Goal: Transaction & Acquisition: Purchase product/service

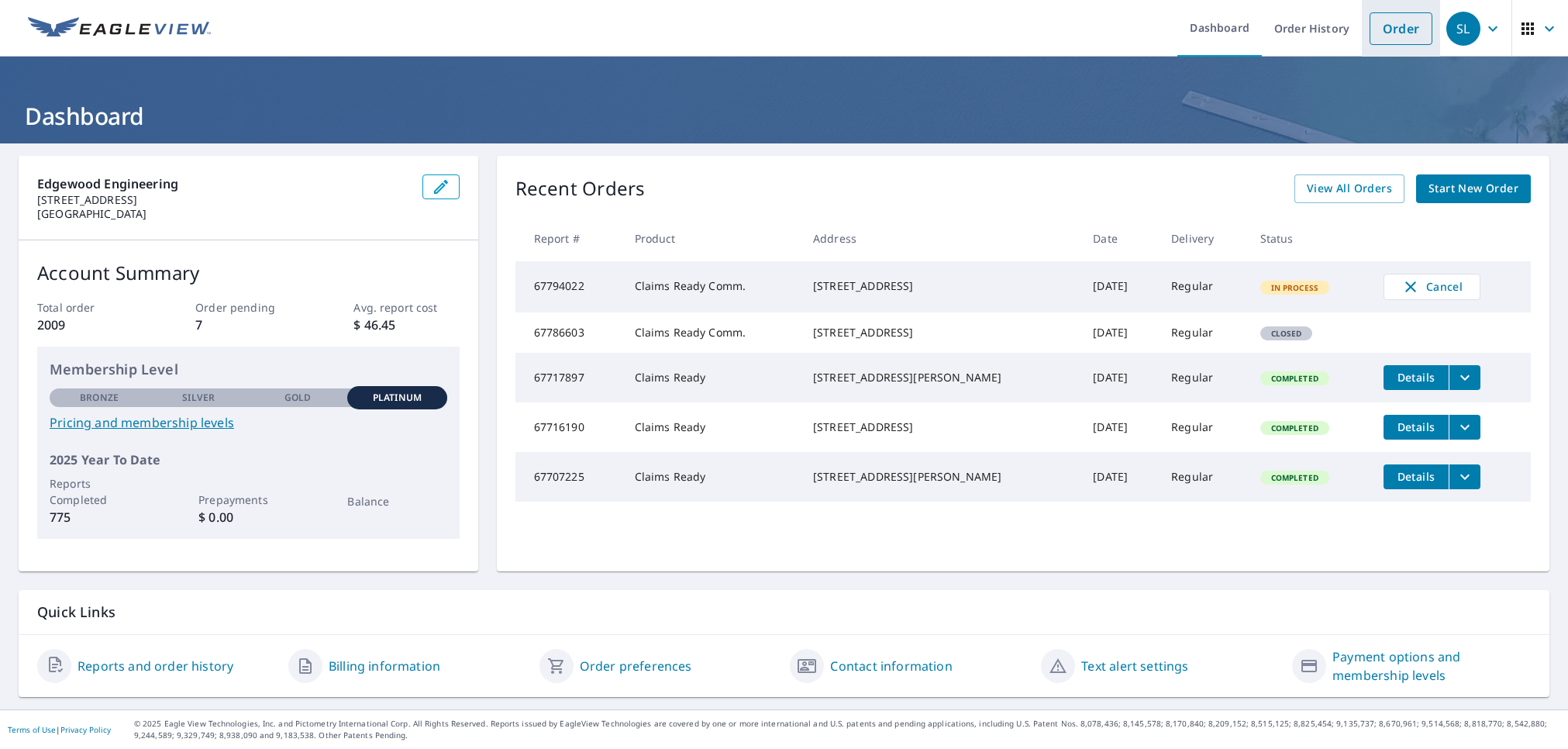
click at [1404, 34] on link "Order" at bounding box center [1400, 28] width 63 height 33
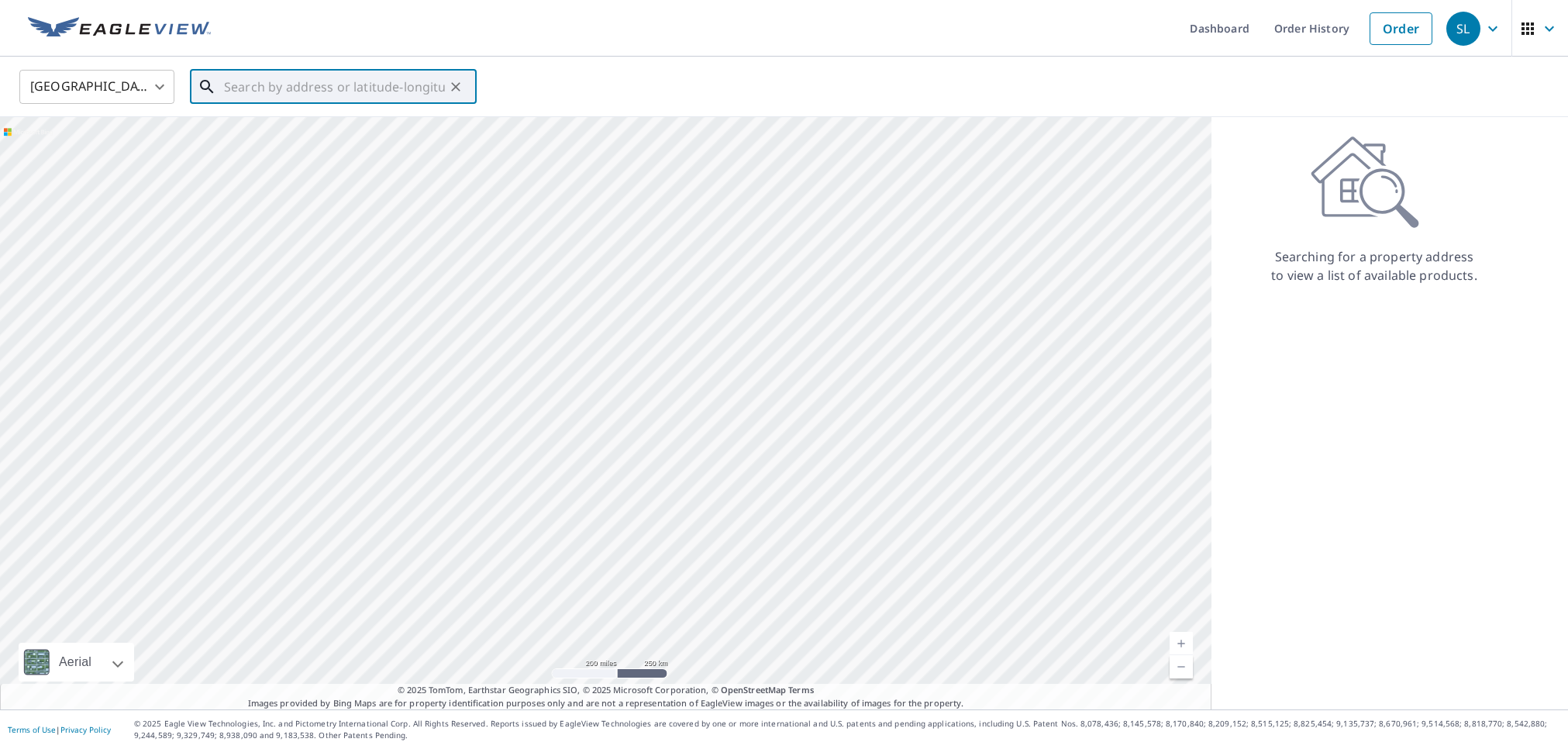
click at [326, 82] on input "text" at bounding box center [334, 86] width 221 height 43
paste input "[STREET_ADDRESS][US_STATE][PERSON_NAME][US_STATE]"
type input "[STREET_ADDRESS][US_STATE][PERSON_NAME][US_STATE]"
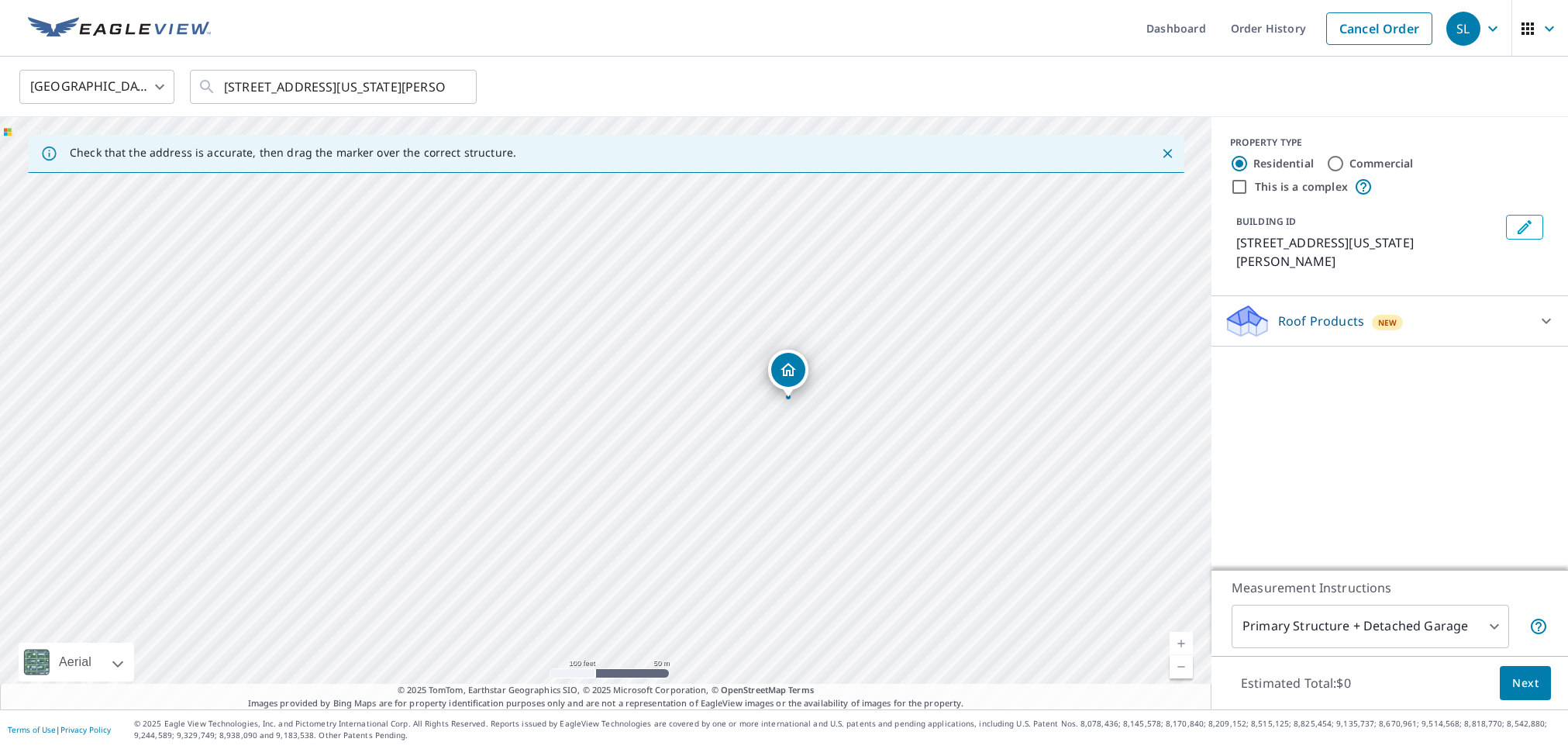
drag, startPoint x: 907, startPoint y: 424, endPoint x: 781, endPoint y: 441, distance: 127.1
click at [781, 441] on div "[STREET_ADDRESS][US_STATE][PERSON_NAME]" at bounding box center [606, 413] width 1211 height 592
click at [1293, 312] on p "Roof Products" at bounding box center [1321, 321] width 86 height 19
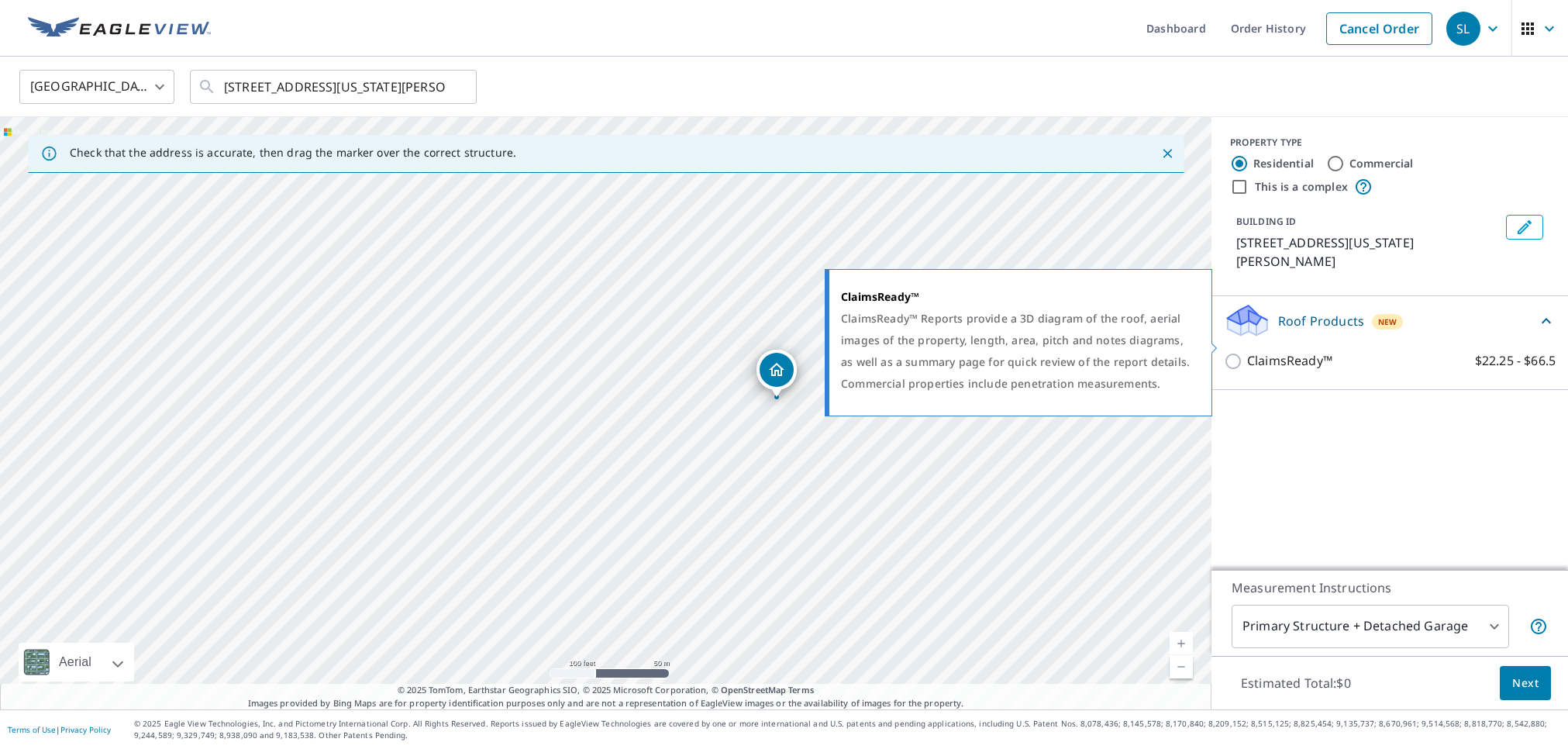
click at [1232, 352] on input "ClaimsReady™ $22.25 - $66.5" at bounding box center [1235, 361] width 24 height 19
checkbox input "true"
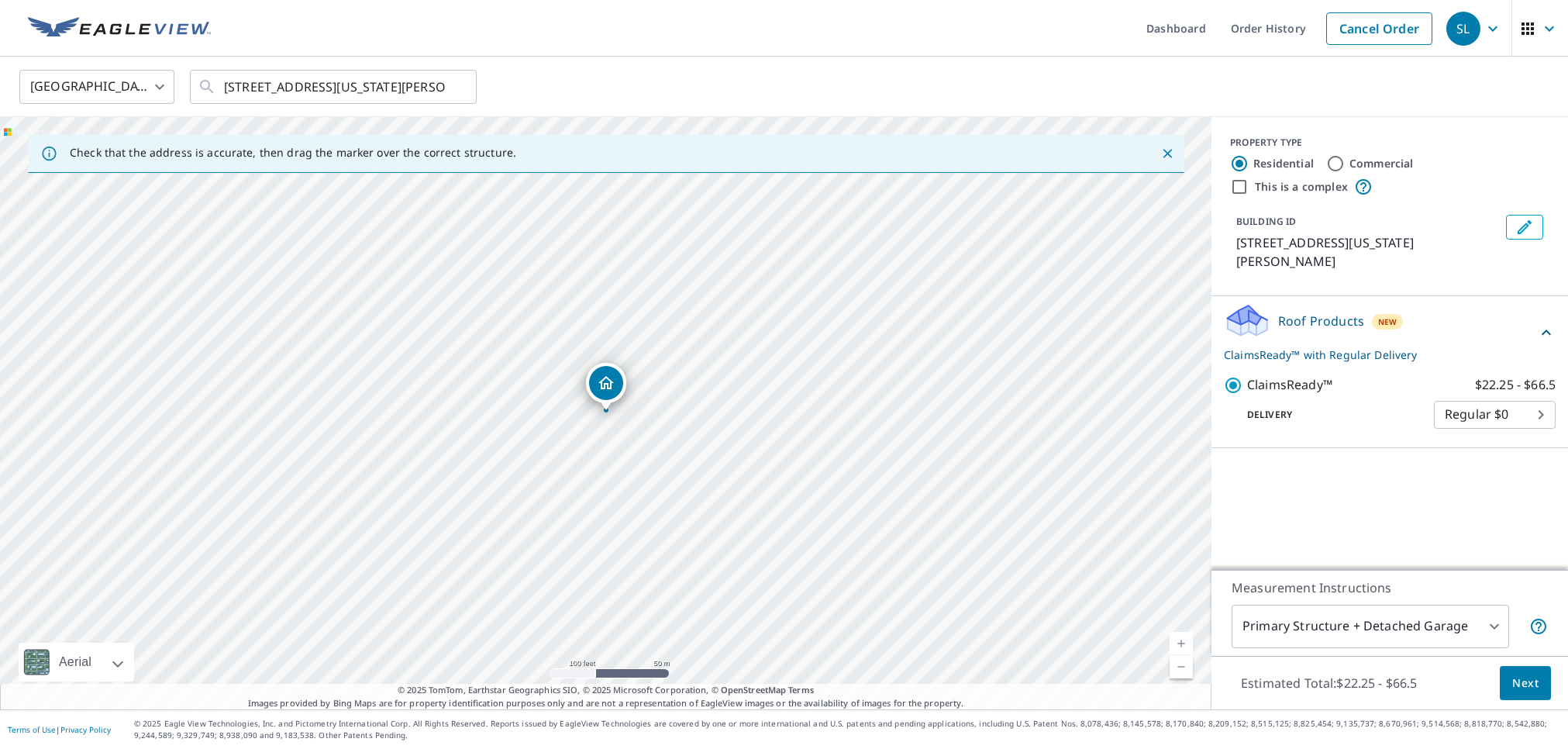
click at [1302, 619] on body "SL SL Dashboard Order History Cancel Order SL United States US ​ 3315 Delaware …" at bounding box center [784, 374] width 1568 height 749
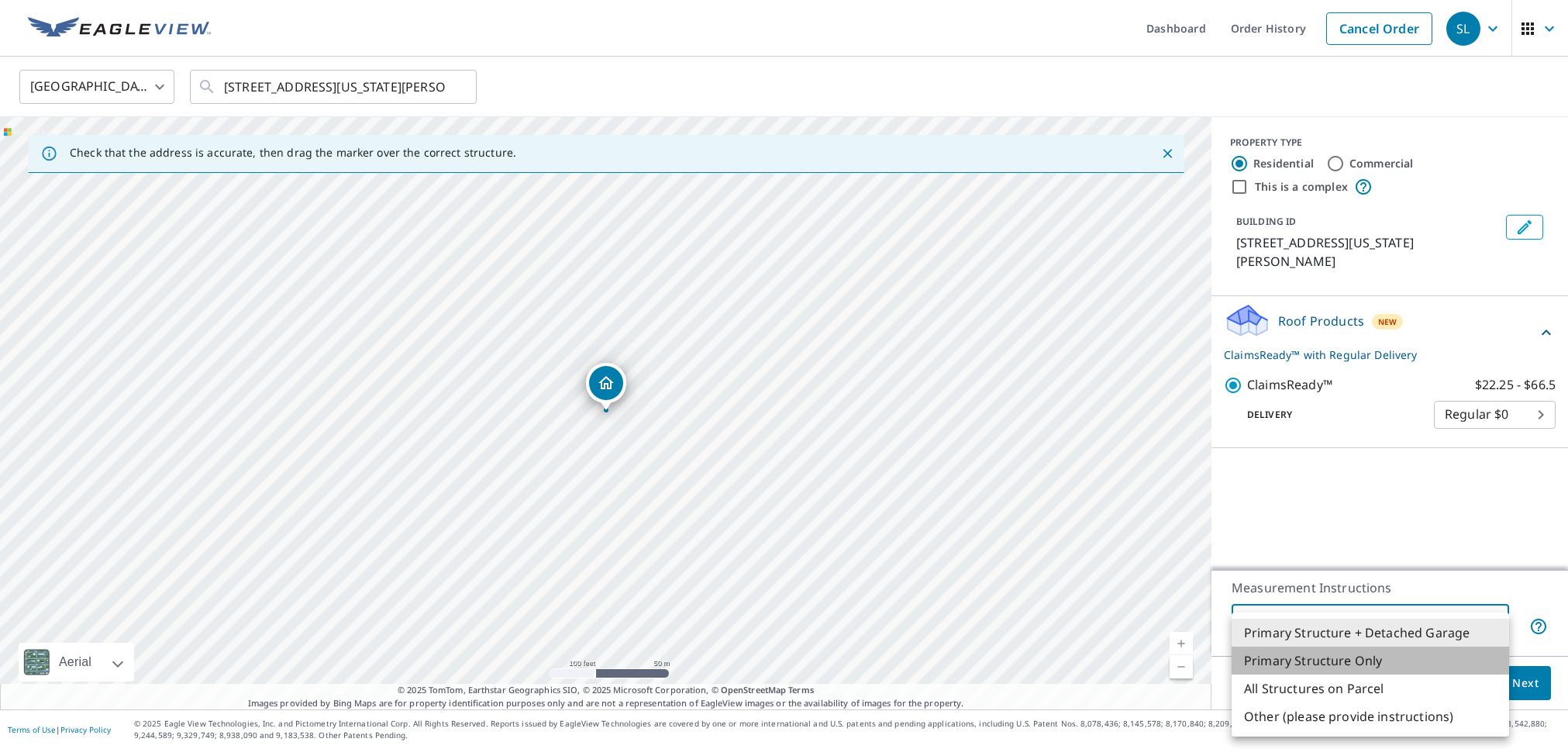
click at [1307, 659] on li "Primary Structure Only" at bounding box center [1370, 660] width 278 height 28
type input "2"
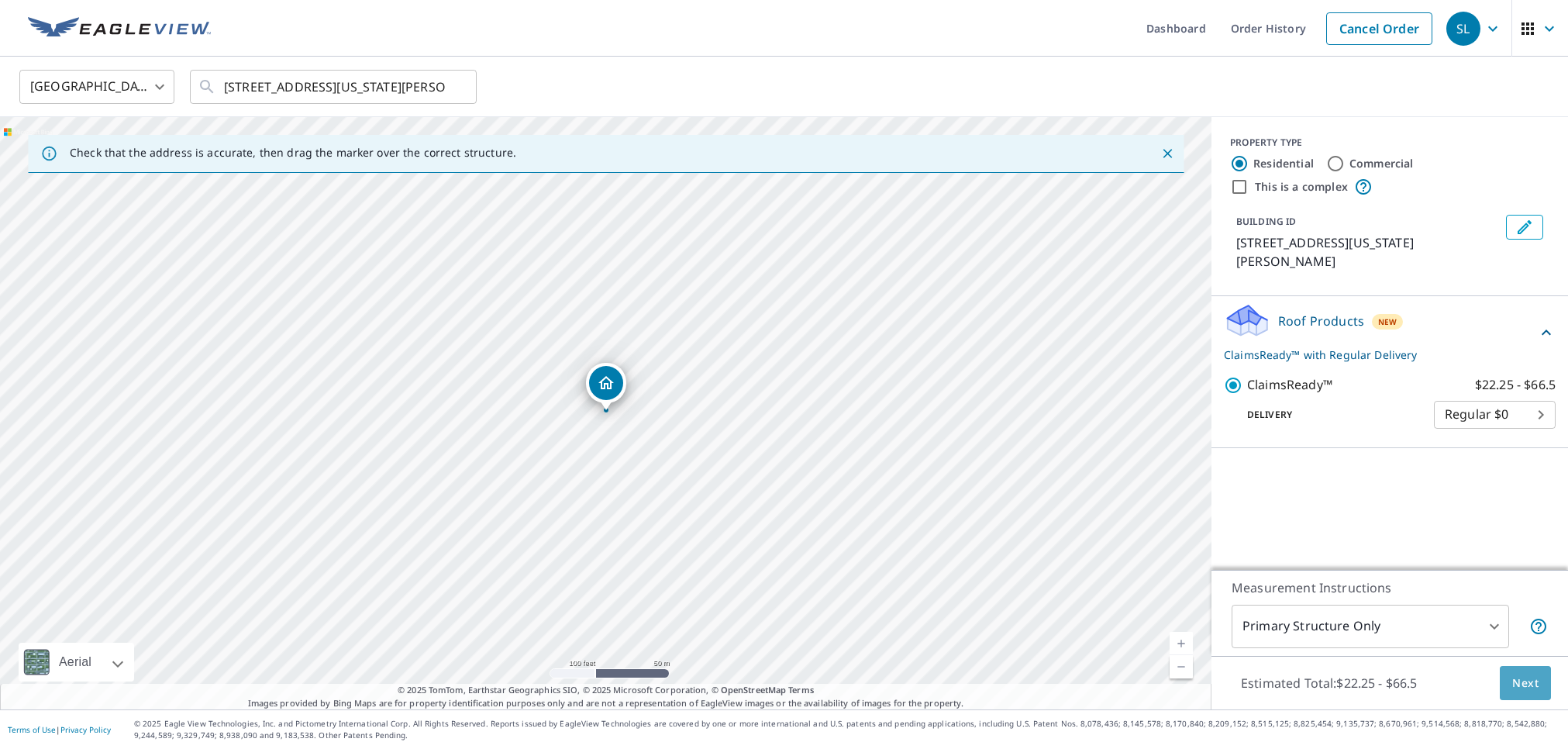
click at [1510, 673] on button "Next" at bounding box center [1525, 683] width 51 height 35
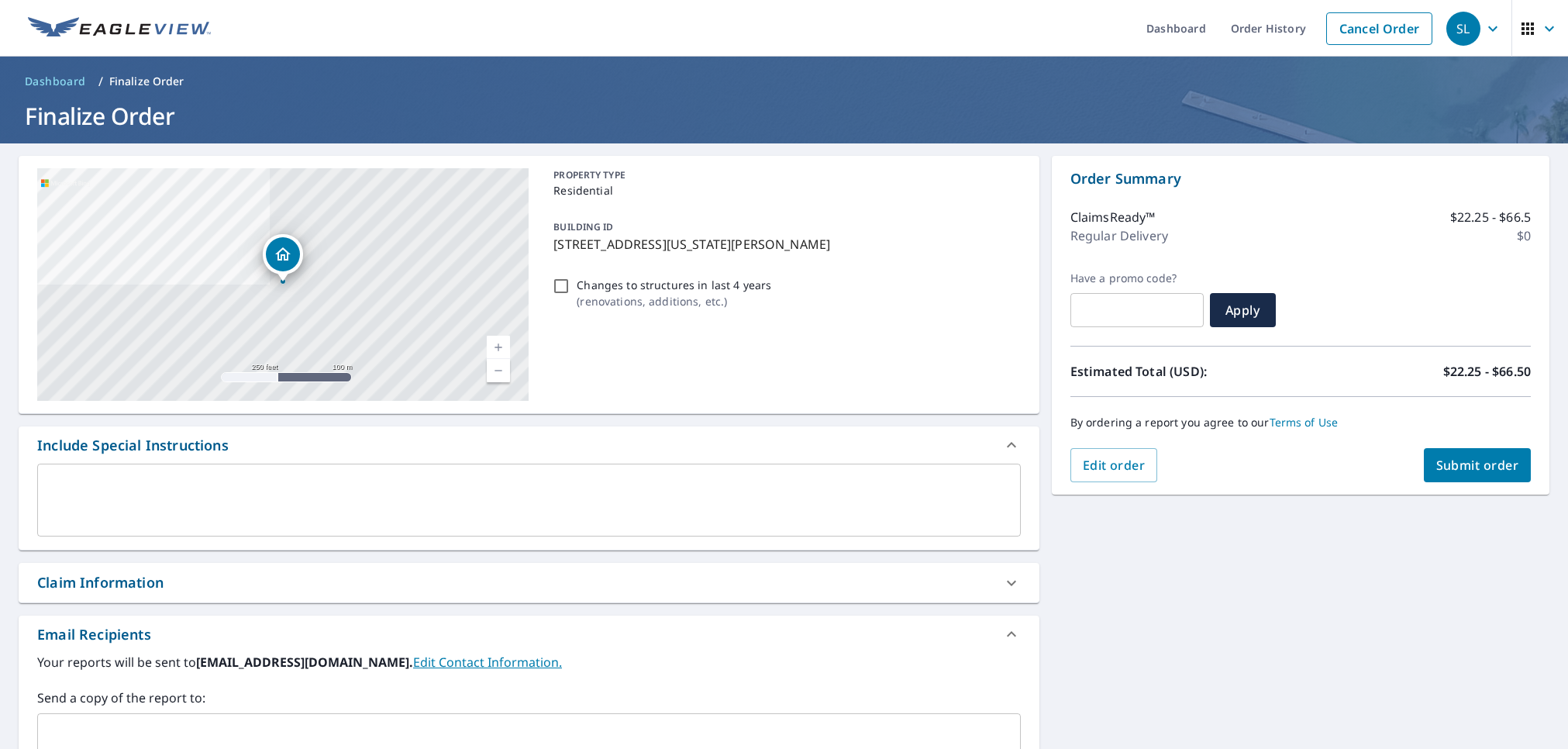
click at [271, 587] on div "Claim Information" at bounding box center [515, 583] width 956 height 21
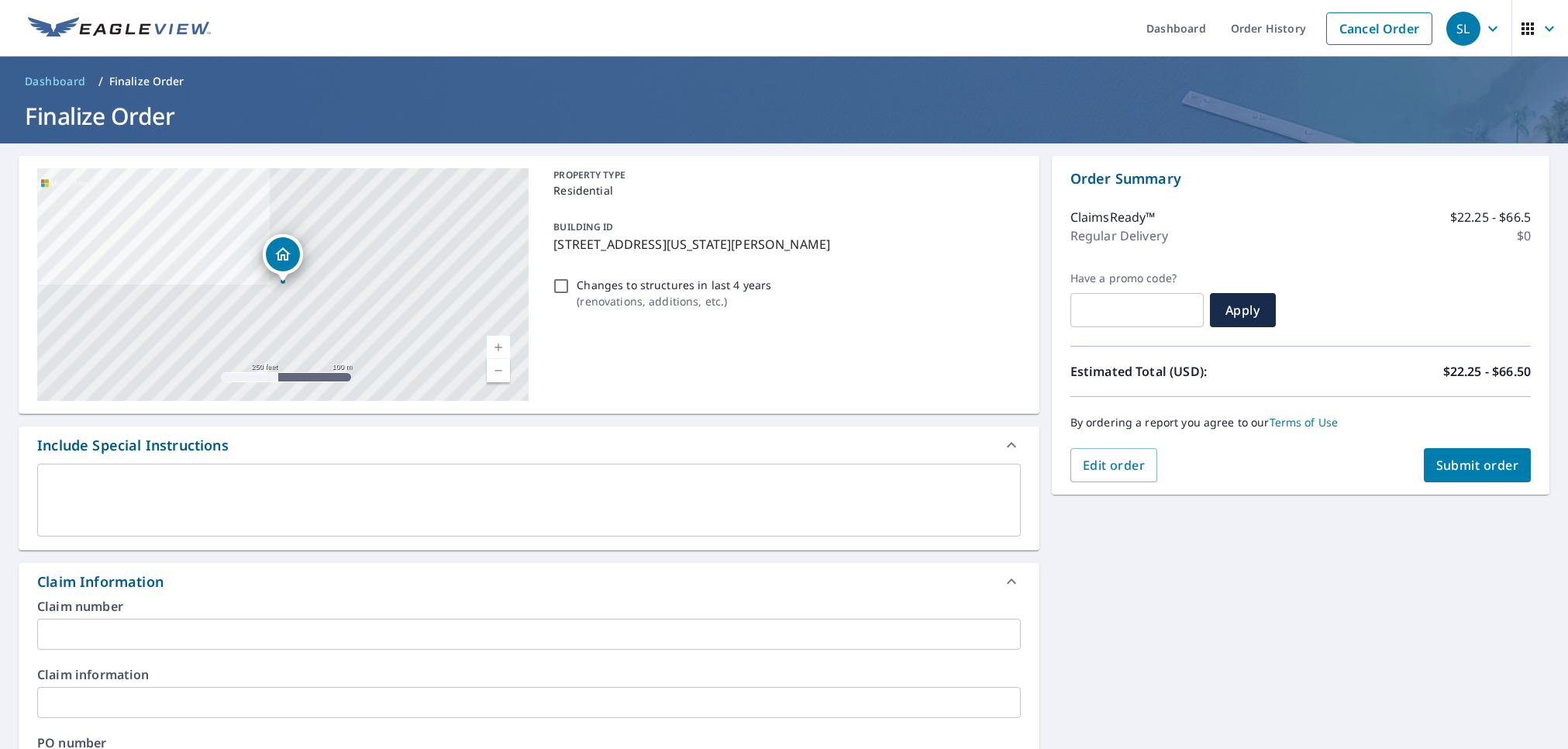
click at [251, 636] on input "text" at bounding box center [529, 634] width 983 height 31
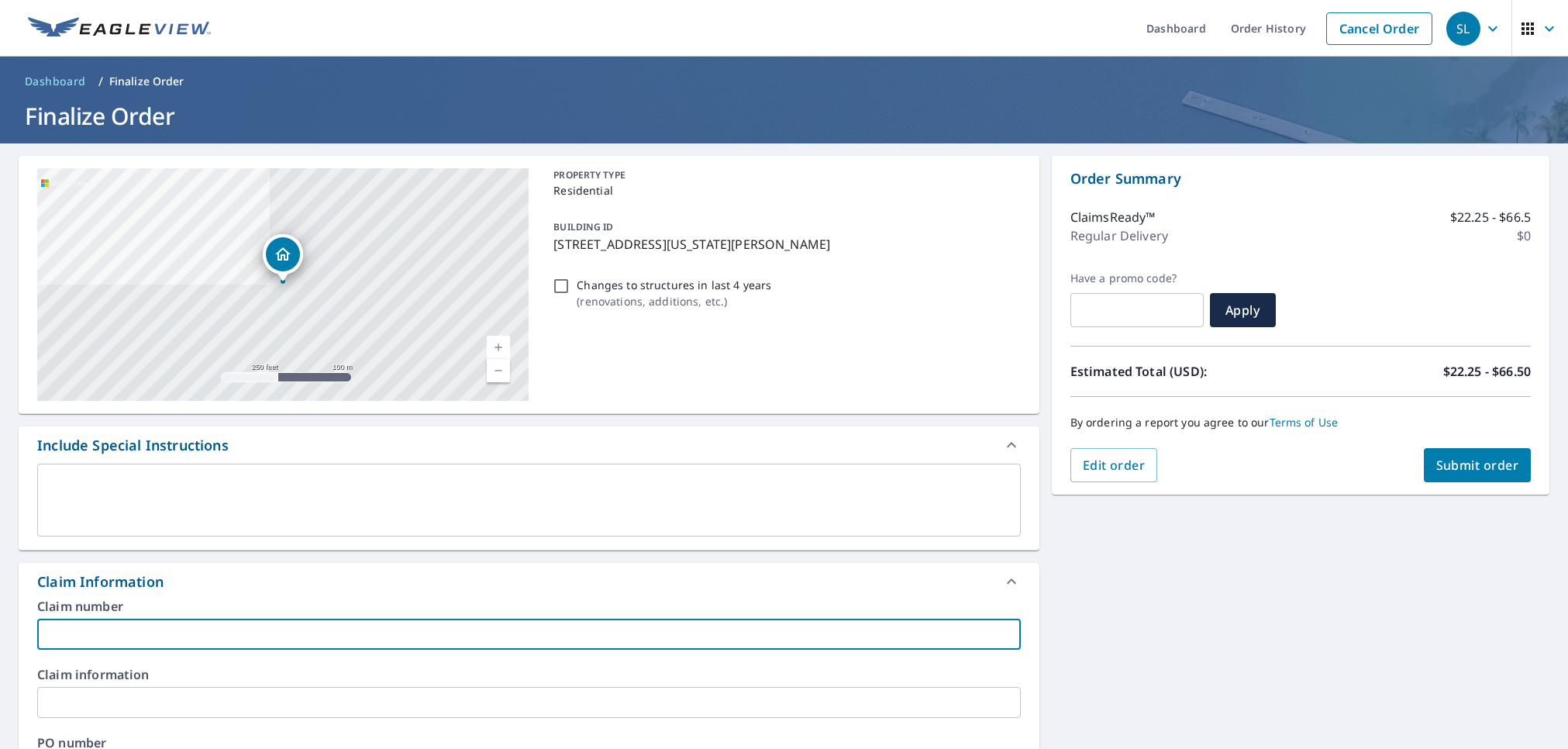
paste input "001-00-592648"
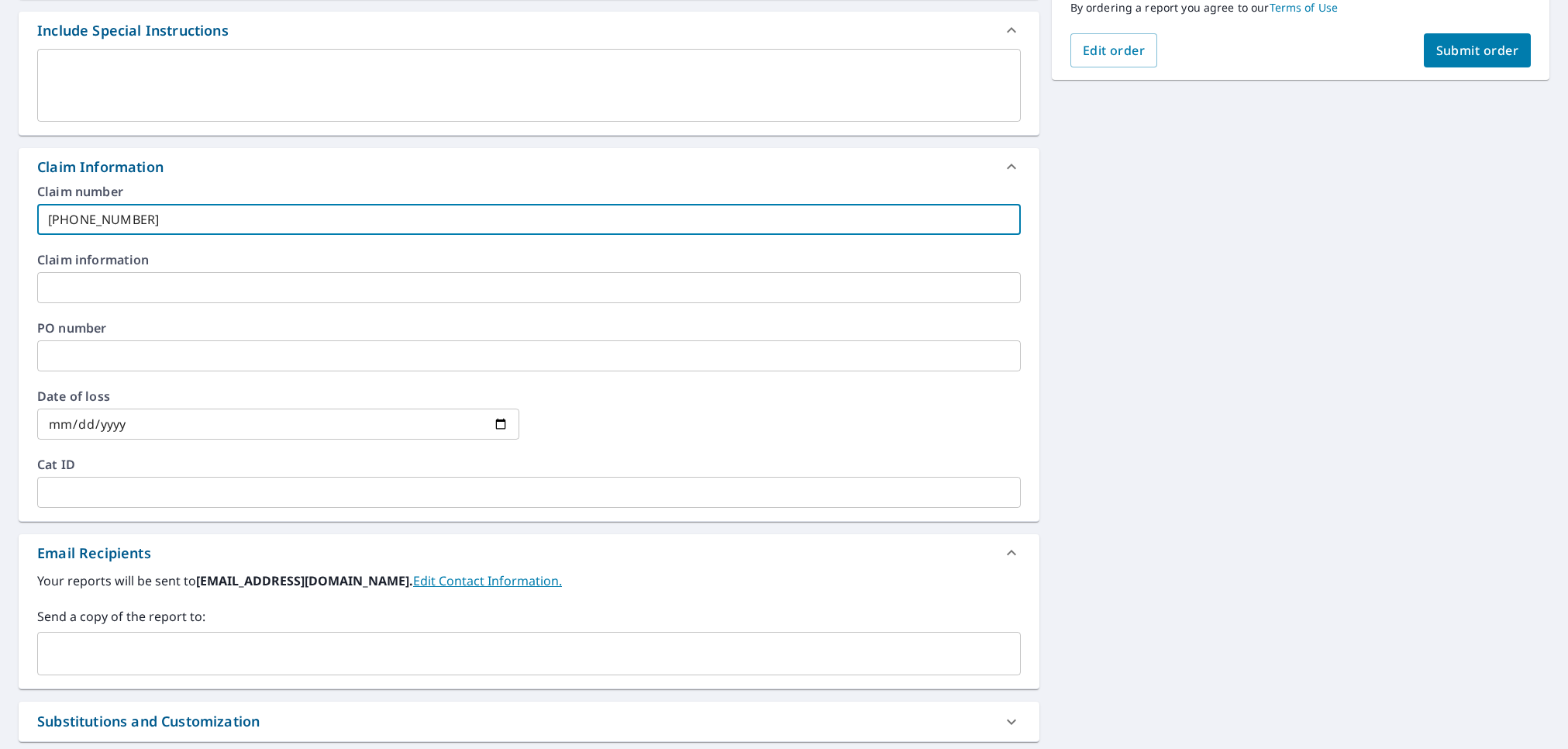
scroll to position [542, 0]
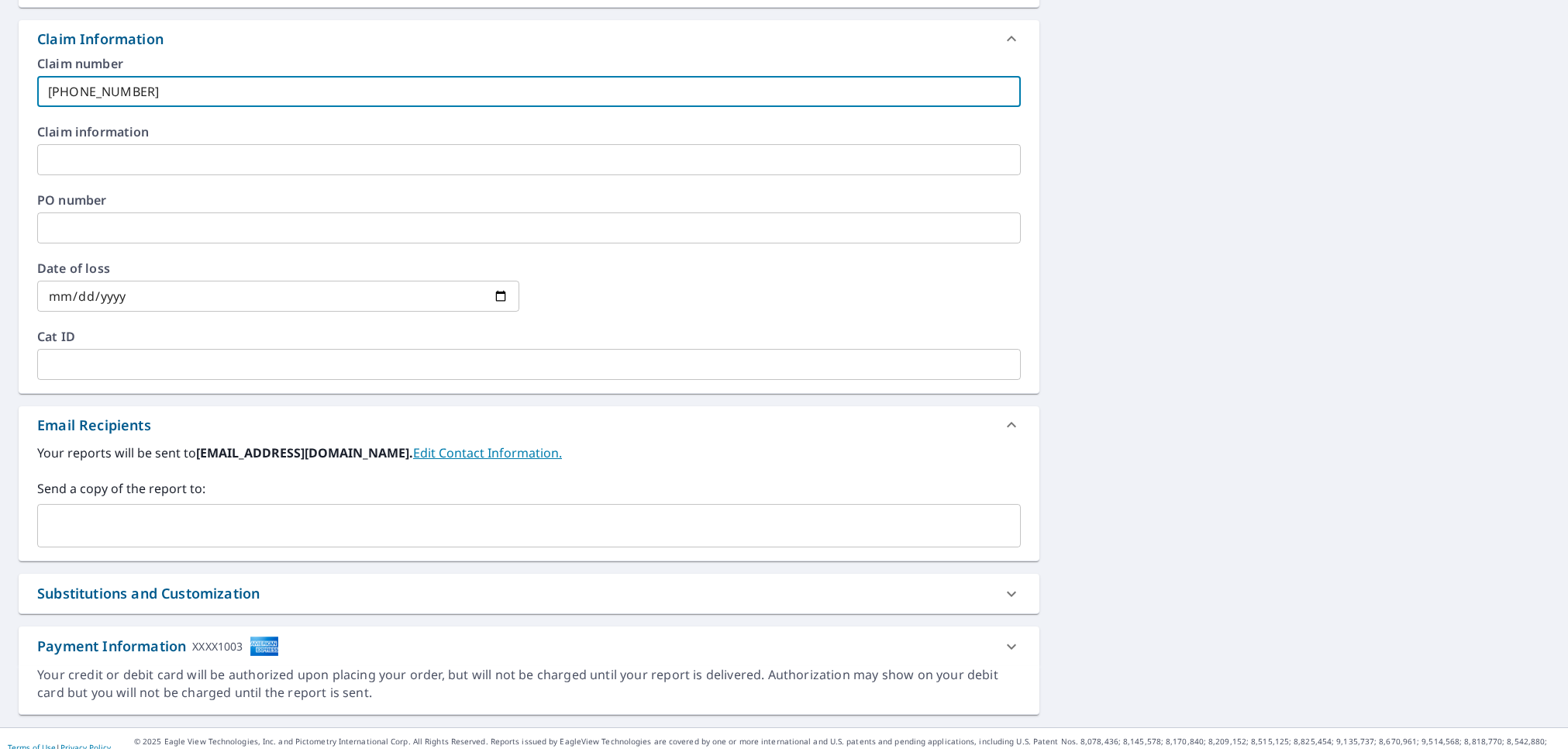
type input "001-00-592648"
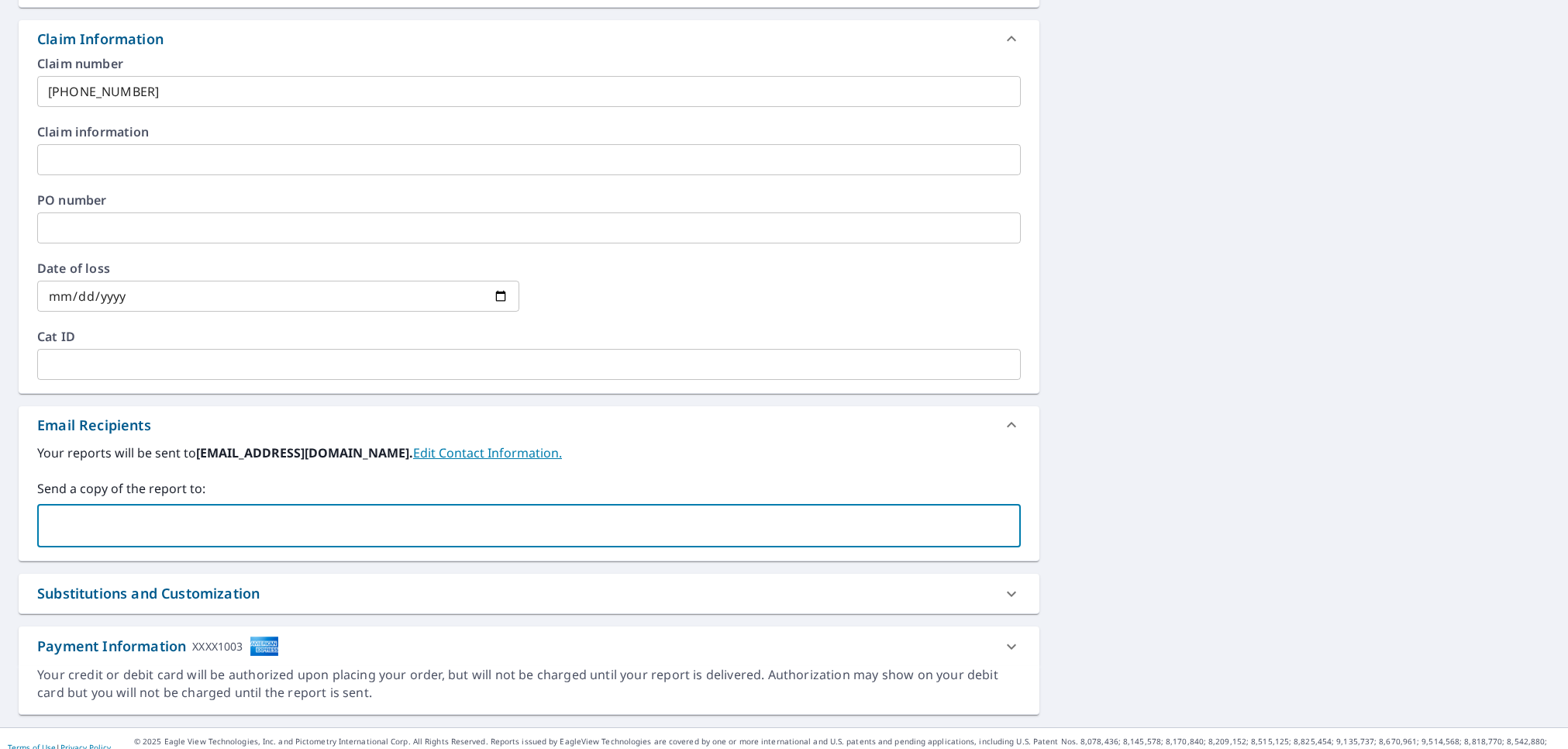
click at [247, 532] on input "text" at bounding box center [517, 525] width 946 height 29
type input "[EMAIL_ADDRESS][DOMAIN_NAME]"
click at [1372, 420] on div "3315 Delaware Ave Fort Pierce, FL 34947 Aerial Road A standard road map Aerial …" at bounding box center [784, 164] width 1568 height 1126
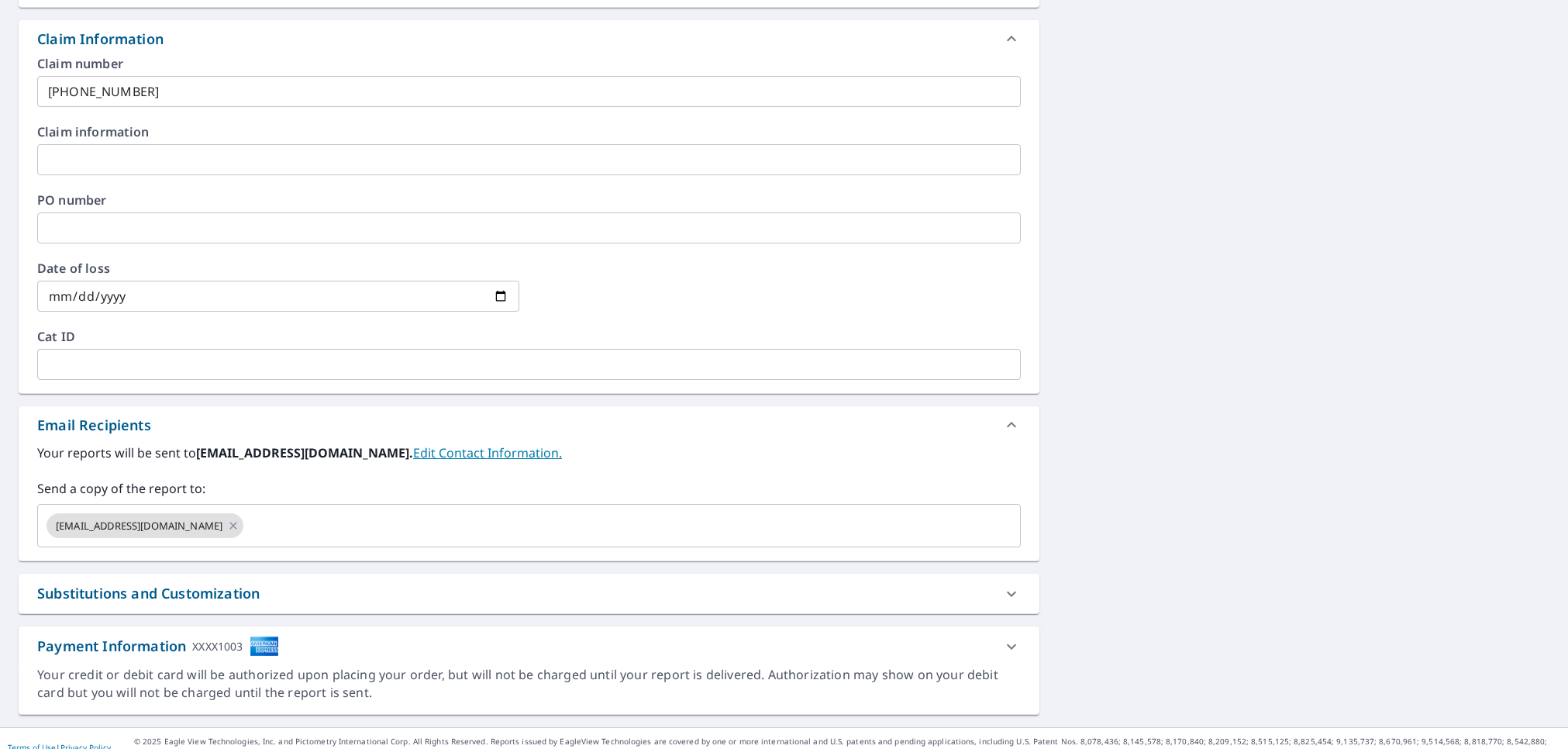
scroll to position [0, 0]
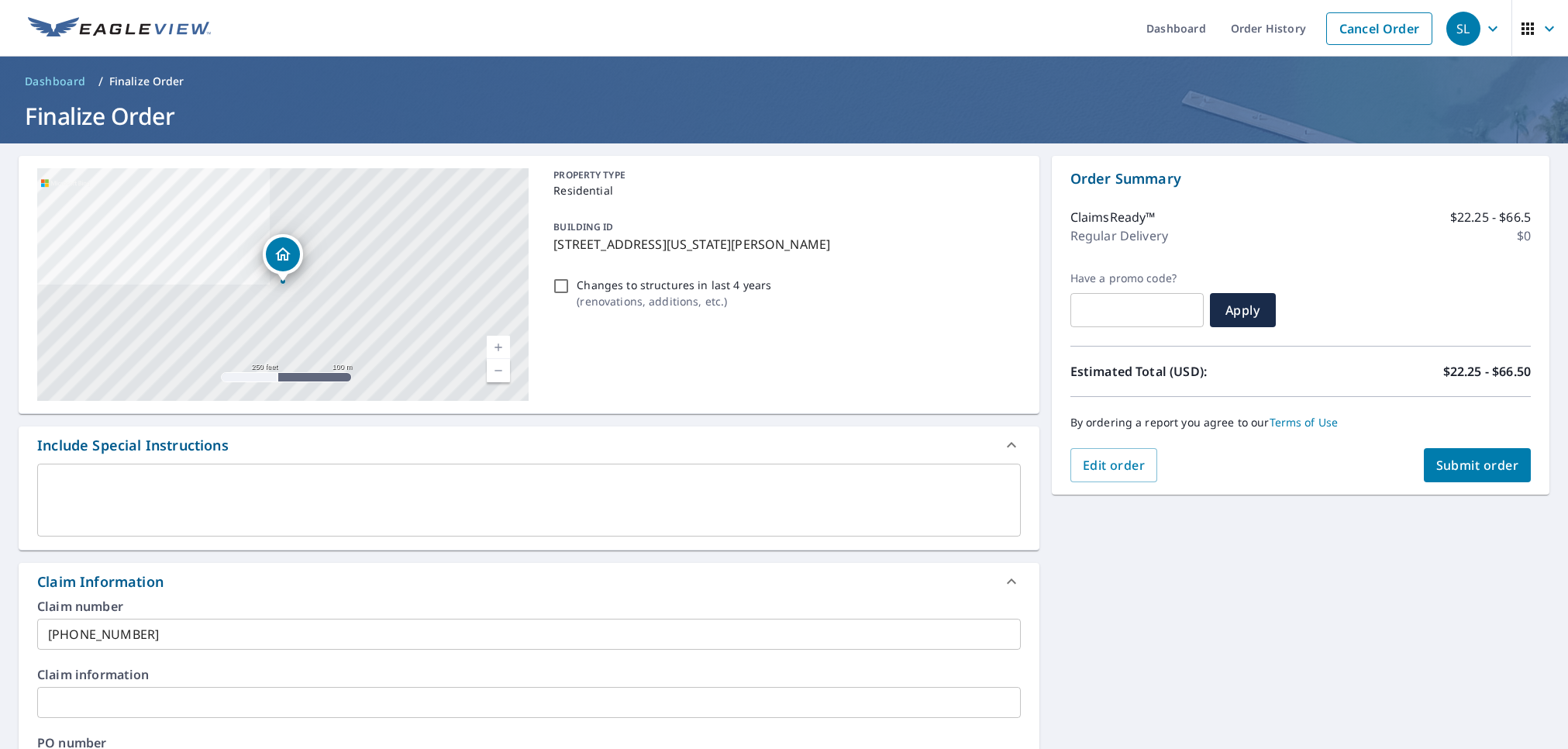
click at [1459, 458] on span "Submit order" at bounding box center [1478, 465] width 83 height 17
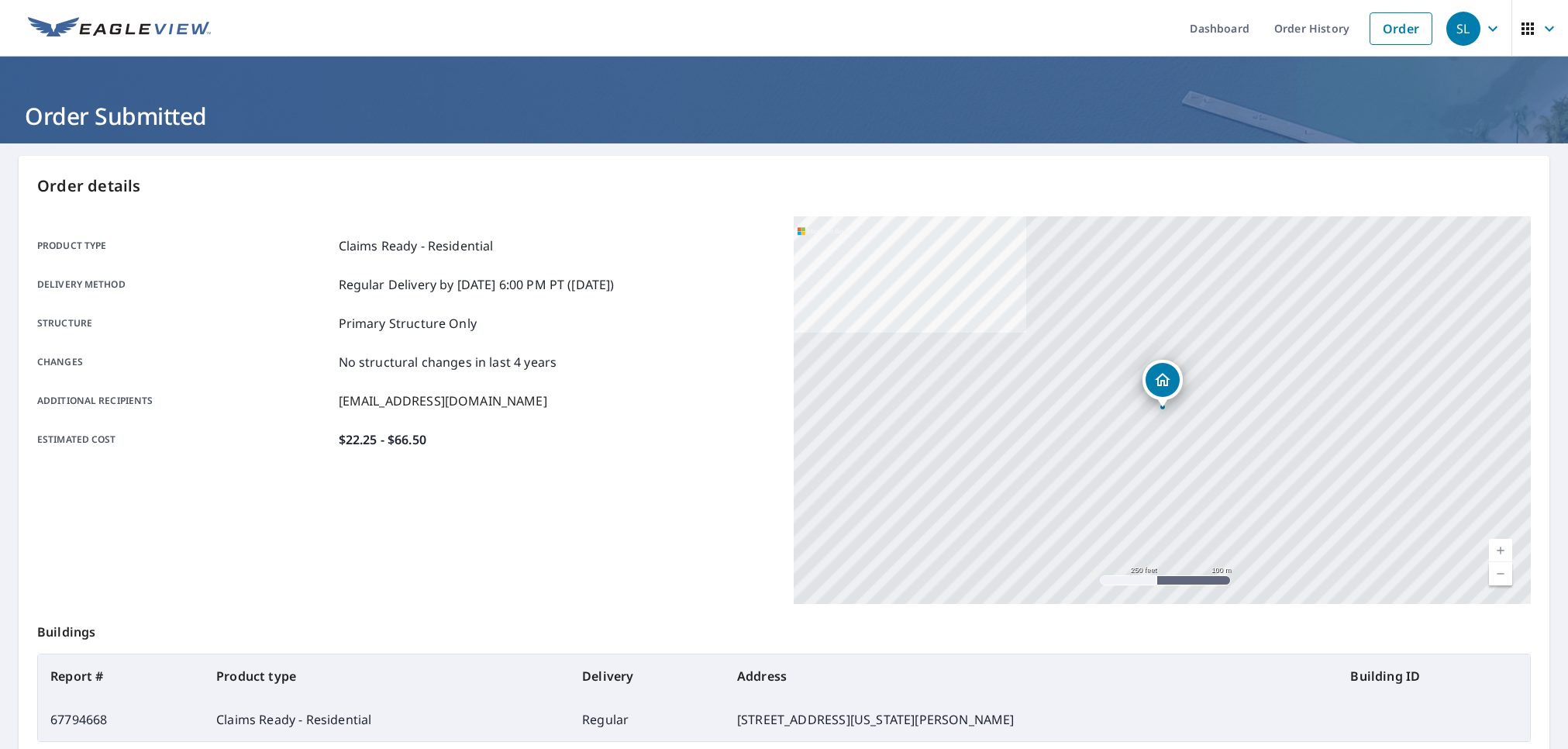
click at [596, 460] on div "Product type Claims Ready - Residential Delivery method Regular Delivery by [DA…" at bounding box center [406, 343] width 738 height 252
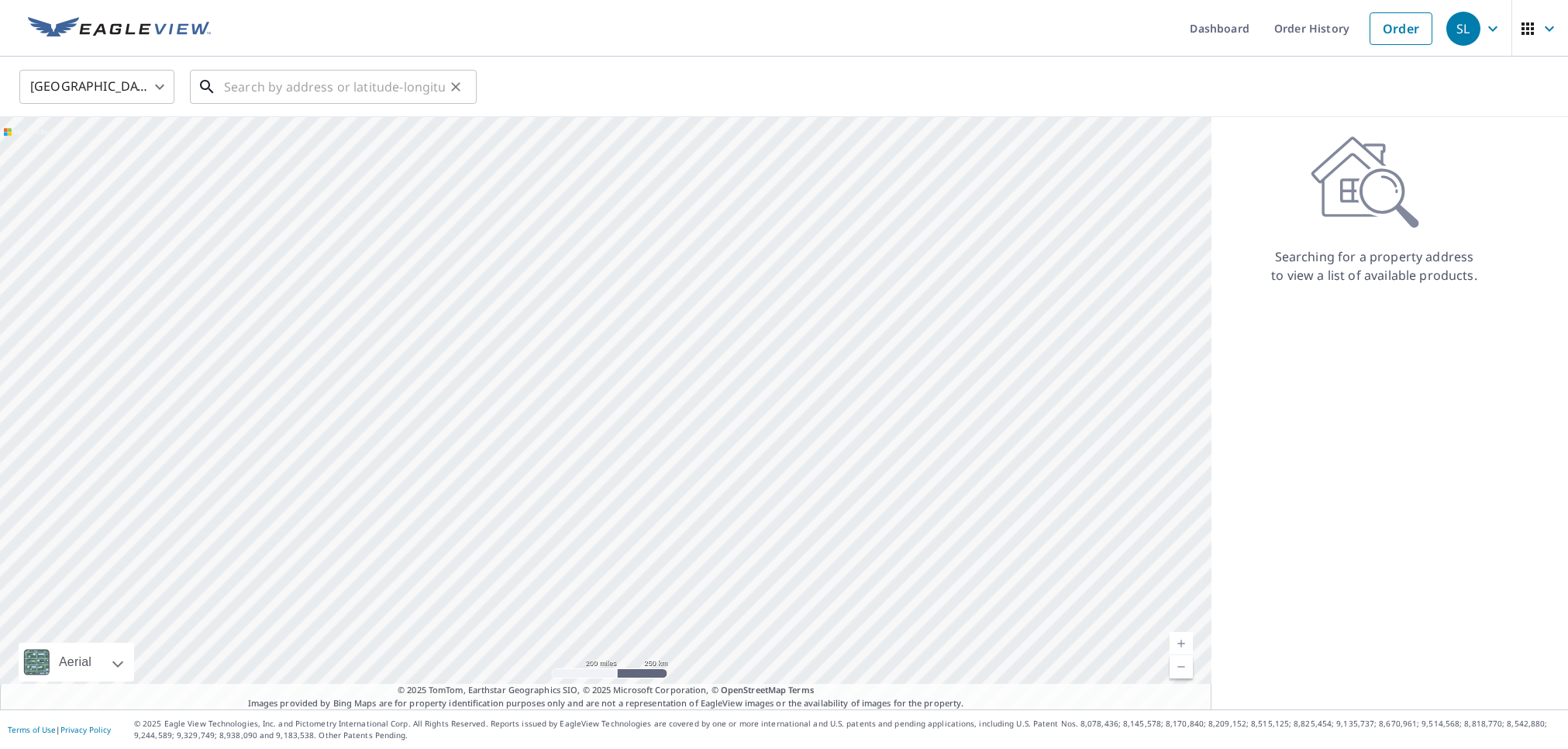
click at [285, 85] on input "text" at bounding box center [334, 86] width 221 height 43
paste input "20053 Gulf Haven Dr, Perry, FL 32348"
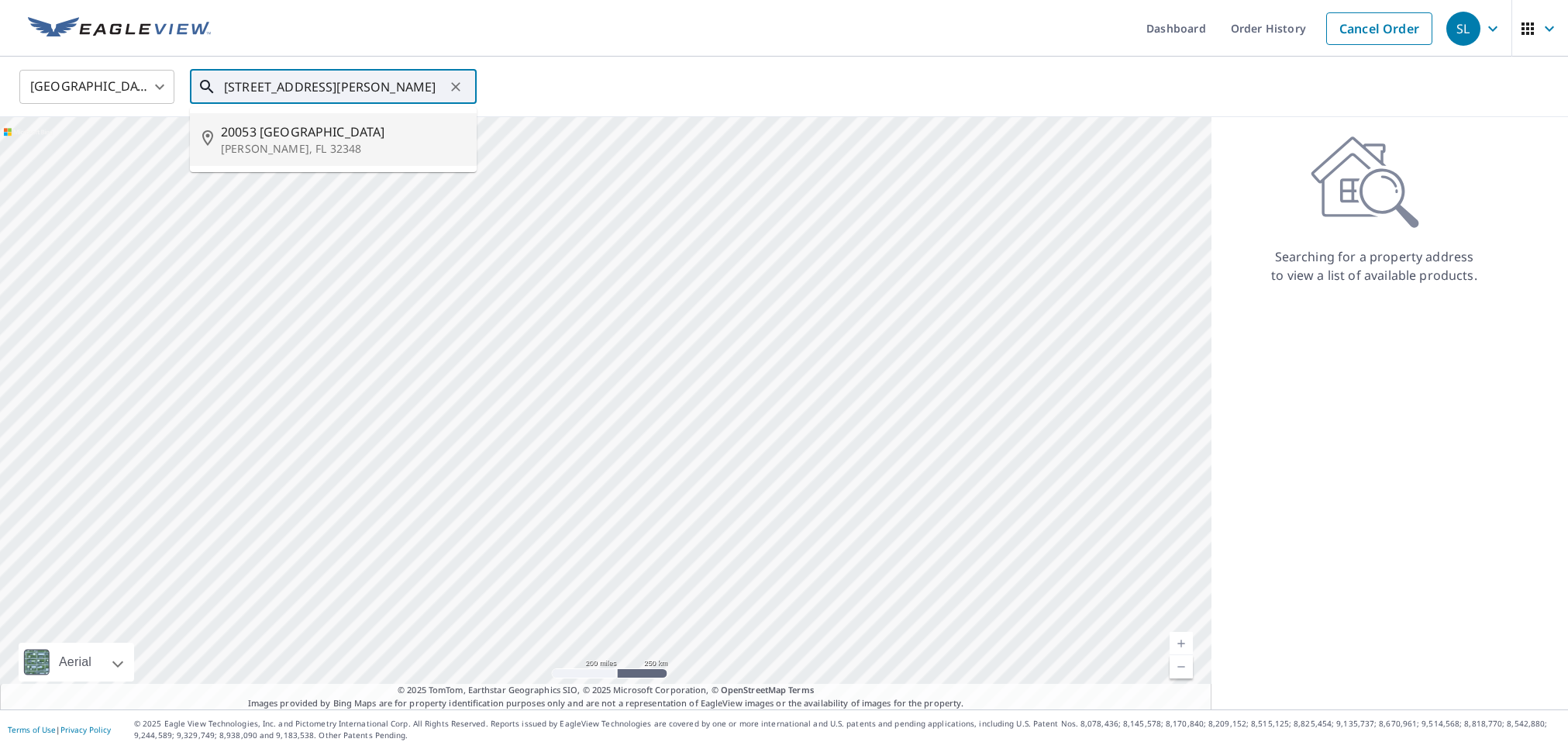
click at [353, 150] on p "Perry, FL 32348" at bounding box center [342, 148] width 243 height 15
type input "20053 Gulf Haven Dr Perry, FL 32348"
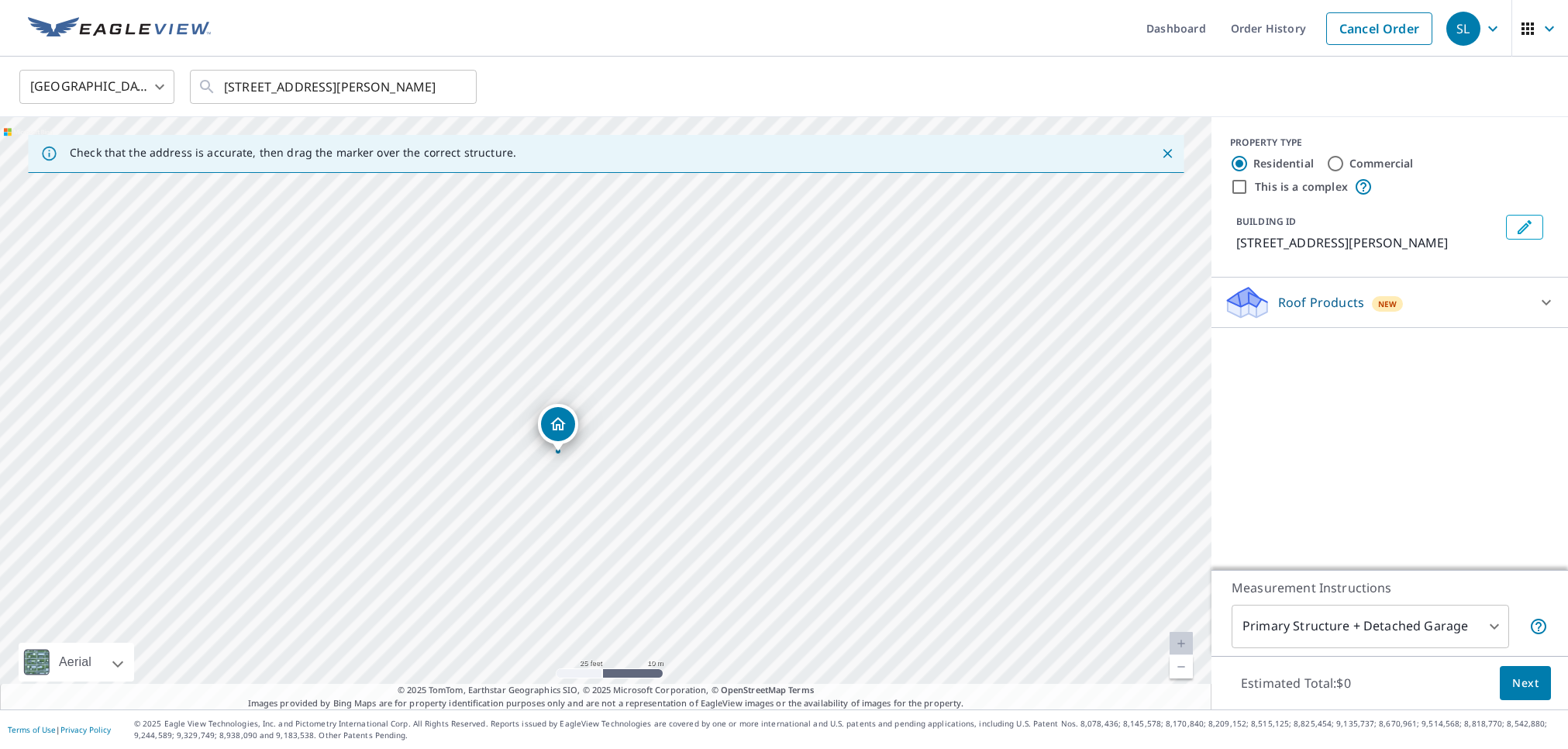
click at [1337, 278] on div "Roof Products New ClaimsReady™ $22.25 - $66.5" at bounding box center [1390, 303] width 357 height 50
click at [1334, 297] on p "Roof Products" at bounding box center [1321, 302] width 86 height 19
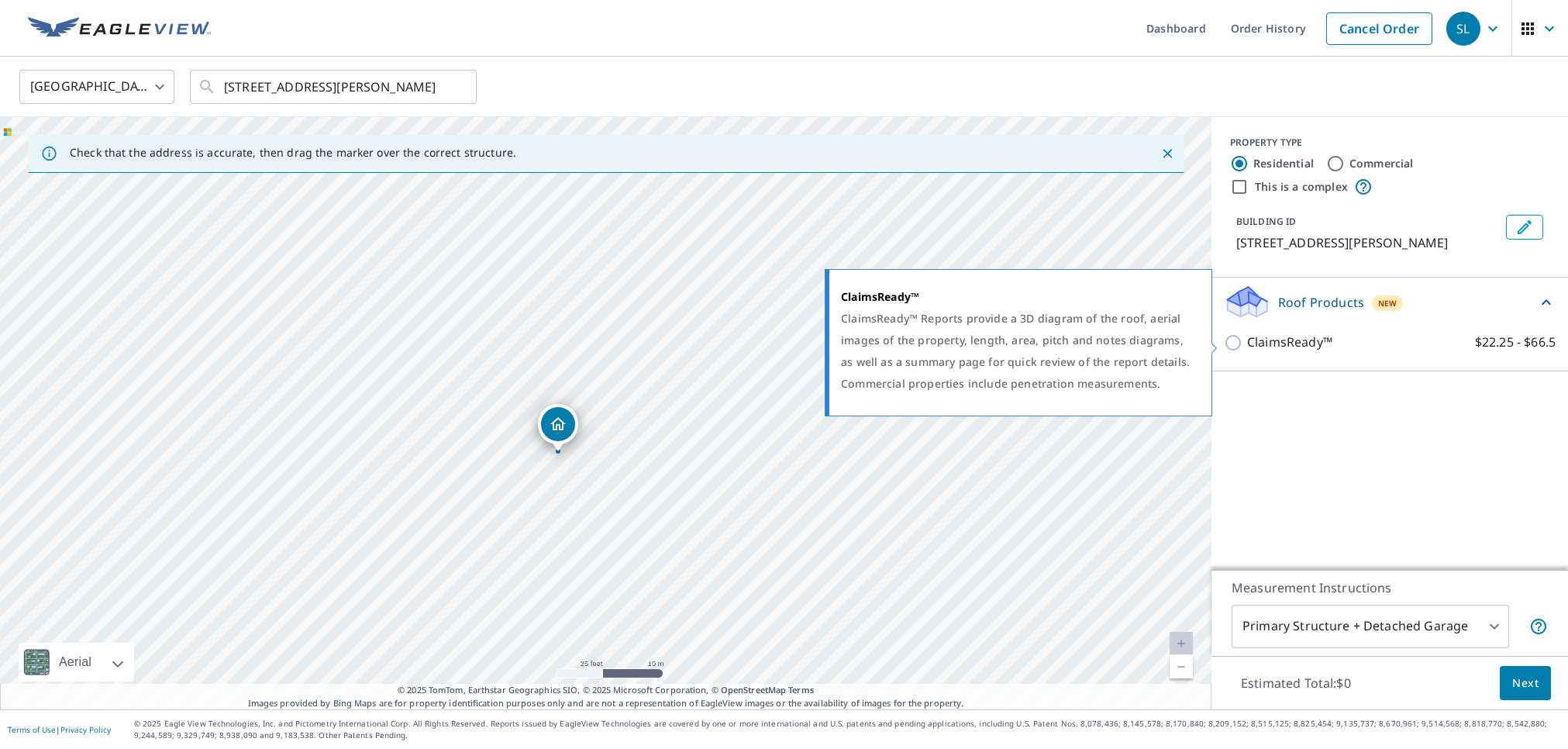
click at [1231, 348] on input "ClaimsReady™ $22.25 - $66.5" at bounding box center [1235, 342] width 24 height 19
checkbox input "true"
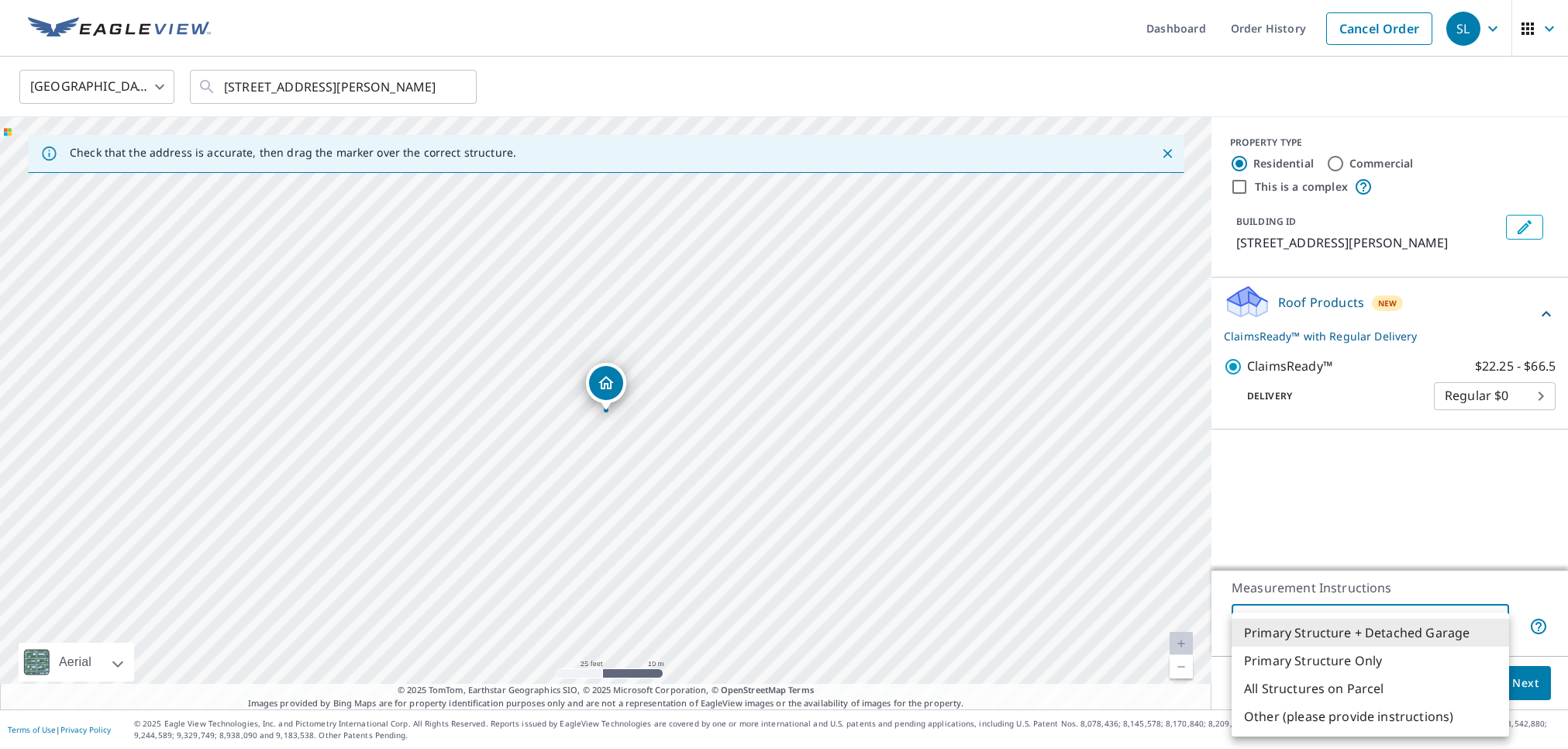
click at [1290, 638] on body "SL SL Dashboard Order History Cancel Order SL United States US ​ 20053 Gulf Hav…" at bounding box center [784, 374] width 1568 height 749
click at [1285, 668] on li "Primary Structure Only" at bounding box center [1370, 660] width 278 height 28
type input "2"
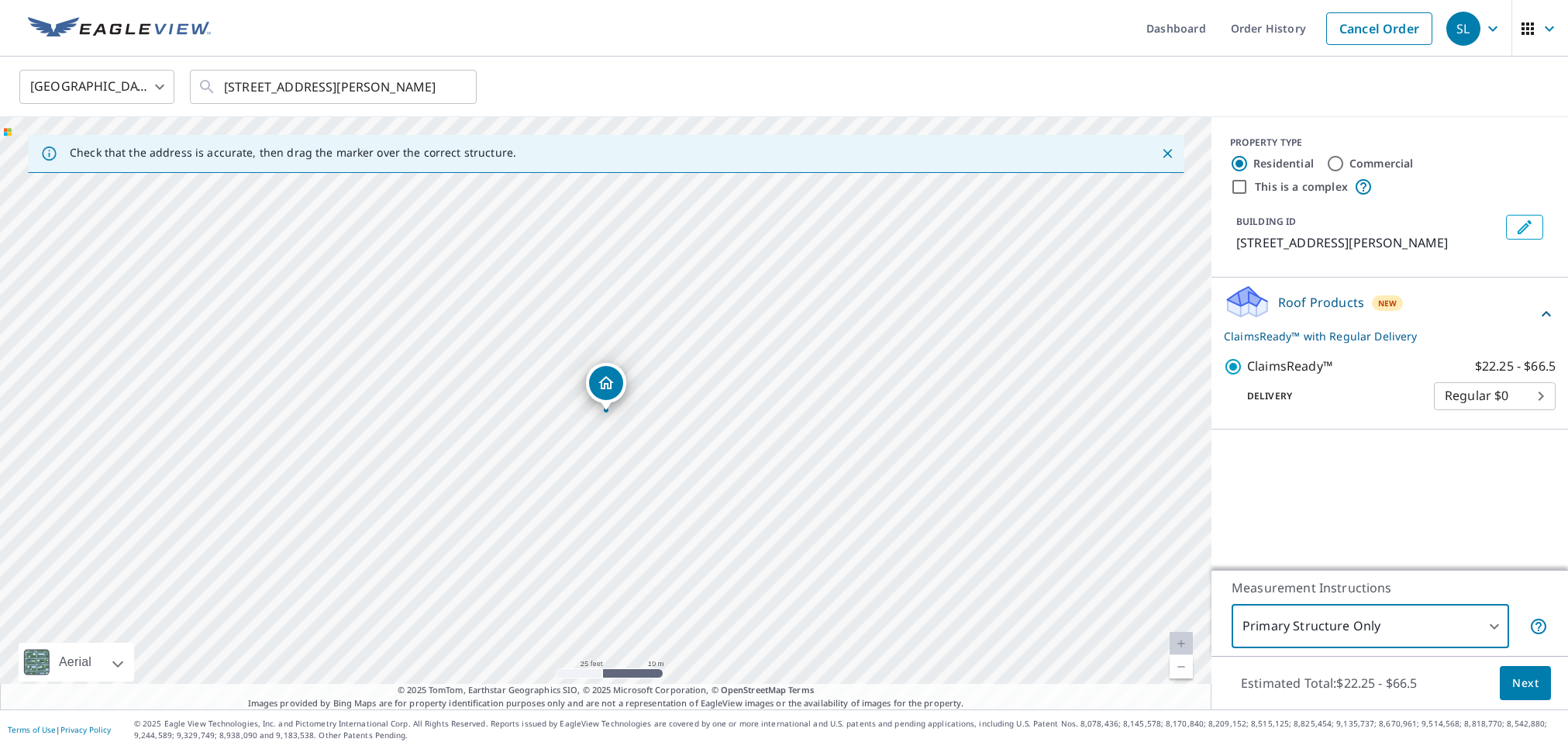
click at [1521, 697] on button "Next" at bounding box center [1525, 683] width 51 height 35
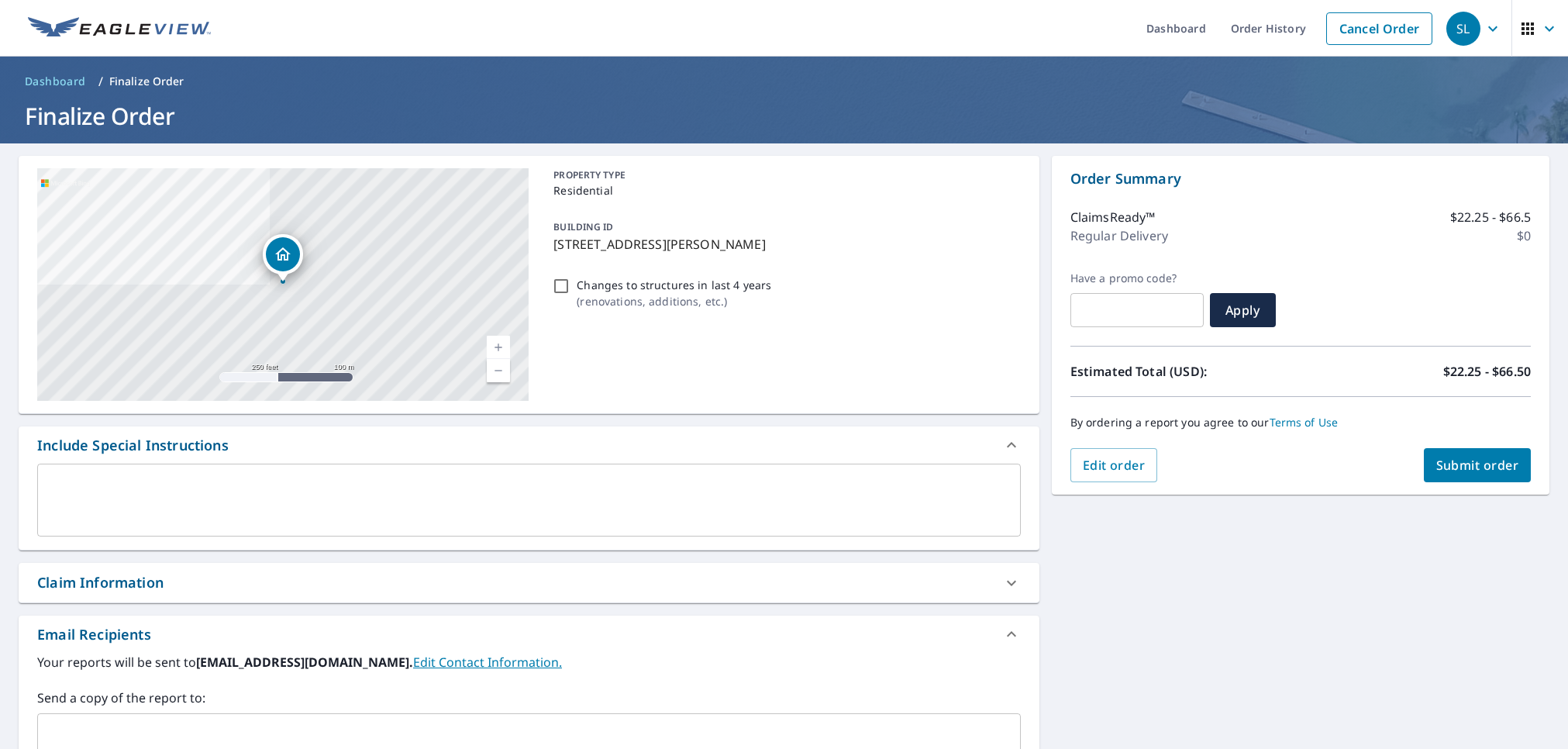
click at [155, 584] on div "Claim Information" at bounding box center [100, 583] width 126 height 21
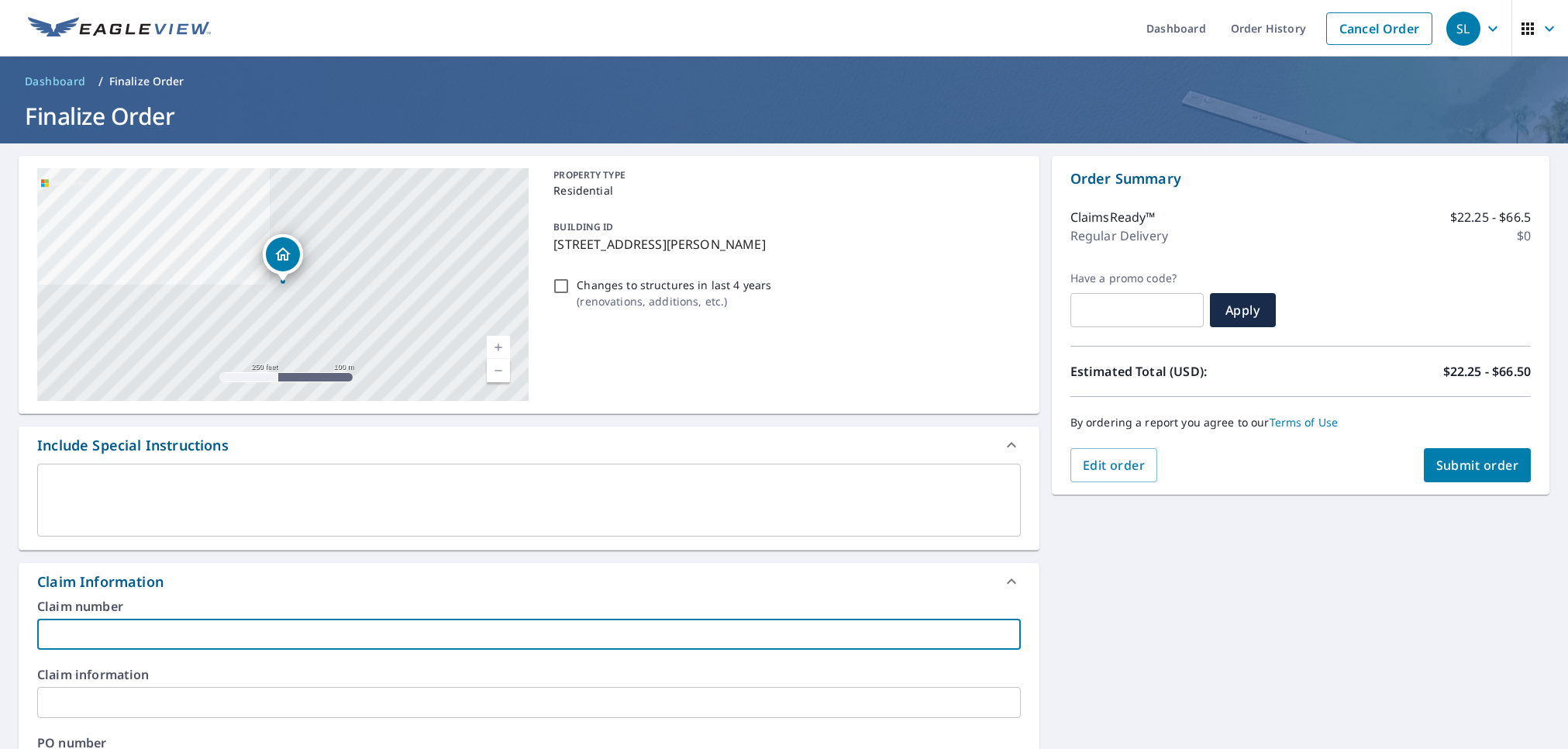
click at [128, 627] on input "text" at bounding box center [529, 634] width 983 height 31
paste input "14597"
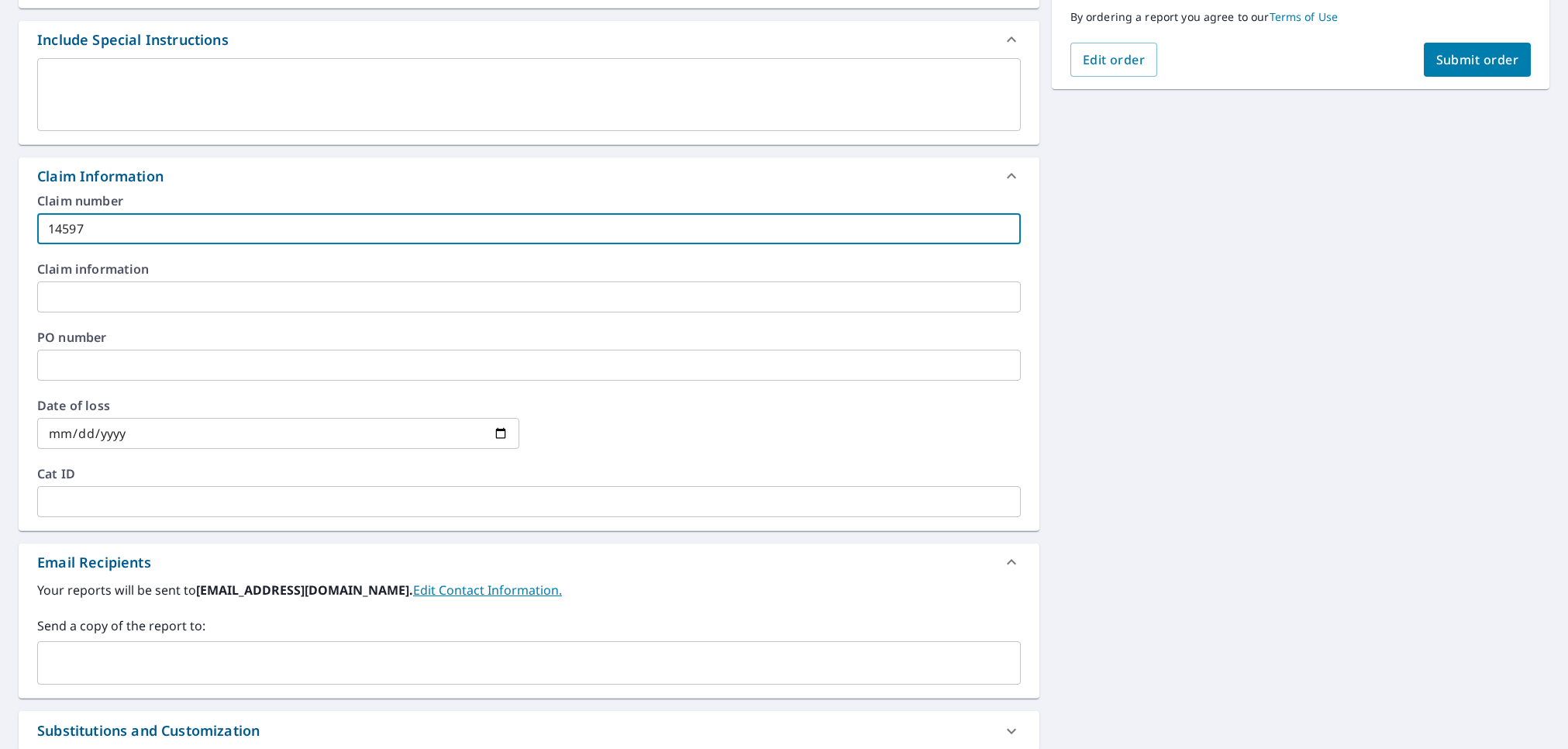
scroll to position [528, 0]
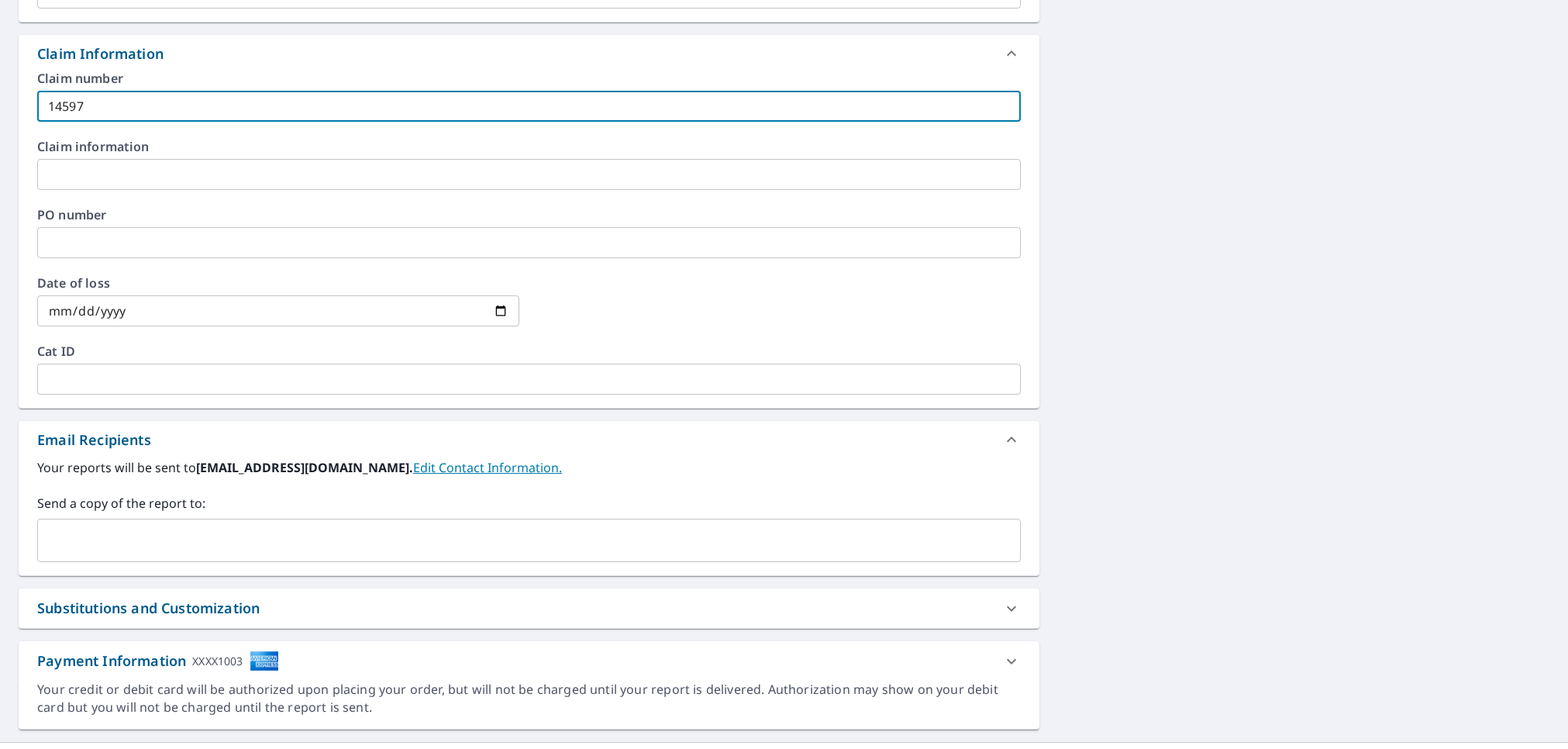
type input "14597"
click at [254, 546] on input "text" at bounding box center [517, 540] width 946 height 29
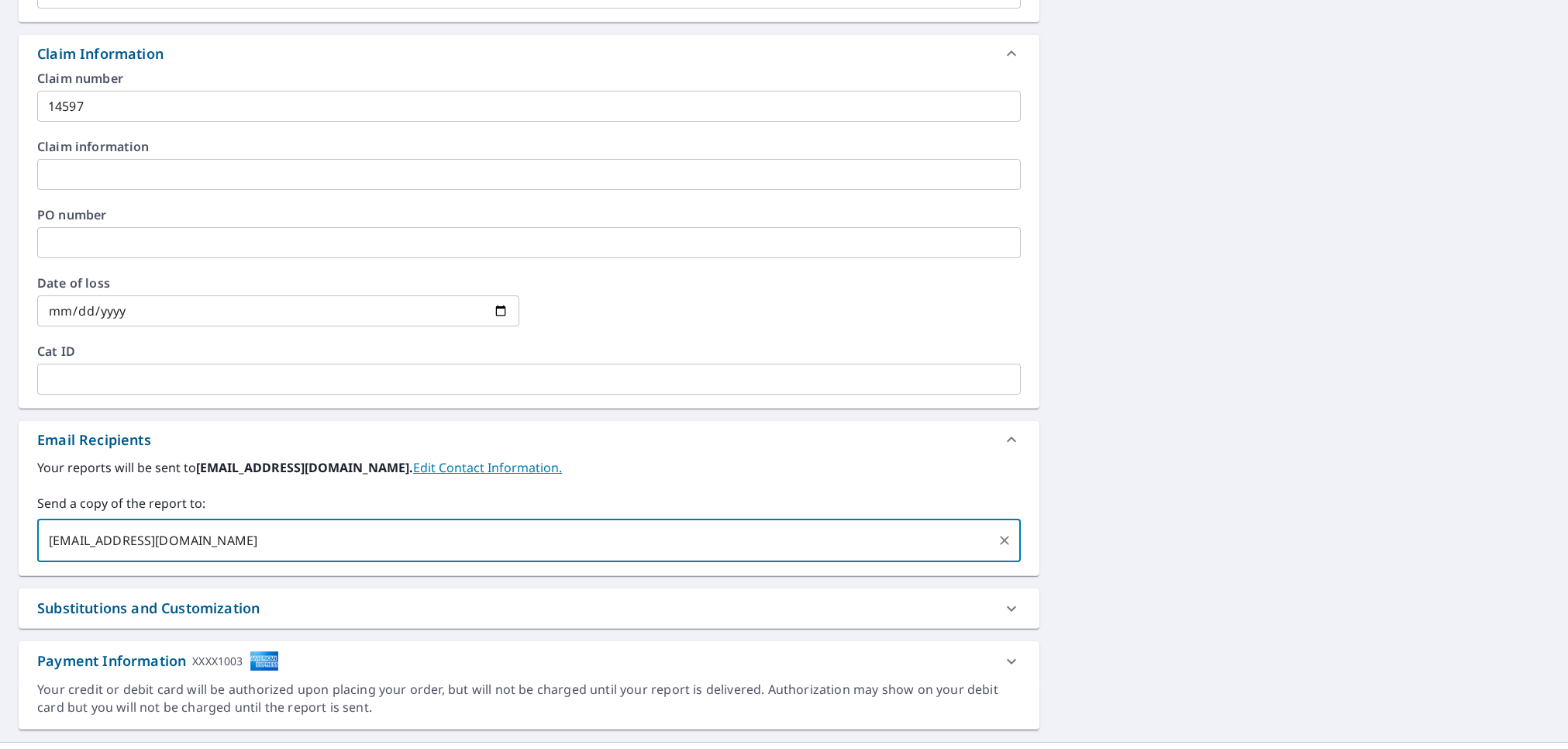
type input "[EMAIL_ADDRESS][DOMAIN_NAME]"
click at [1361, 533] on div "20053 Gulf Haven Dr Perry, FL 32348 Aerial Road A standard road map Aerial A de…" at bounding box center [784, 178] width 1568 height 1126
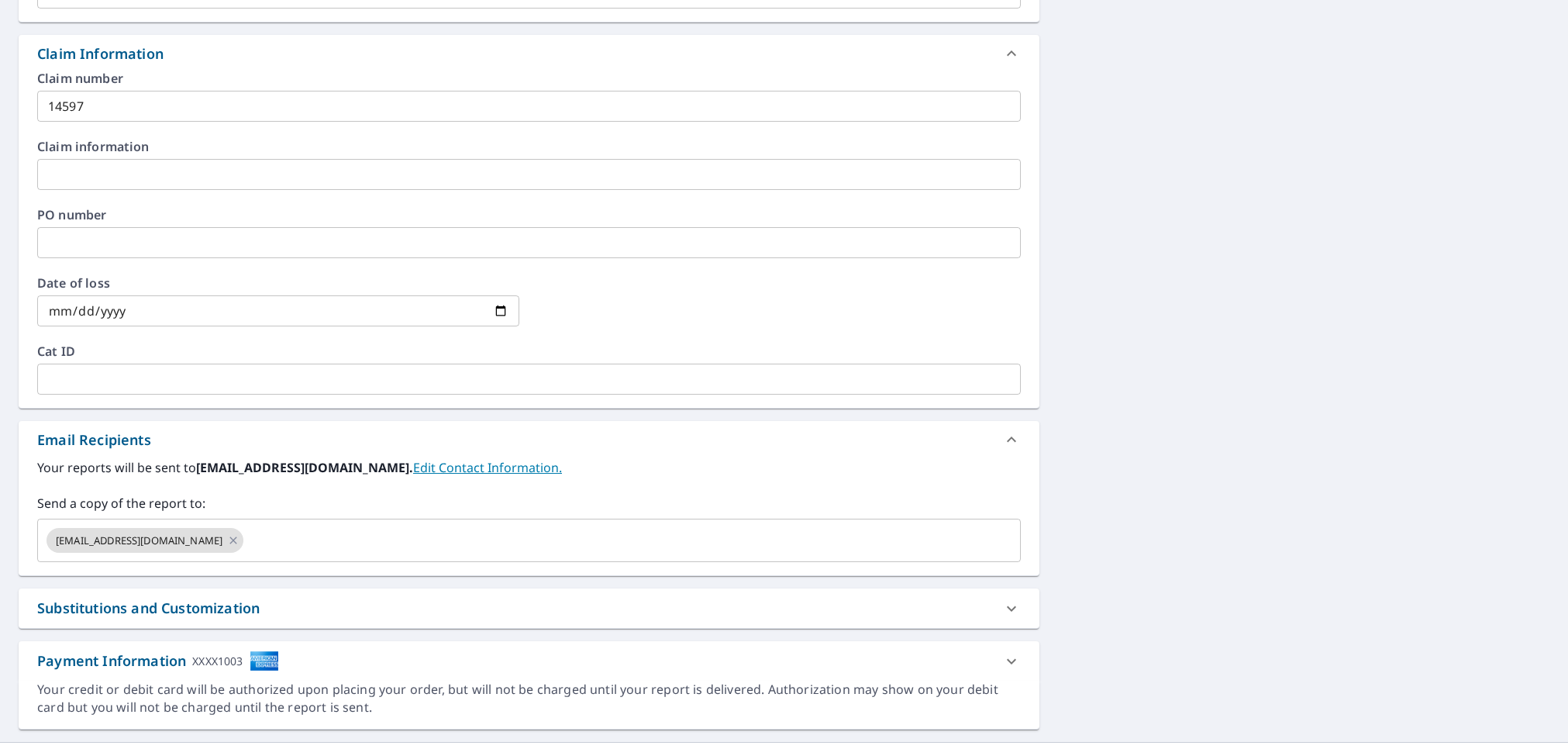
scroll to position [0, 0]
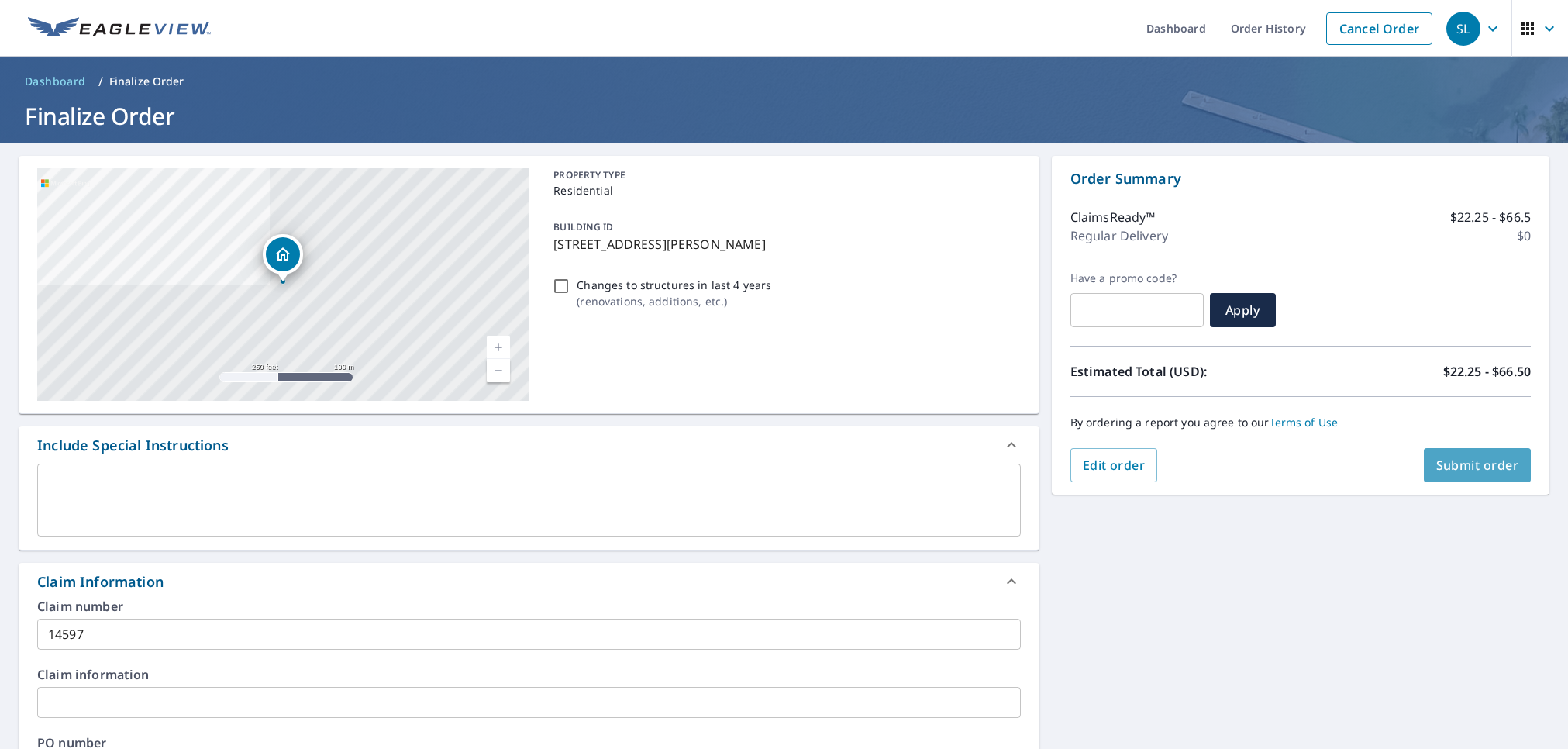
click at [1499, 466] on span "Submit order" at bounding box center [1478, 465] width 83 height 17
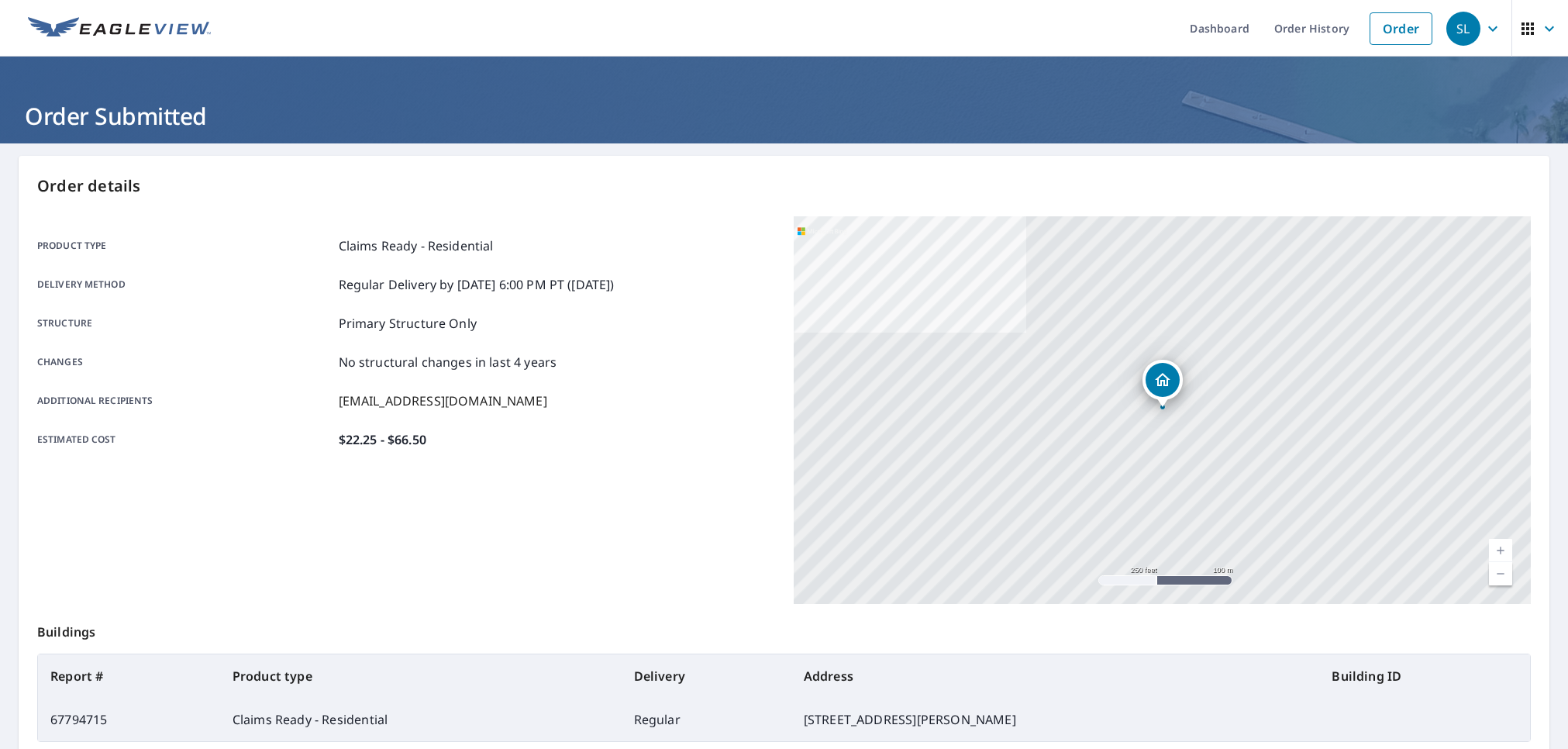
click at [561, 443] on div "Estimated cost $22.25 - $66.50" at bounding box center [406, 439] width 738 height 19
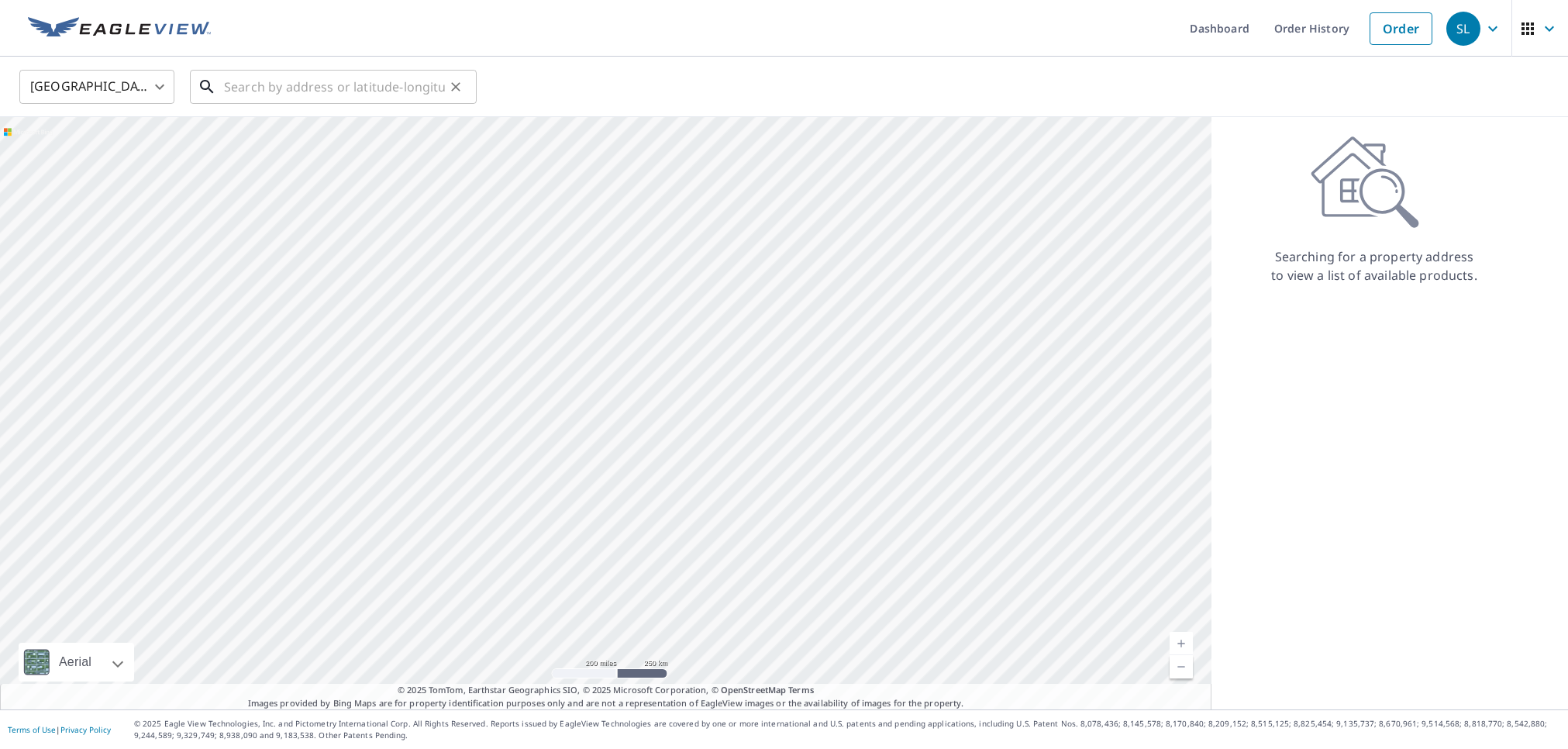
click at [286, 92] on input "text" at bounding box center [334, 86] width 221 height 43
paste input "5503 Pinetree Dr, Fort Pierce, FL 34982"
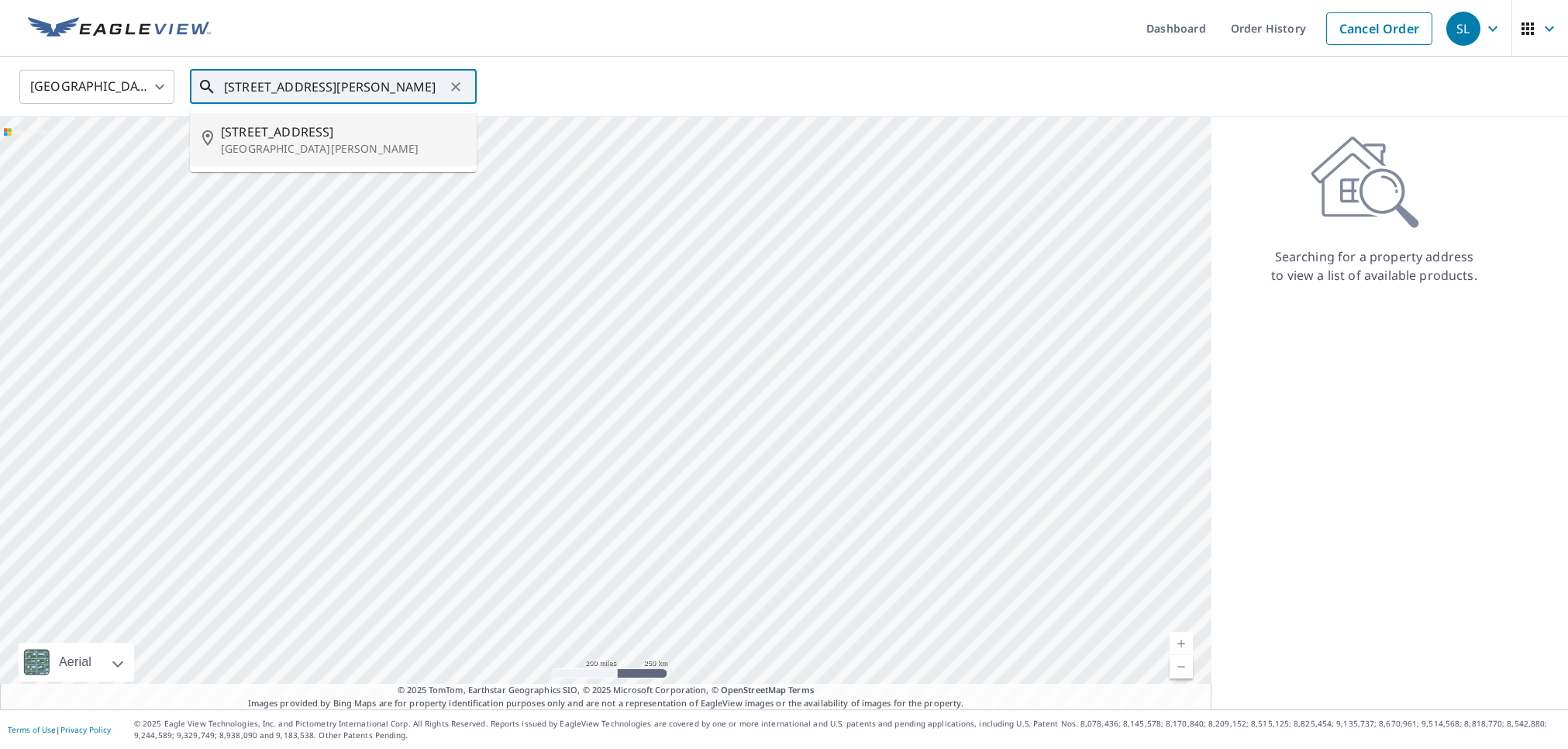
click at [290, 137] on span "5503 Pinetree Dr" at bounding box center [342, 131] width 243 height 19
type input "5503 Pinetree Dr Fort Pierce, FL 34982"
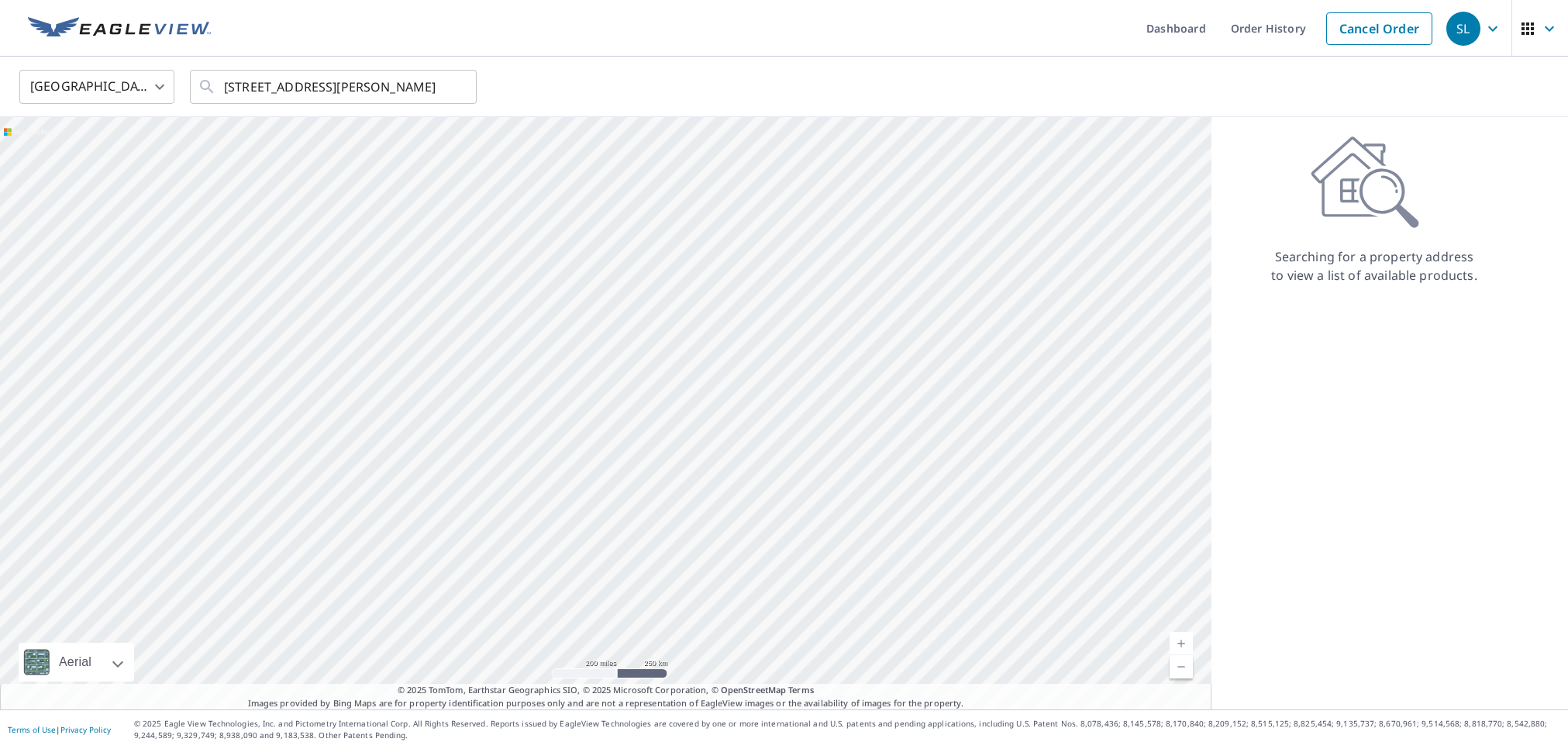
scroll to position [0, 0]
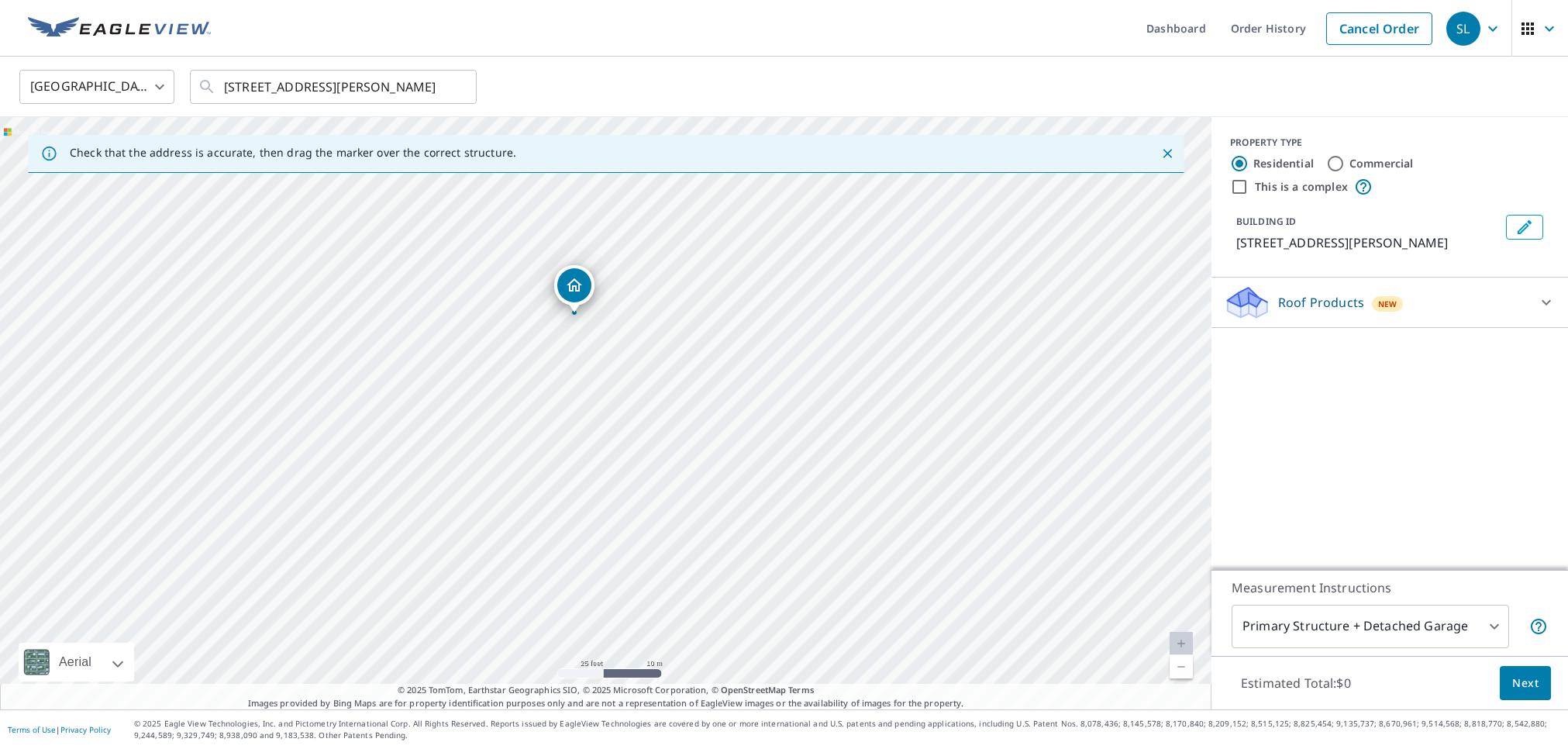
click at [1250, 299] on icon at bounding box center [1247, 297] width 40 height 20
click at [1225, 359] on div "ClaimsReady™ $22.25 - $66.5" at bounding box center [1389, 342] width 331 height 44
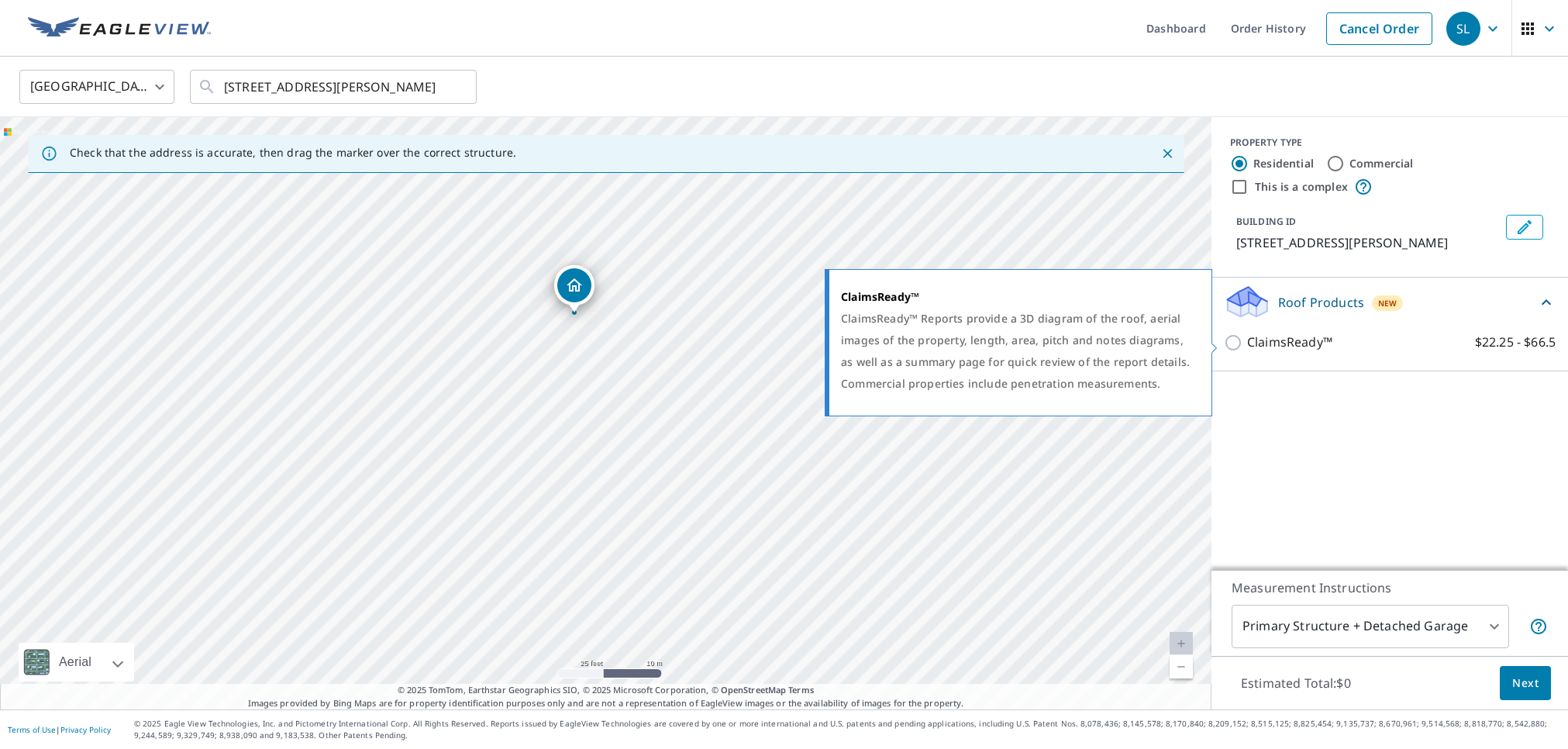
click at [1233, 348] on input "ClaimsReady™ $22.25 - $66.5" at bounding box center [1235, 342] width 24 height 19
checkbox input "true"
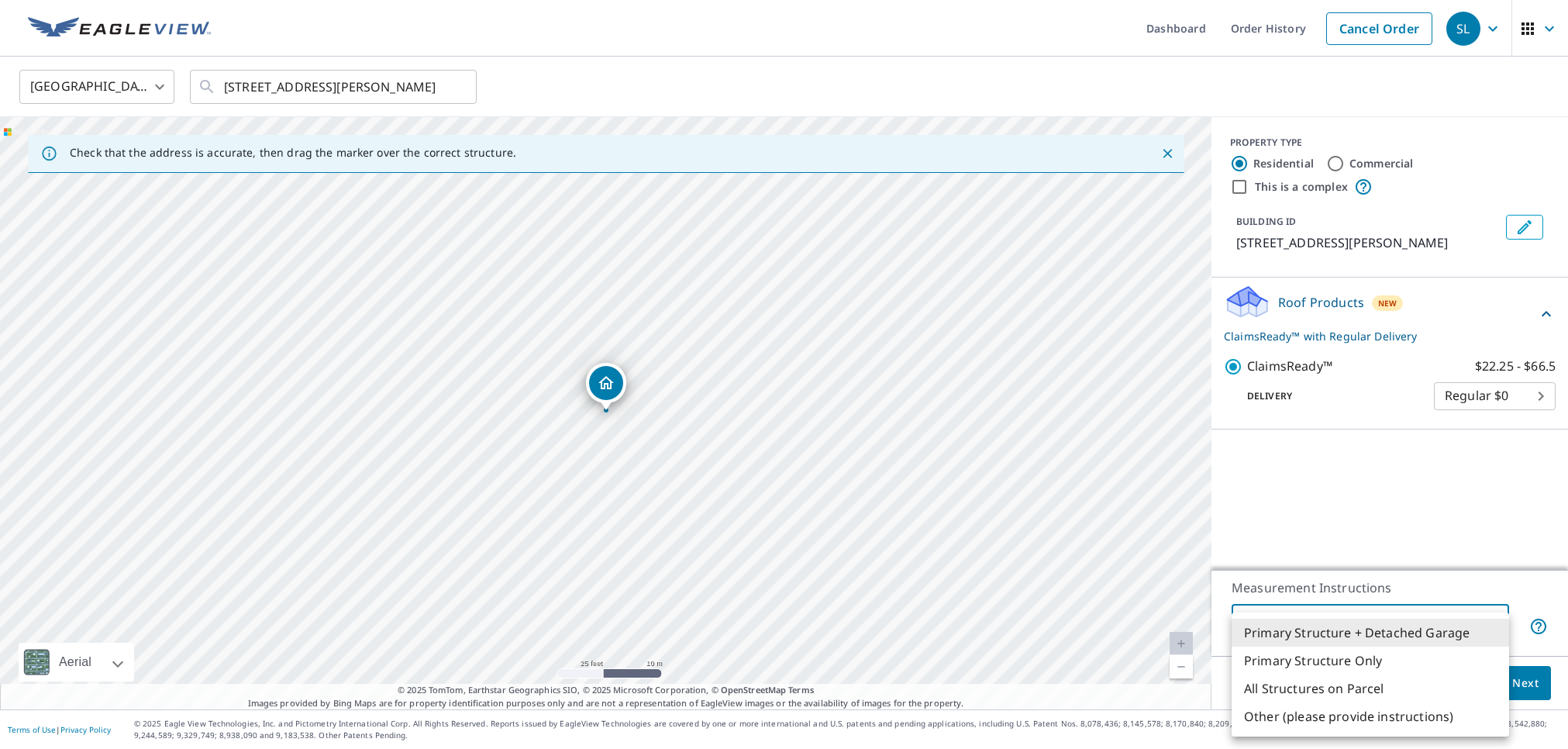
click at [1340, 624] on body "SL SL Dashboard Order History Cancel Order SL United States US ​ 5503 Pinetree …" at bounding box center [784, 374] width 1568 height 749
click at [1319, 661] on li "Primary Structure Only" at bounding box center [1370, 660] width 278 height 28
type input "2"
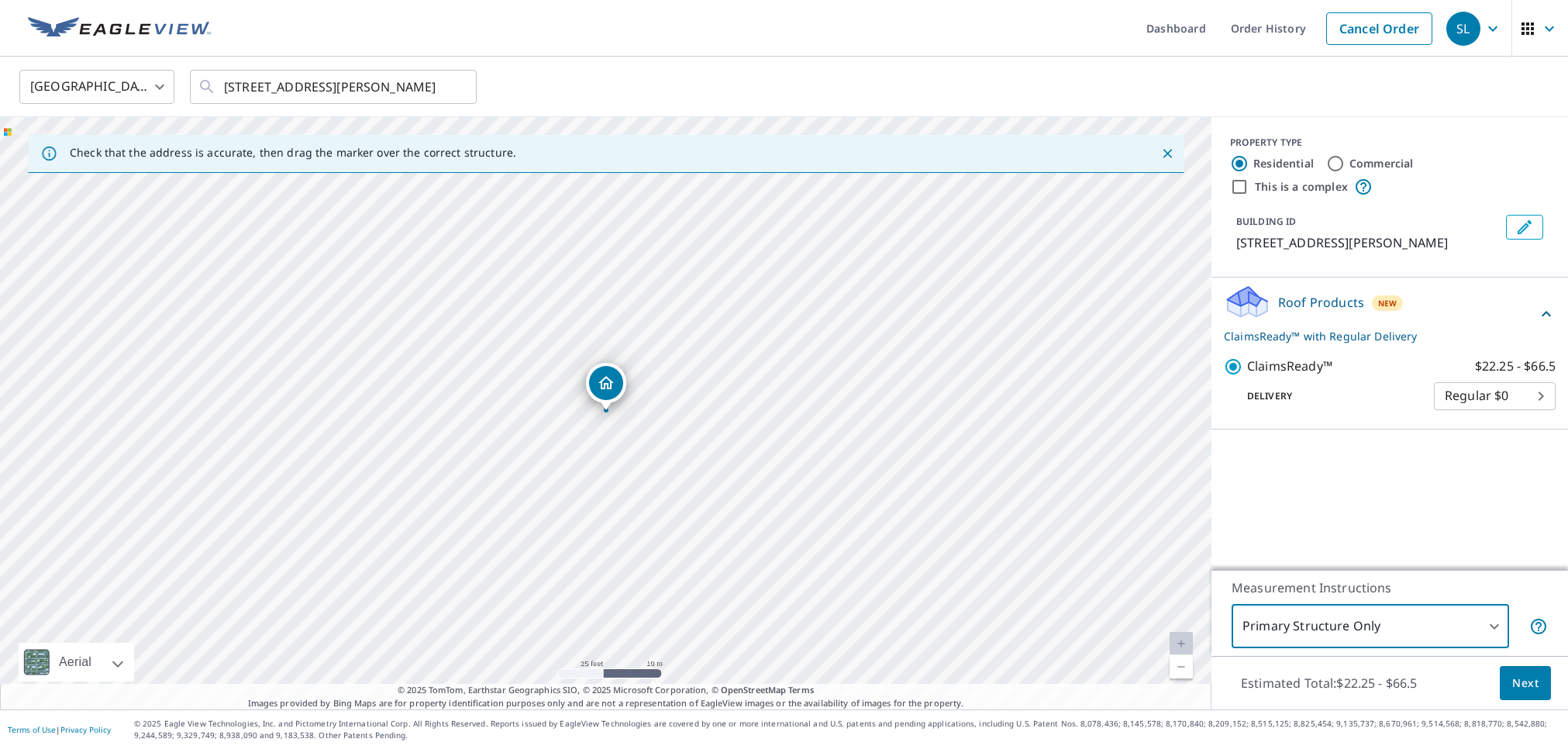
click at [1518, 689] on span "Next" at bounding box center [1525, 683] width 26 height 20
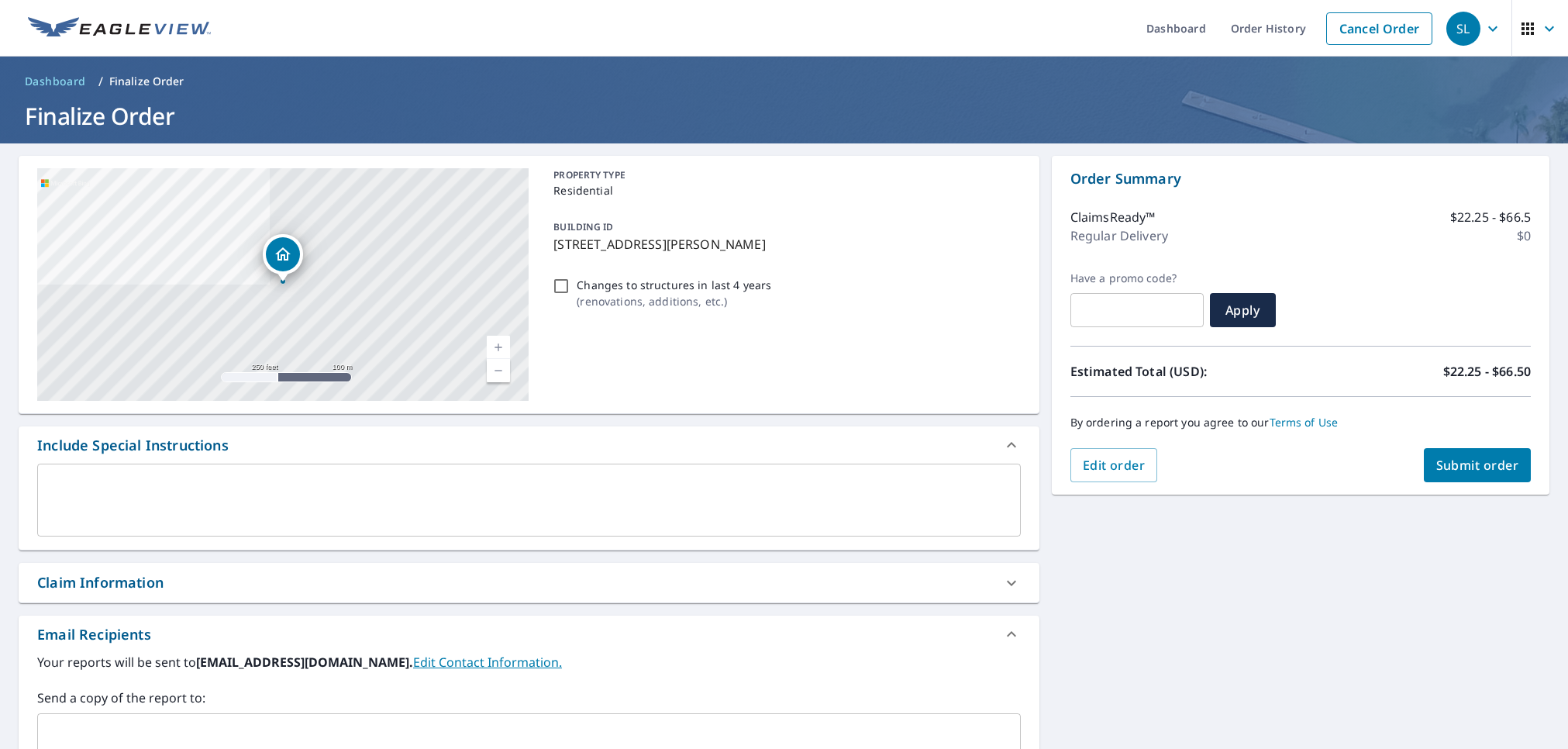
click at [179, 600] on div "Claim Information" at bounding box center [529, 582] width 1021 height 40
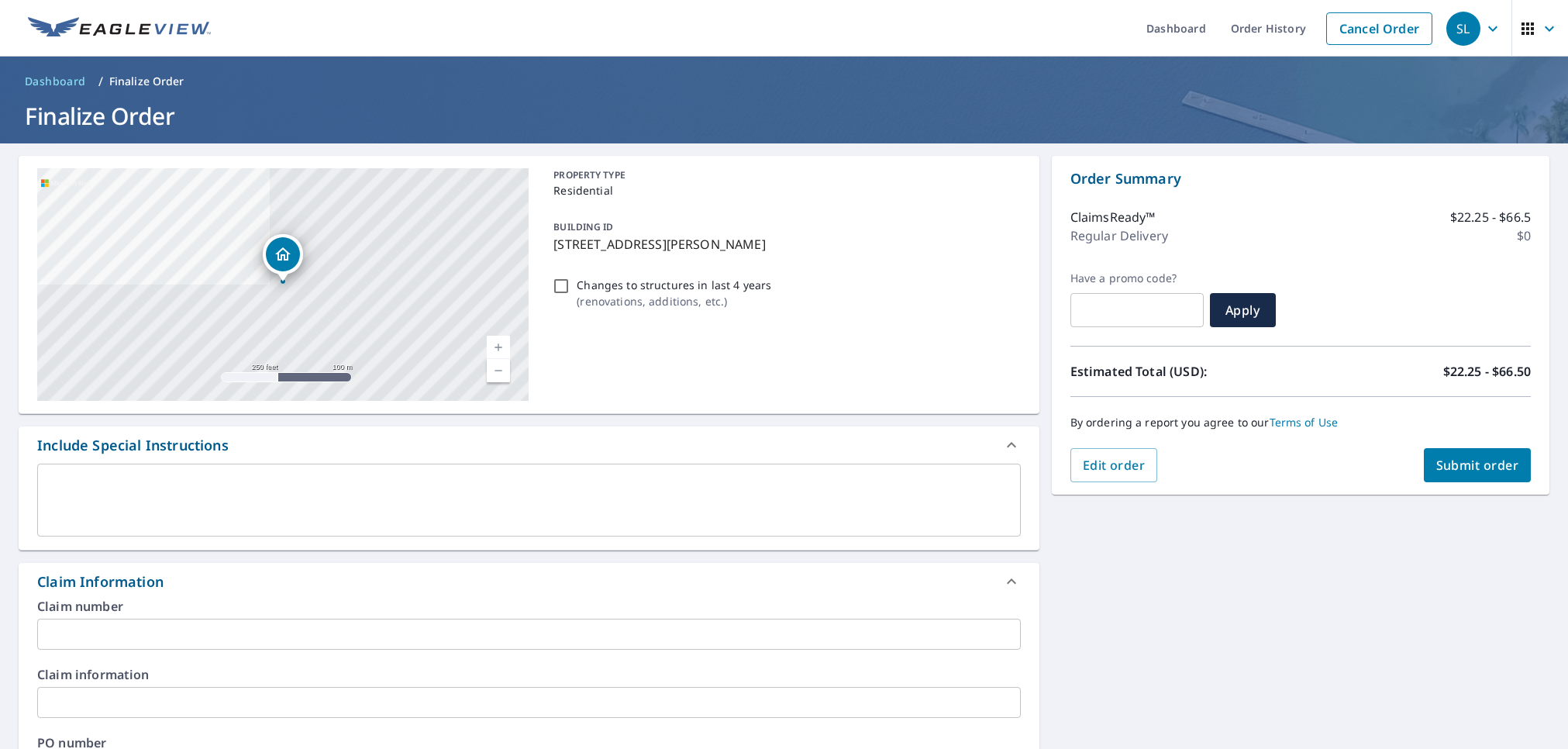
click at [173, 633] on input "text" at bounding box center [529, 634] width 983 height 31
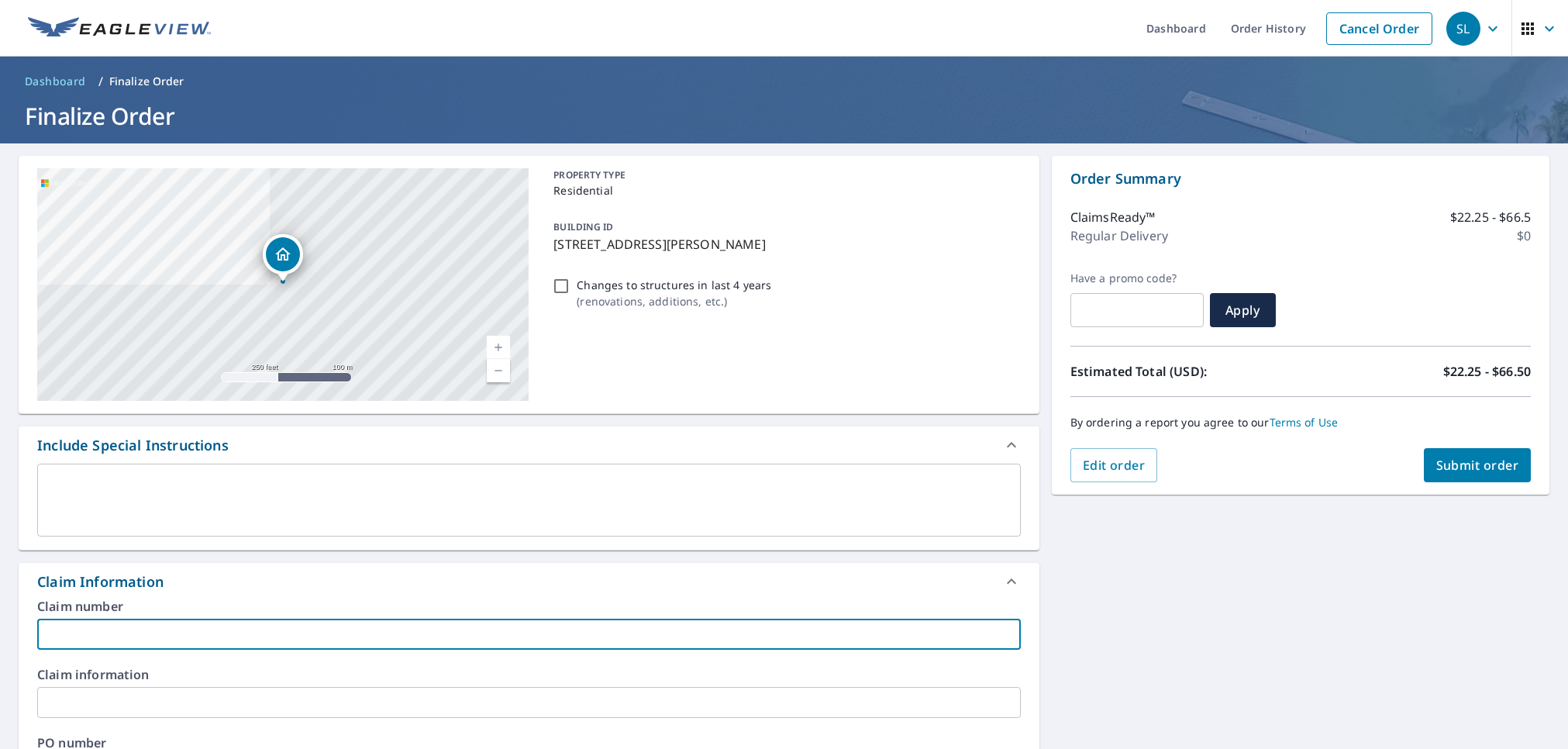
paste input "HO-4875232"
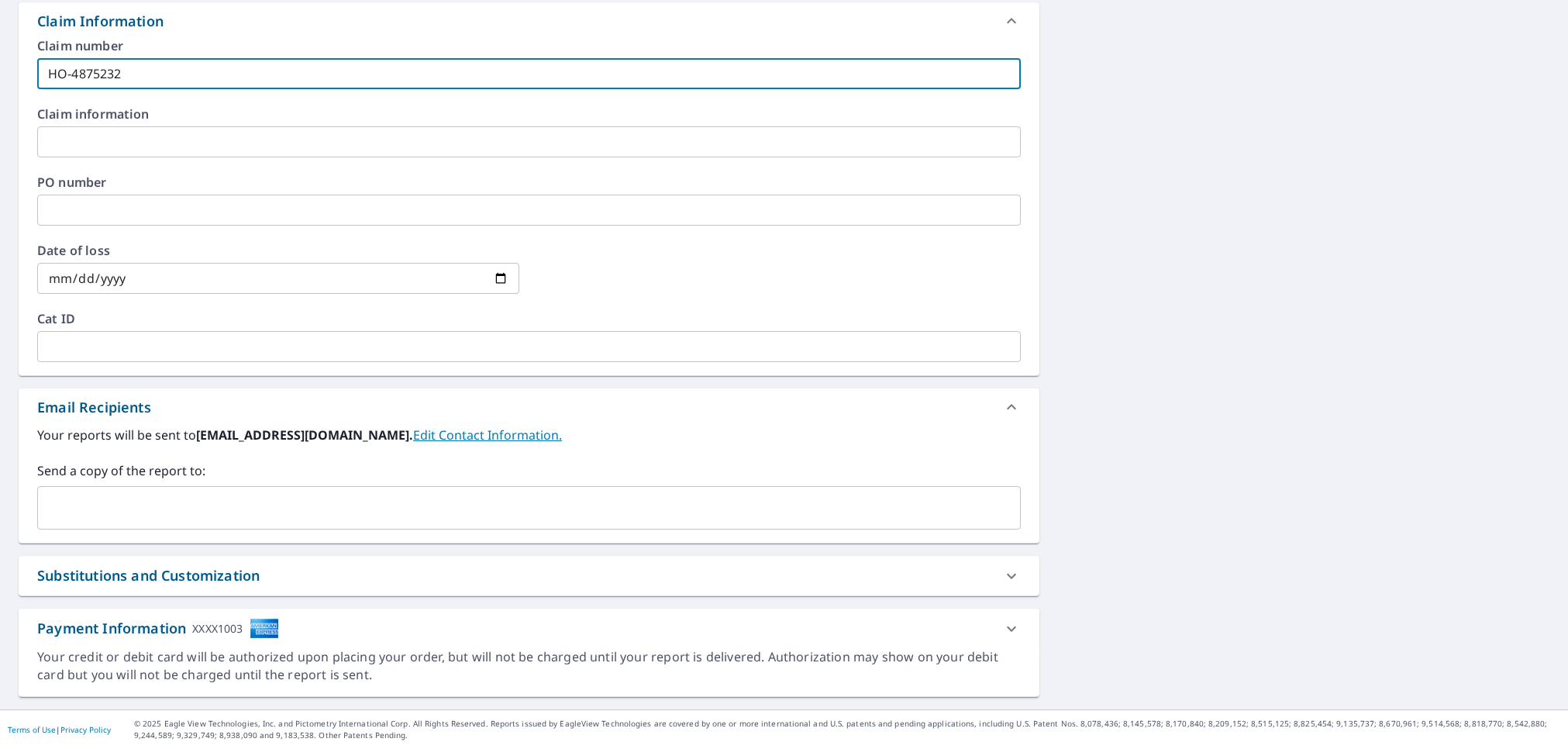
type input "HO-4875232"
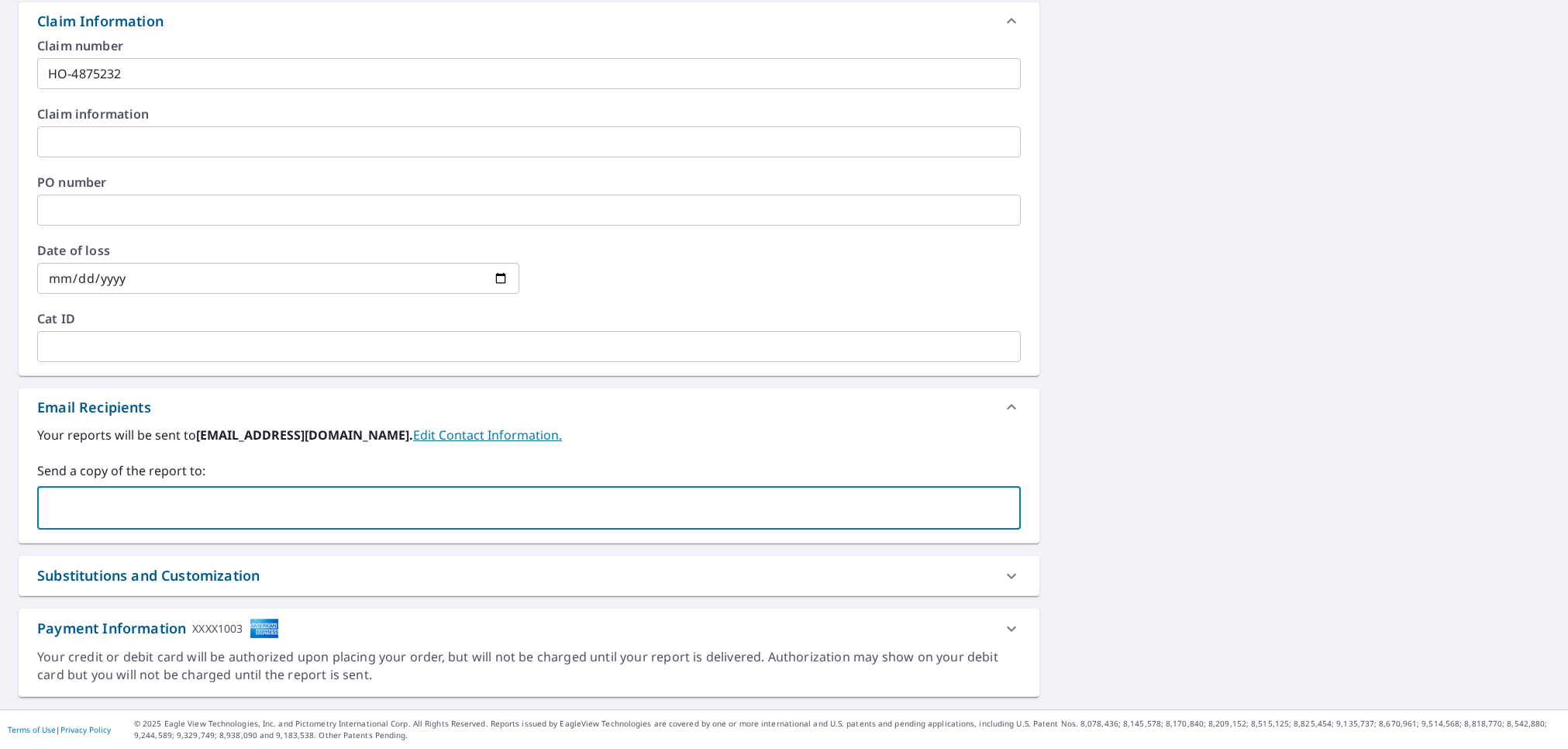
click at [195, 515] on input "text" at bounding box center [517, 508] width 946 height 29
type input "Docs@edgewoodeng.com"
click at [1194, 335] on div "5503 Pinetree Dr Fort Pierce, FL 34982 Aerial Road A standard road map Aerial A…" at bounding box center [784, 146] width 1568 height 1126
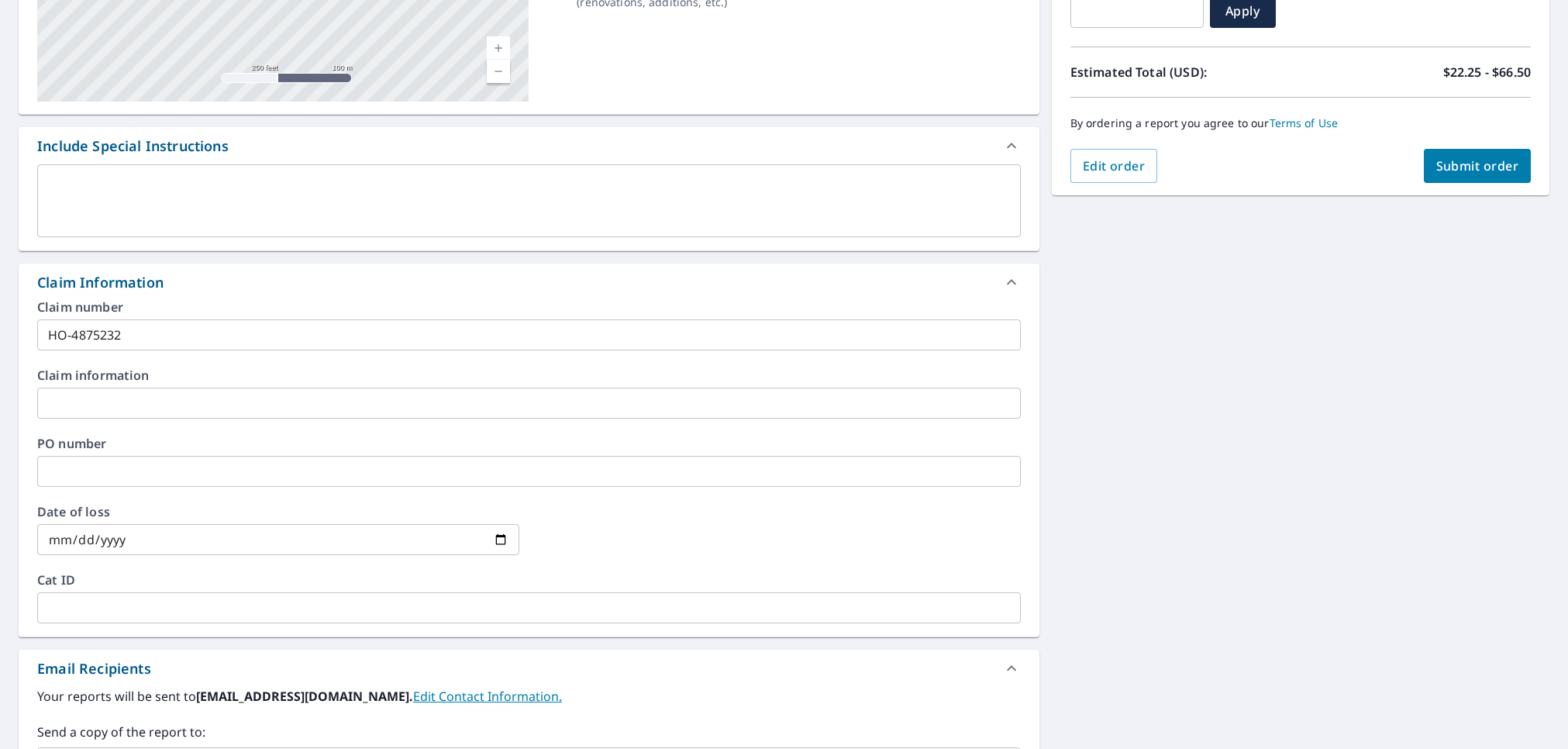
scroll to position [0, 0]
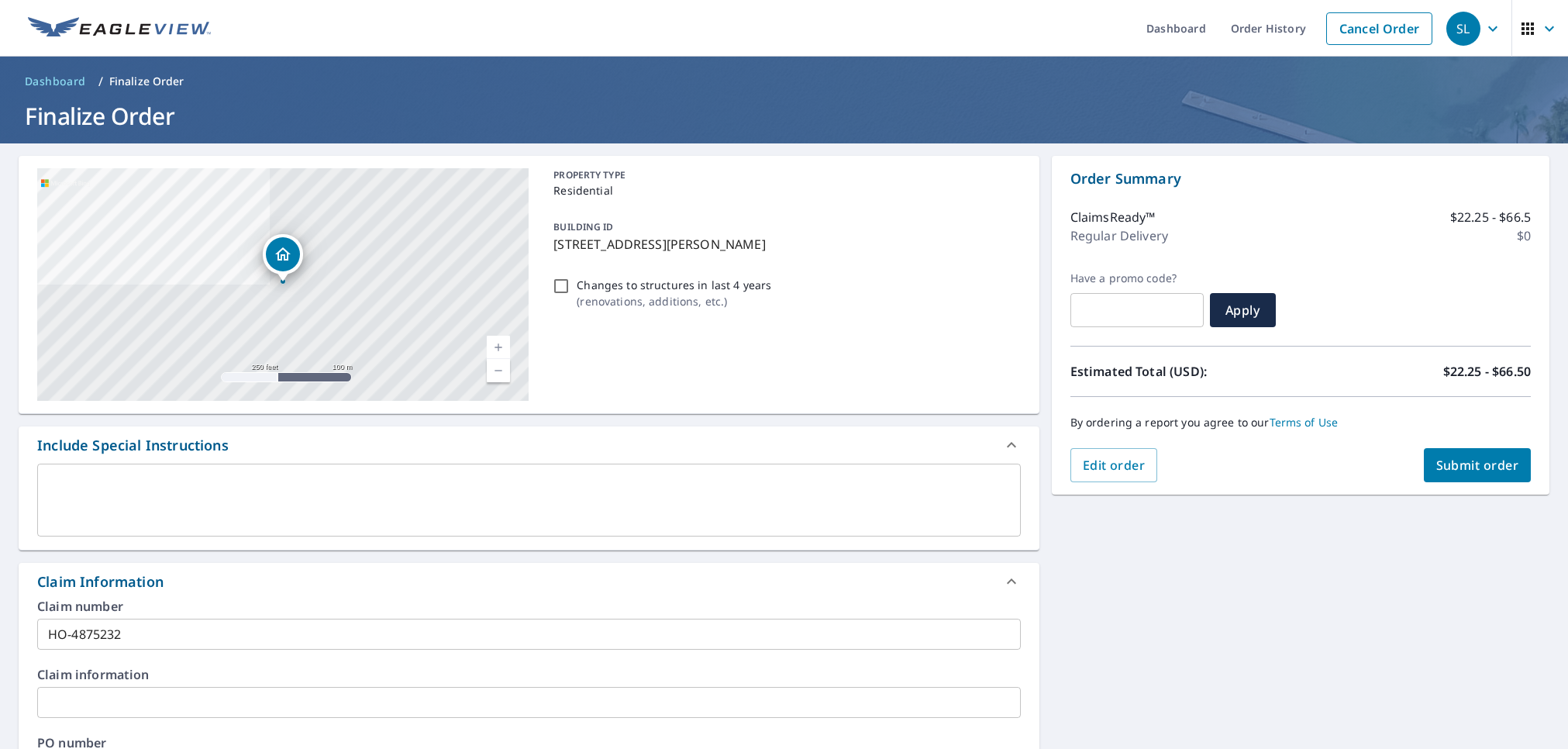
click at [1479, 463] on span "Submit order" at bounding box center [1478, 465] width 83 height 17
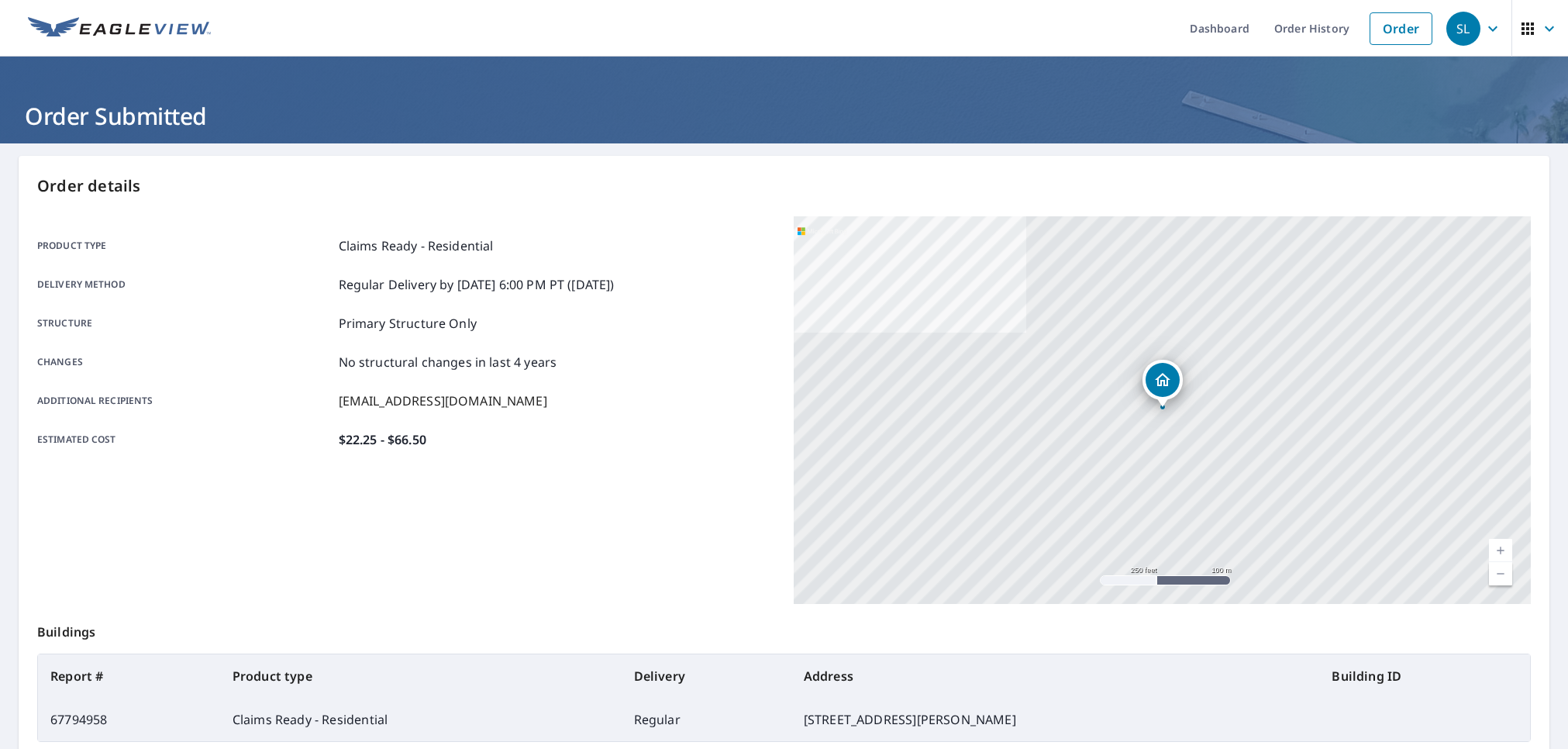
click at [532, 448] on div "Estimated cost $22.25 - $66.50" at bounding box center [406, 439] width 738 height 19
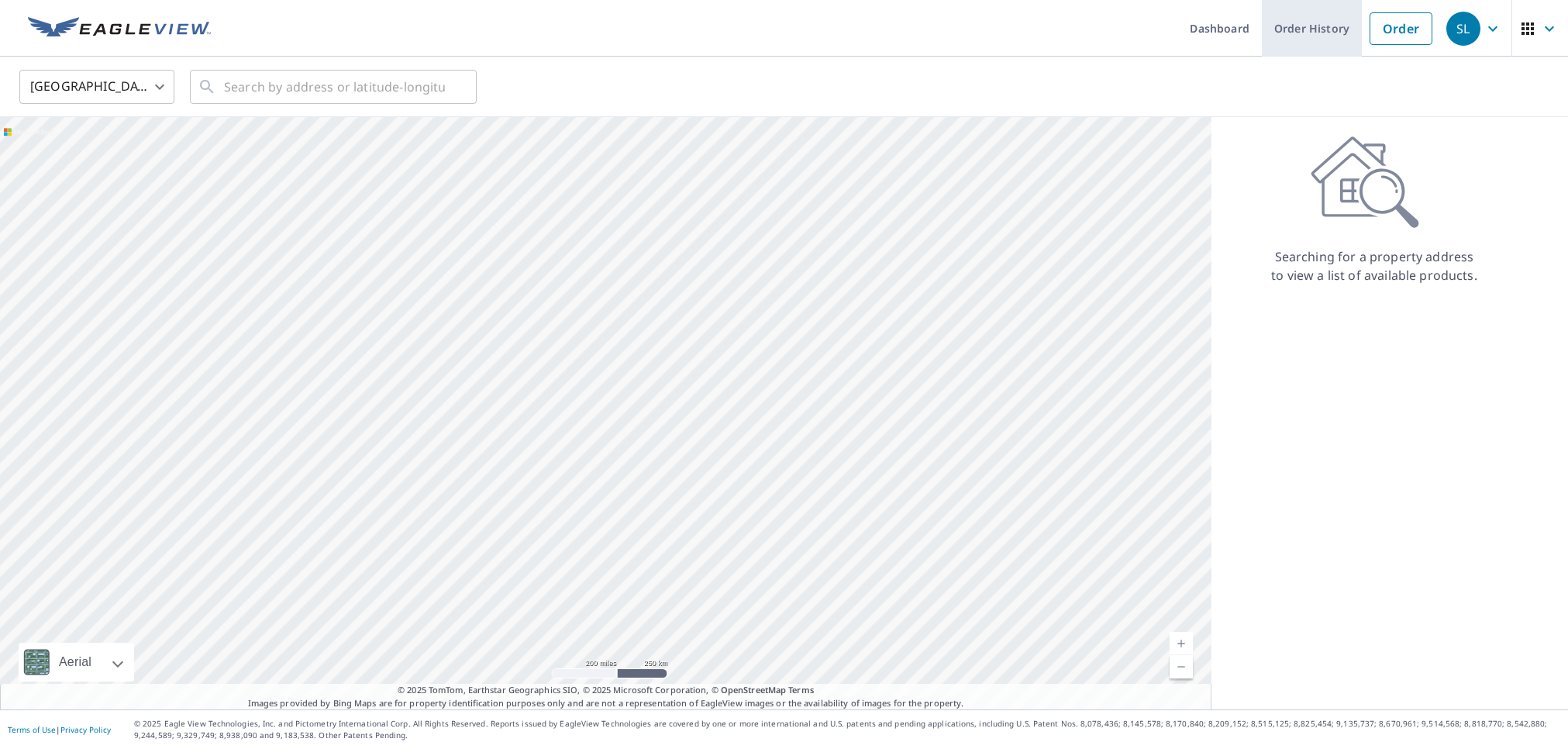
click at [1319, 36] on link "Order History" at bounding box center [1312, 28] width 100 height 57
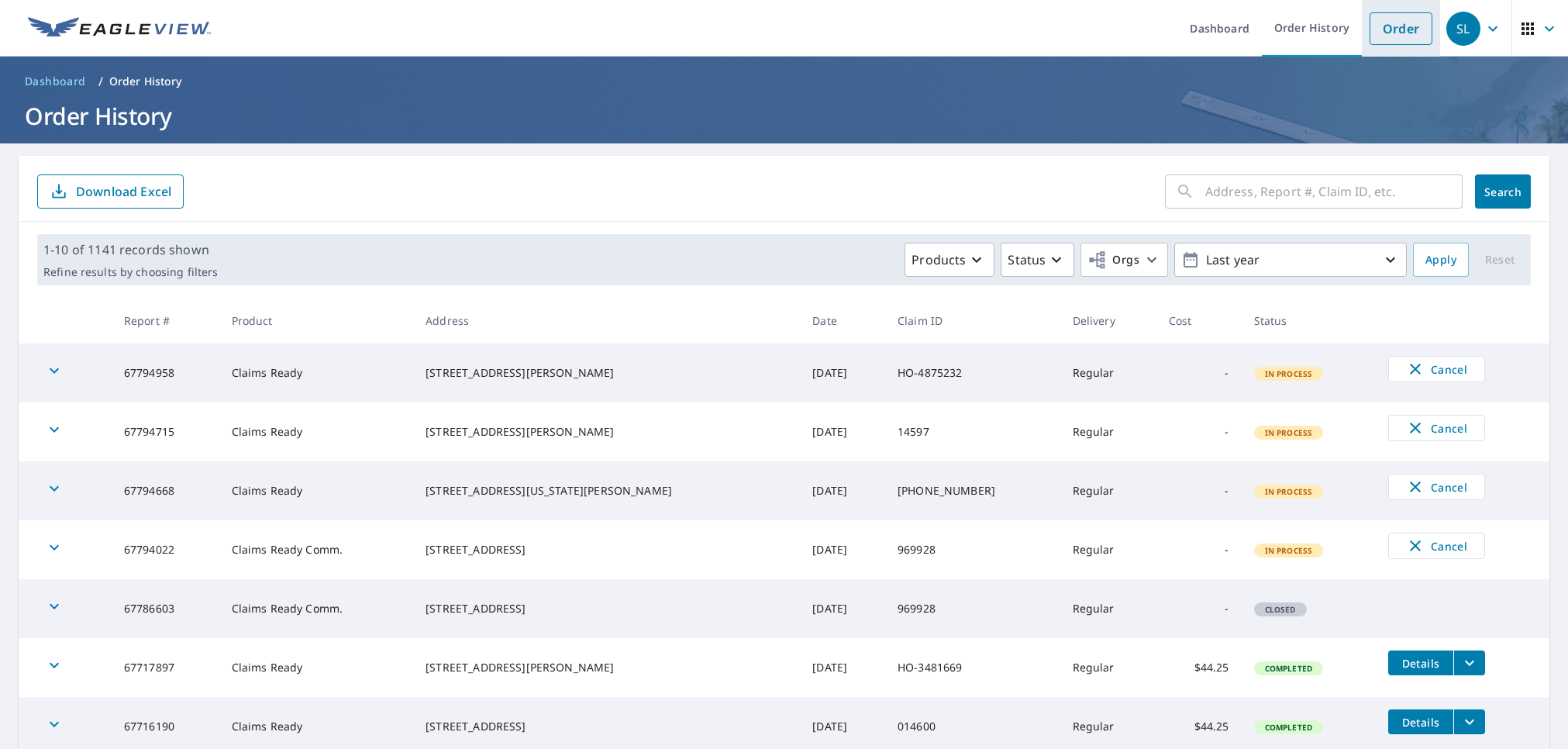
click at [1411, 28] on link "Order" at bounding box center [1400, 28] width 63 height 33
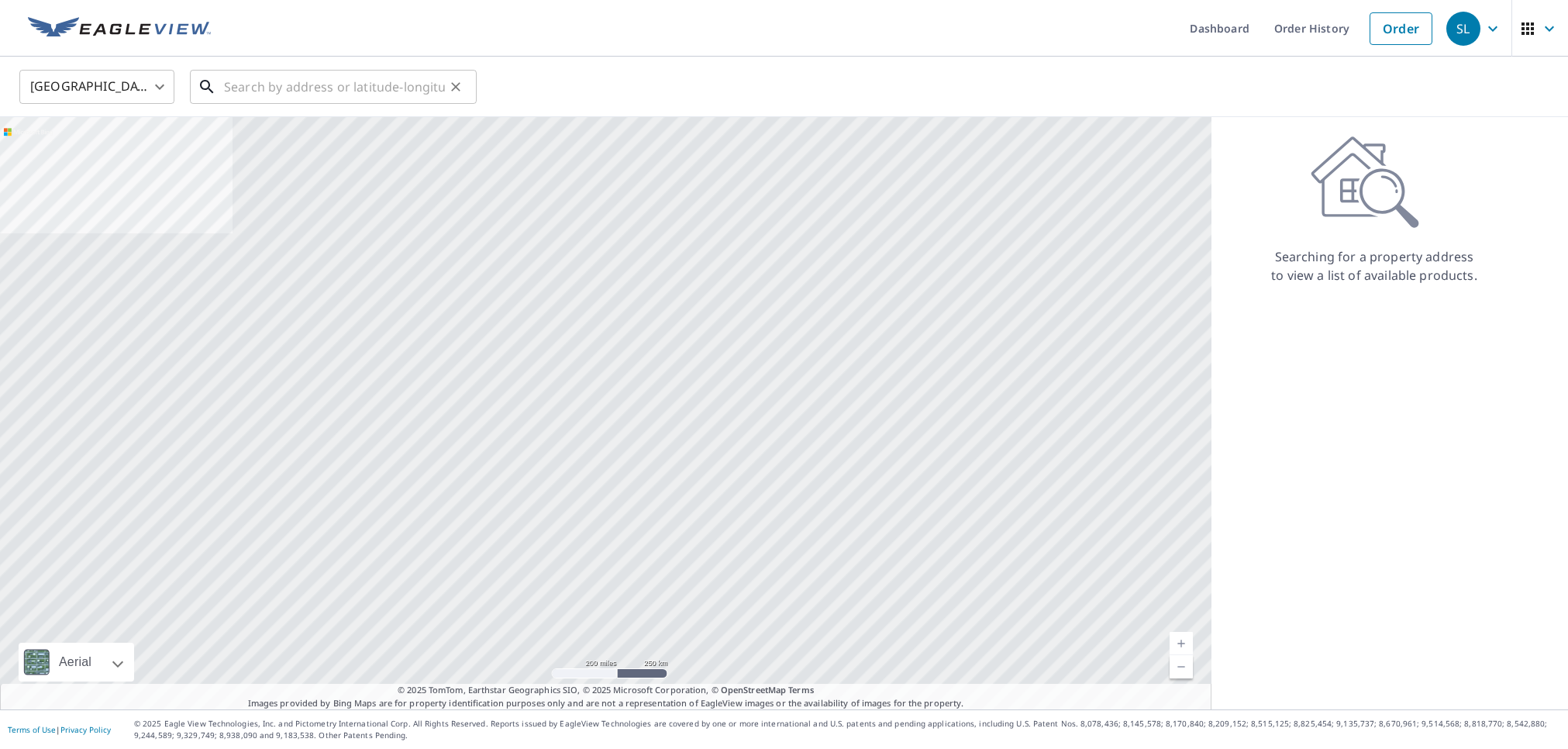
click at [331, 76] on input "text" at bounding box center [334, 86] width 221 height 43
paste input "1829 Littleton Cir, Tallahassee, FL 32308"
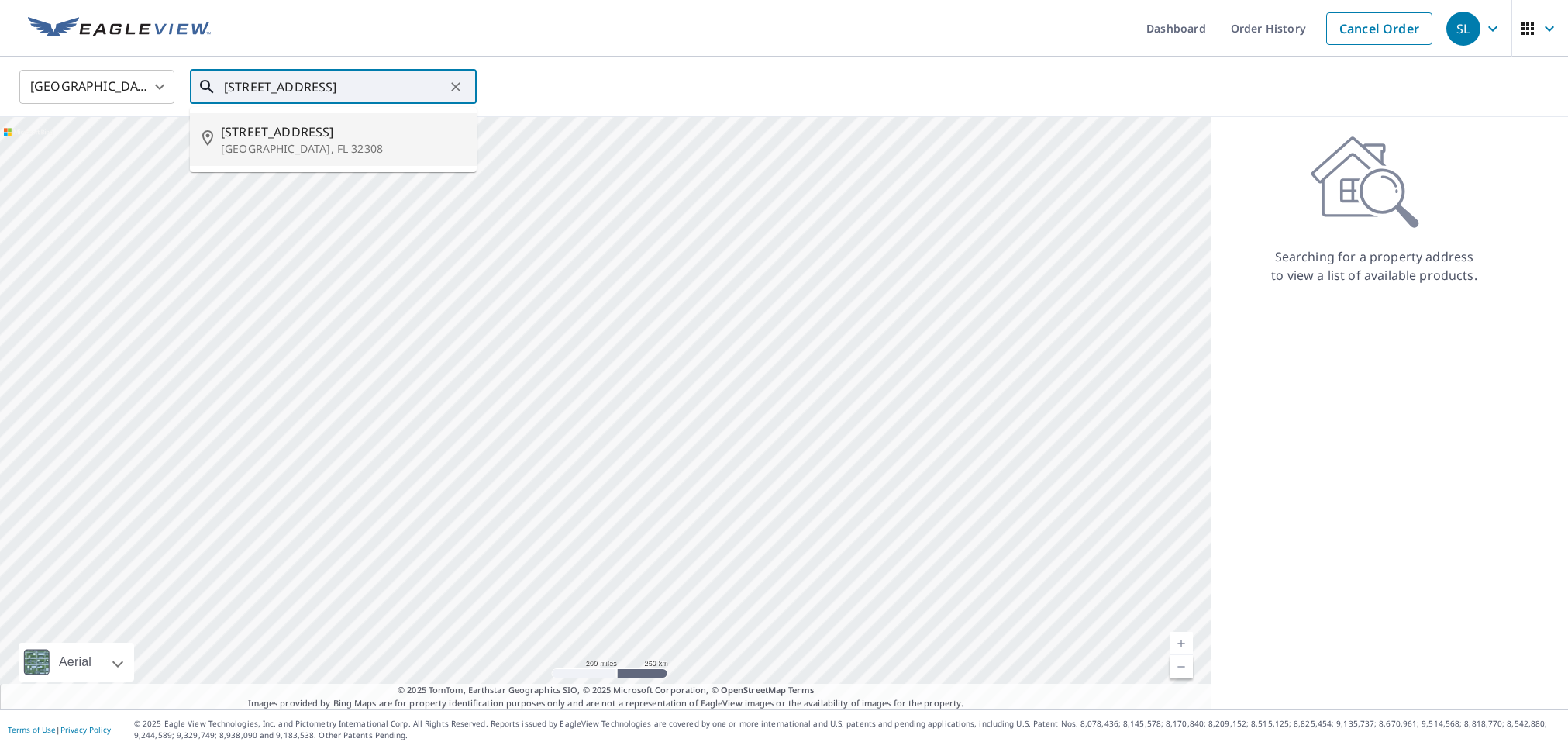
click at [365, 129] on span "1829 Littleton Cir" at bounding box center [342, 131] width 243 height 19
type input "1829 Littleton Cir Tallahassee, FL 32308"
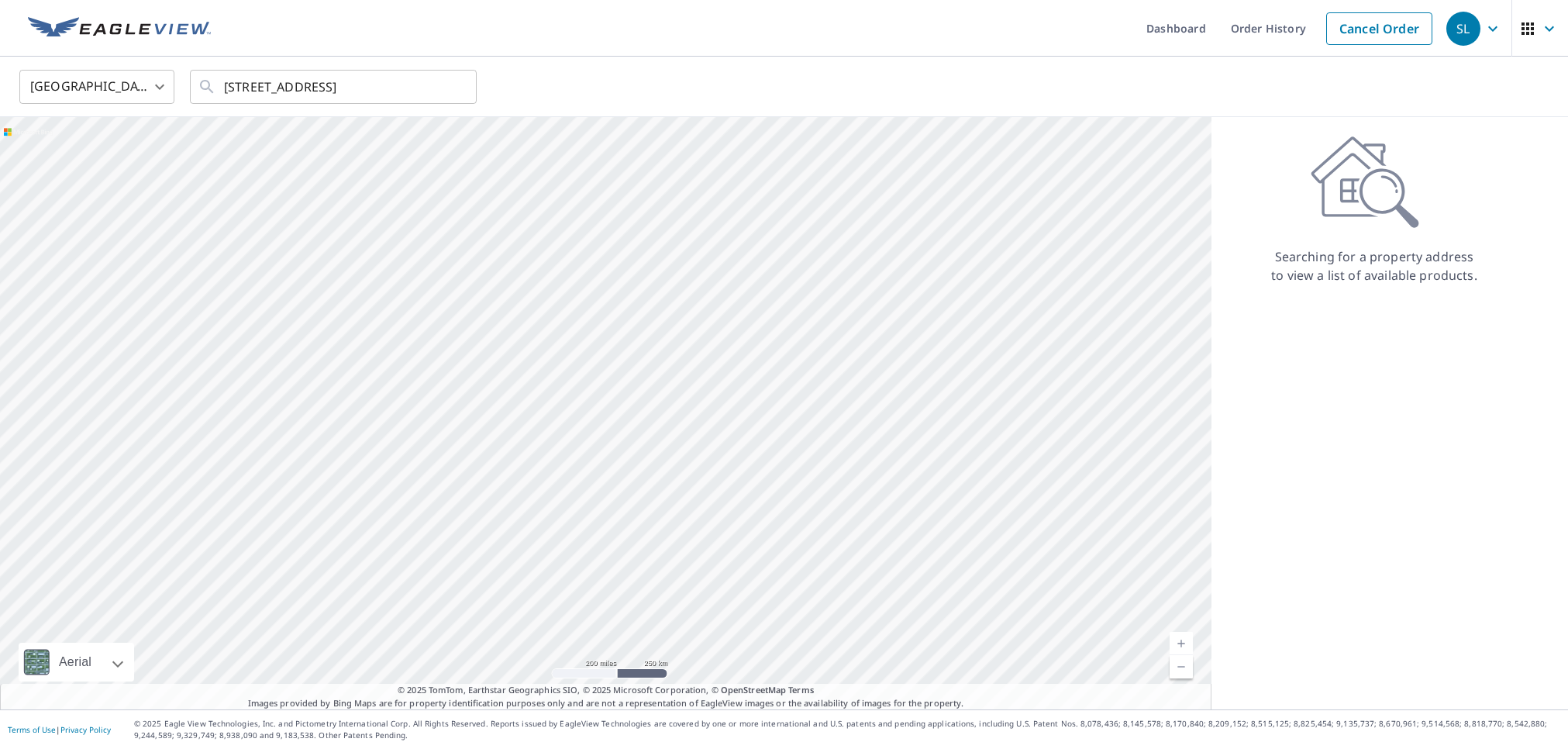
scroll to position [0, 0]
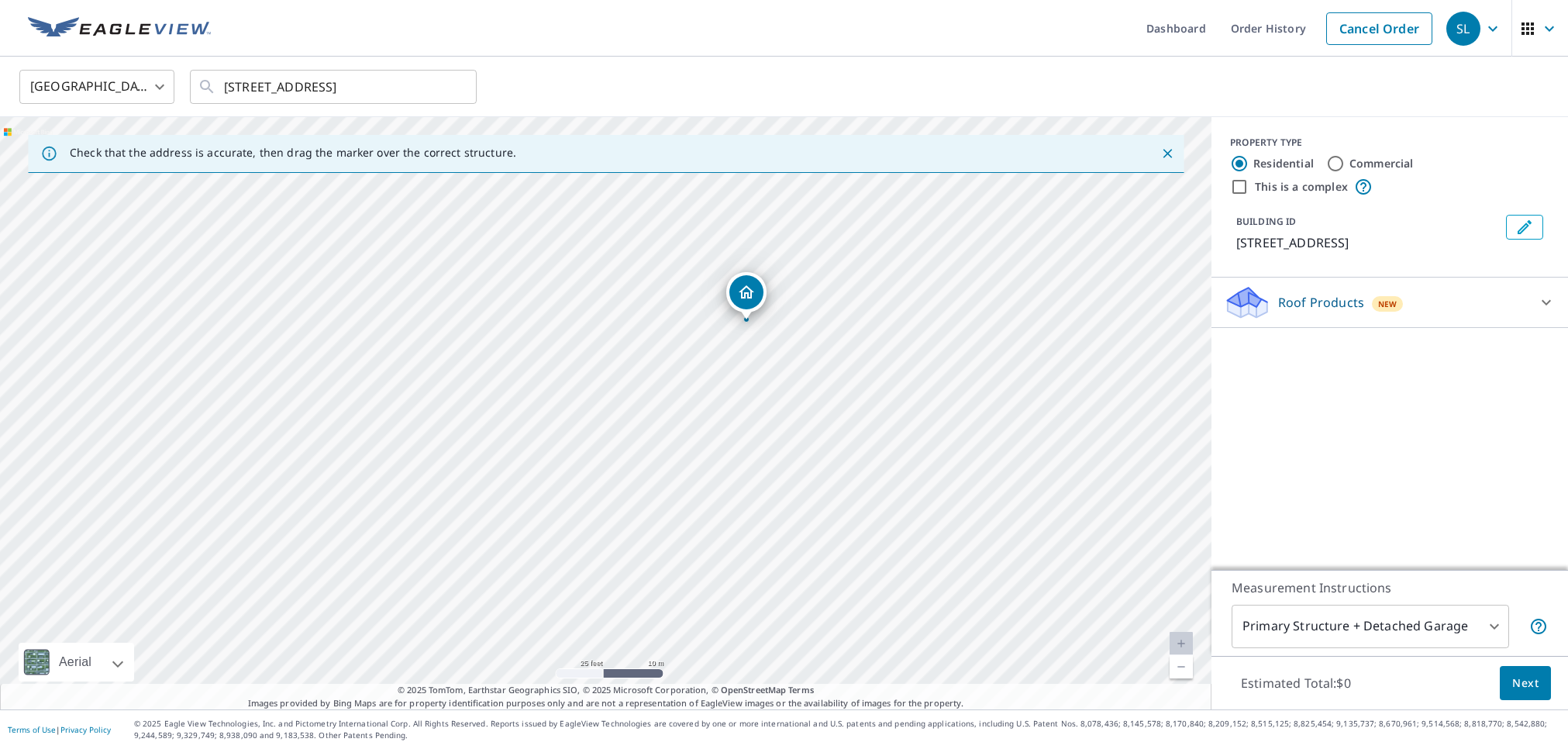
click at [1285, 284] on div "Roof Products New" at bounding box center [1375, 302] width 304 height 37
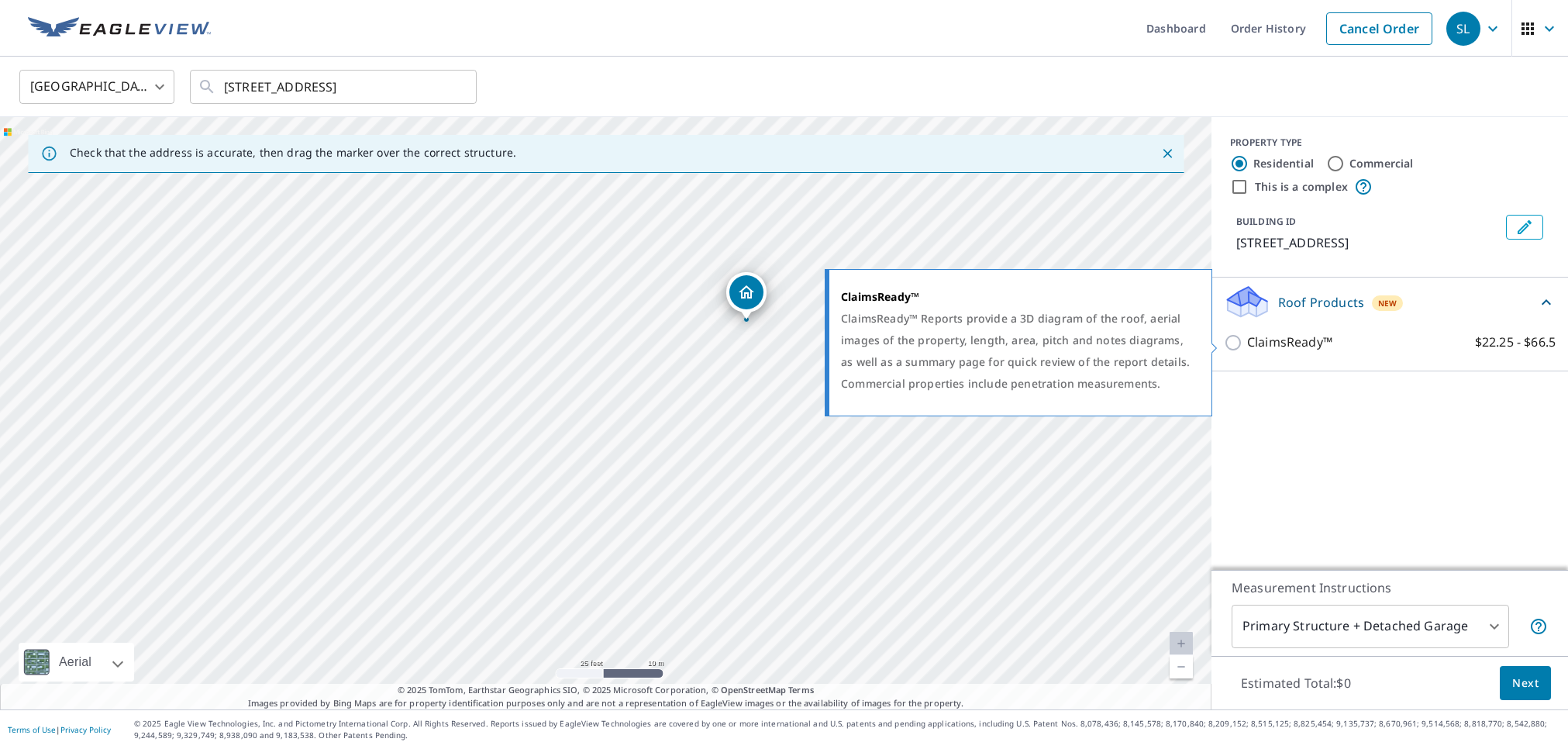
click at [1235, 339] on input "ClaimsReady™ $22.25 - $66.5" at bounding box center [1235, 342] width 24 height 19
checkbox input "true"
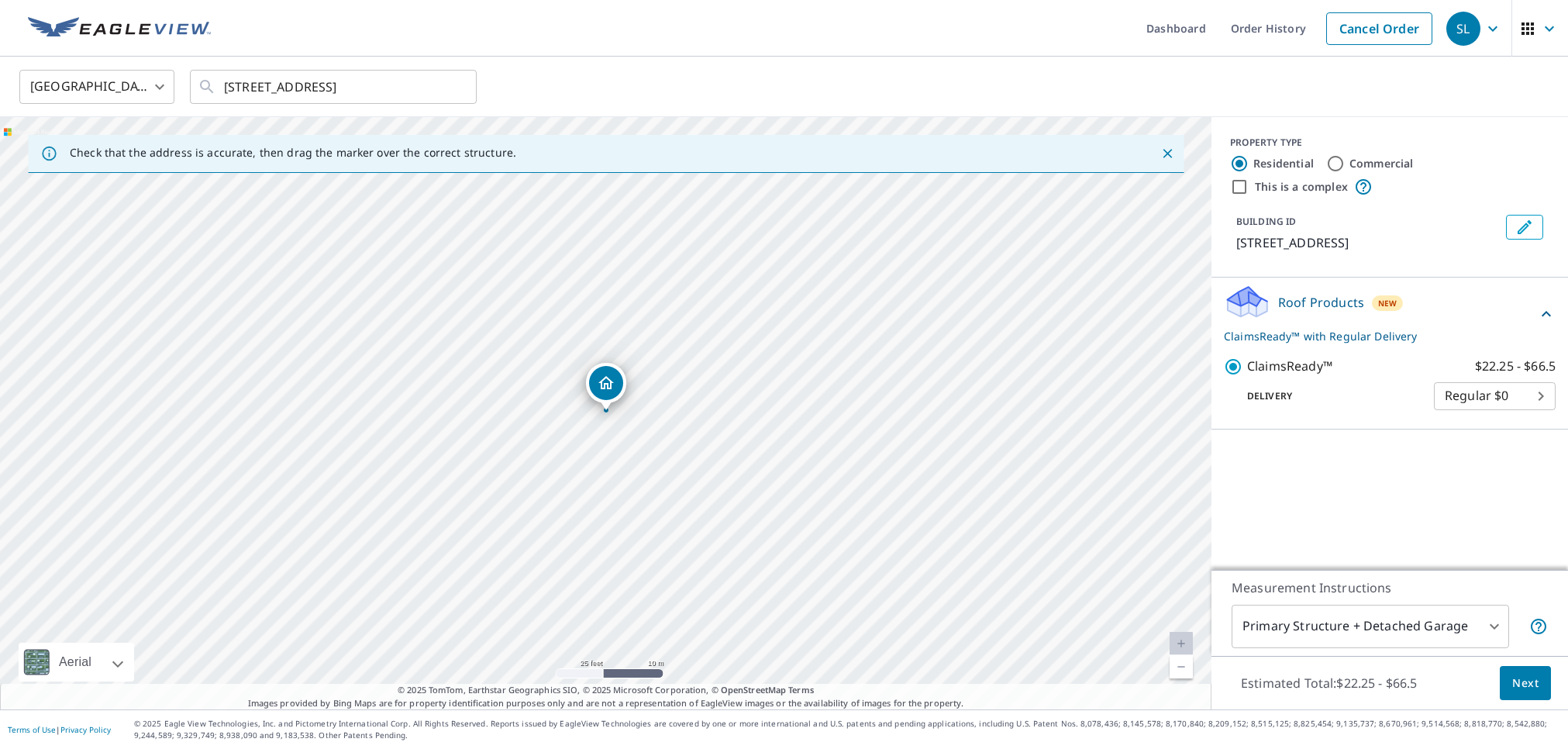
click at [1382, 605] on body "SL SL Dashboard Order History Cancel Order SL United States US ​ 1829 Littleton…" at bounding box center [784, 374] width 1568 height 749
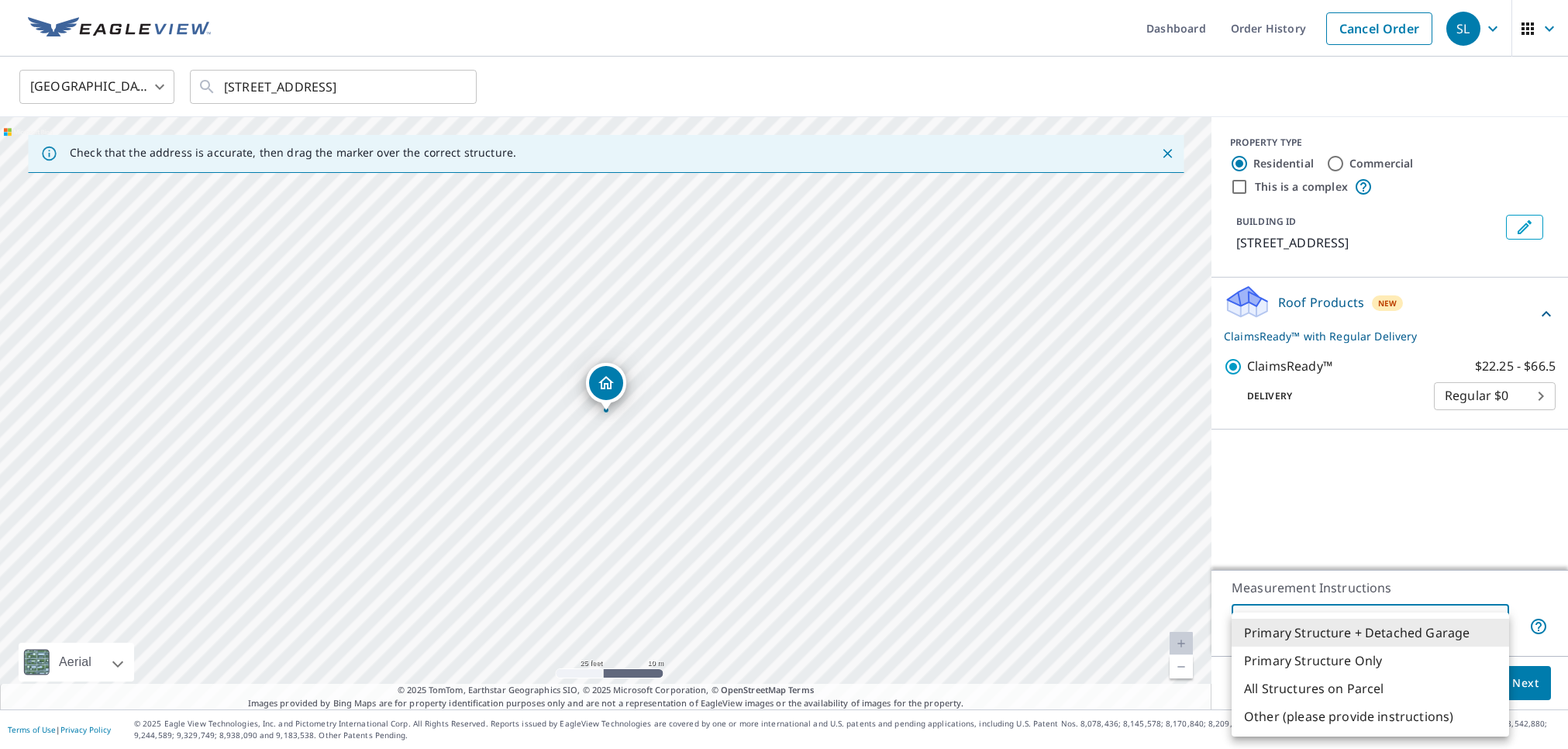
click at [1333, 656] on li "Primary Structure Only" at bounding box center [1370, 660] width 278 height 28
type input "2"
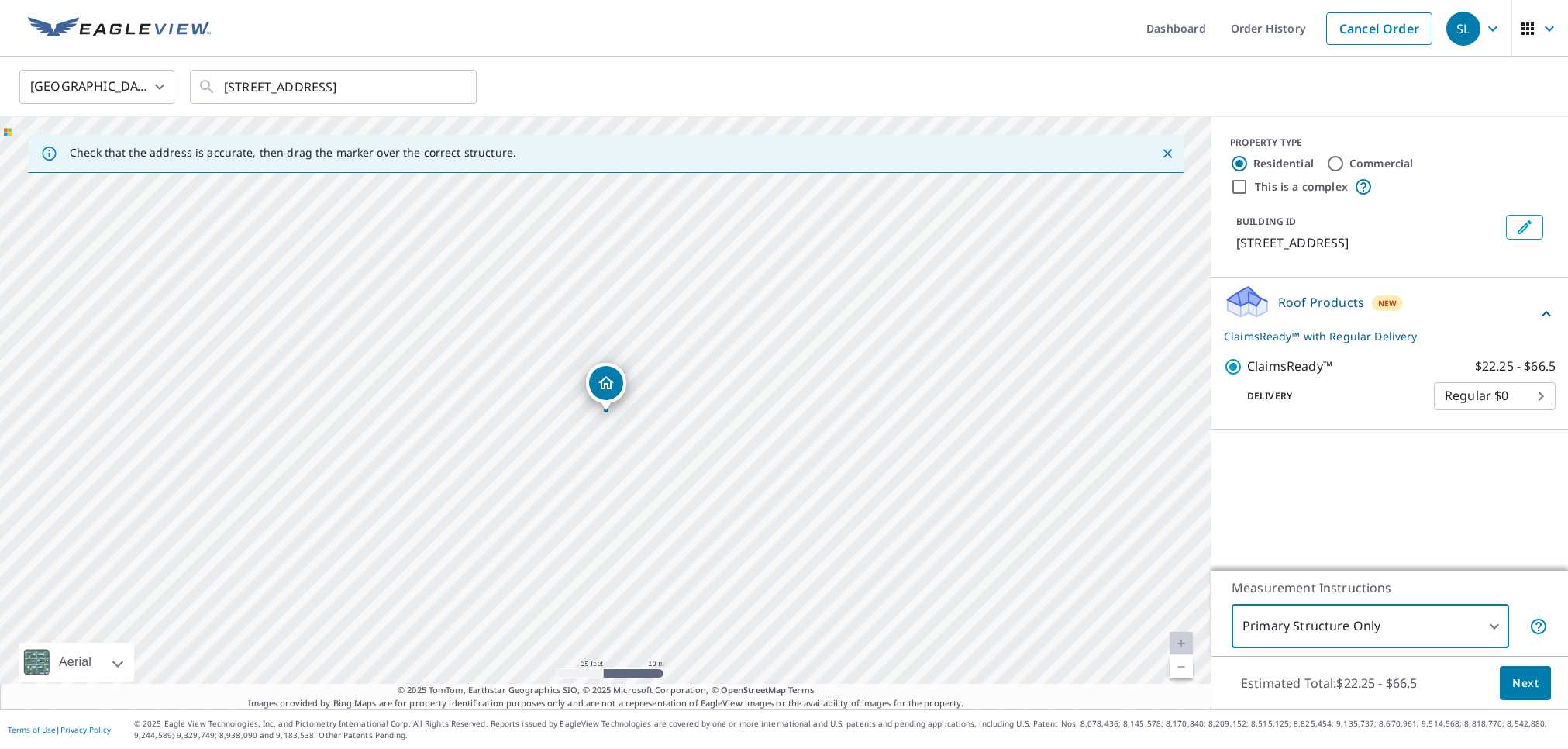
click at [1528, 685] on span "Next" at bounding box center [1525, 683] width 26 height 20
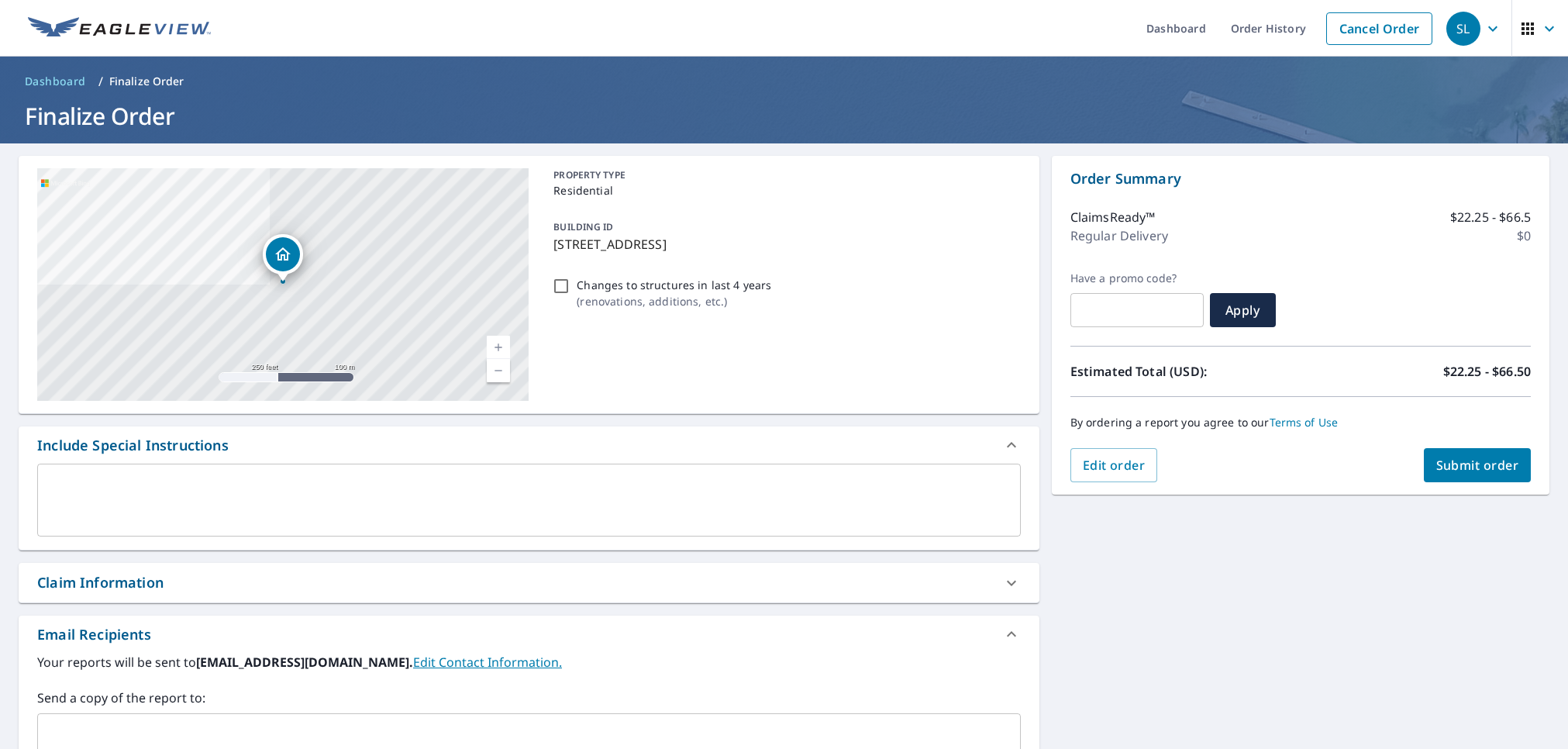
click at [282, 596] on div "Claim Information" at bounding box center [529, 582] width 1021 height 40
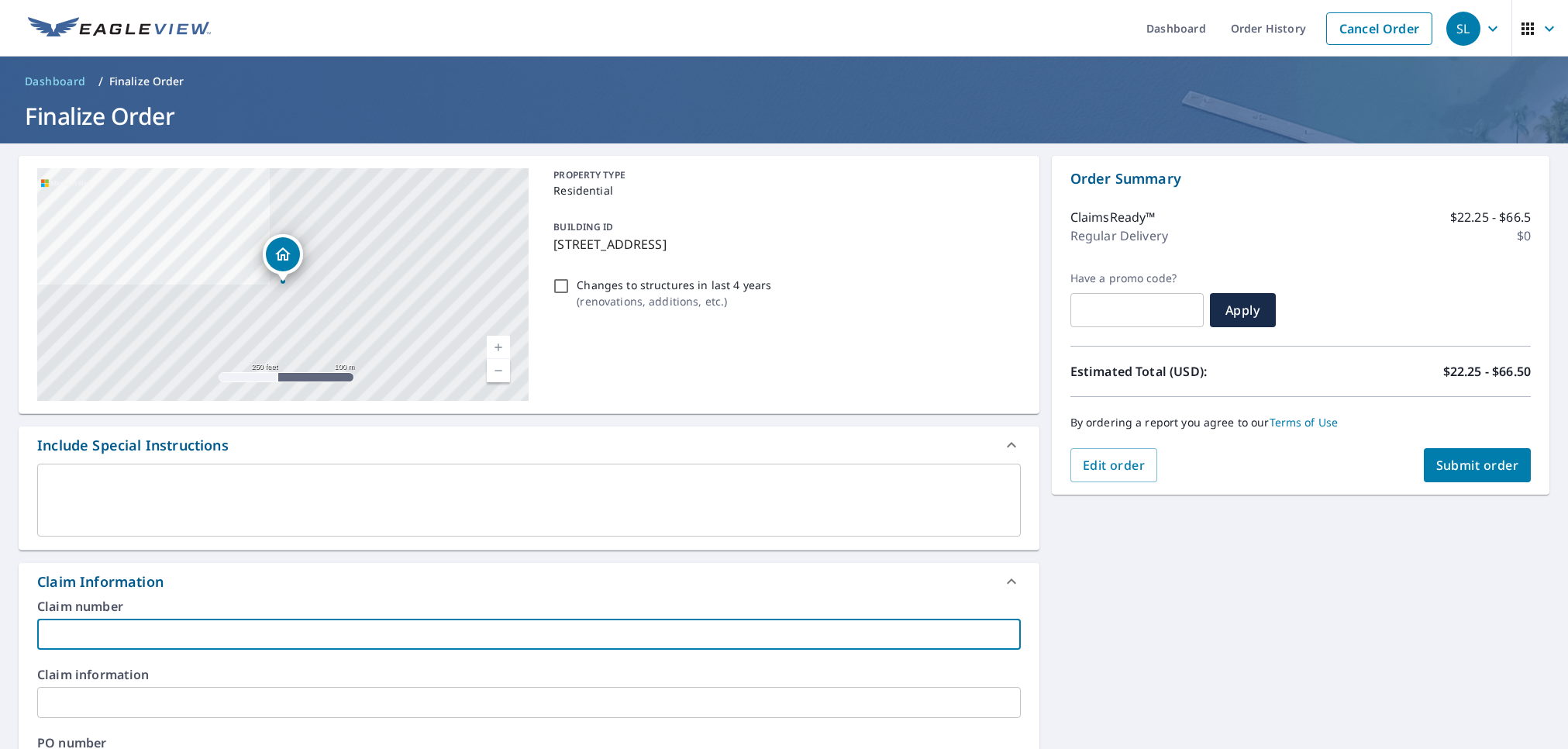
click at [265, 623] on input "text" at bounding box center [529, 634] width 983 height 31
paste input "HO-3777874"
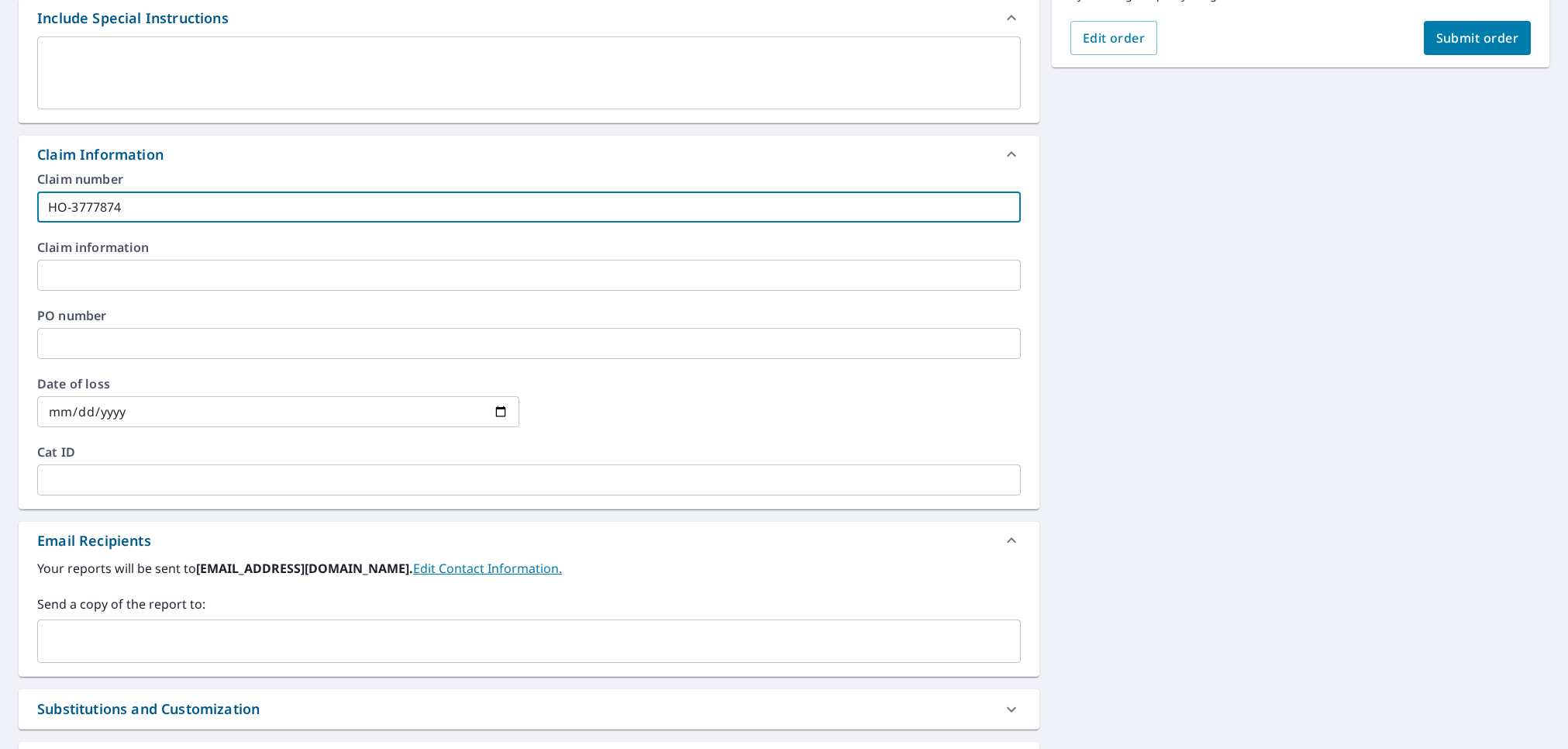
scroll to position [450, 0]
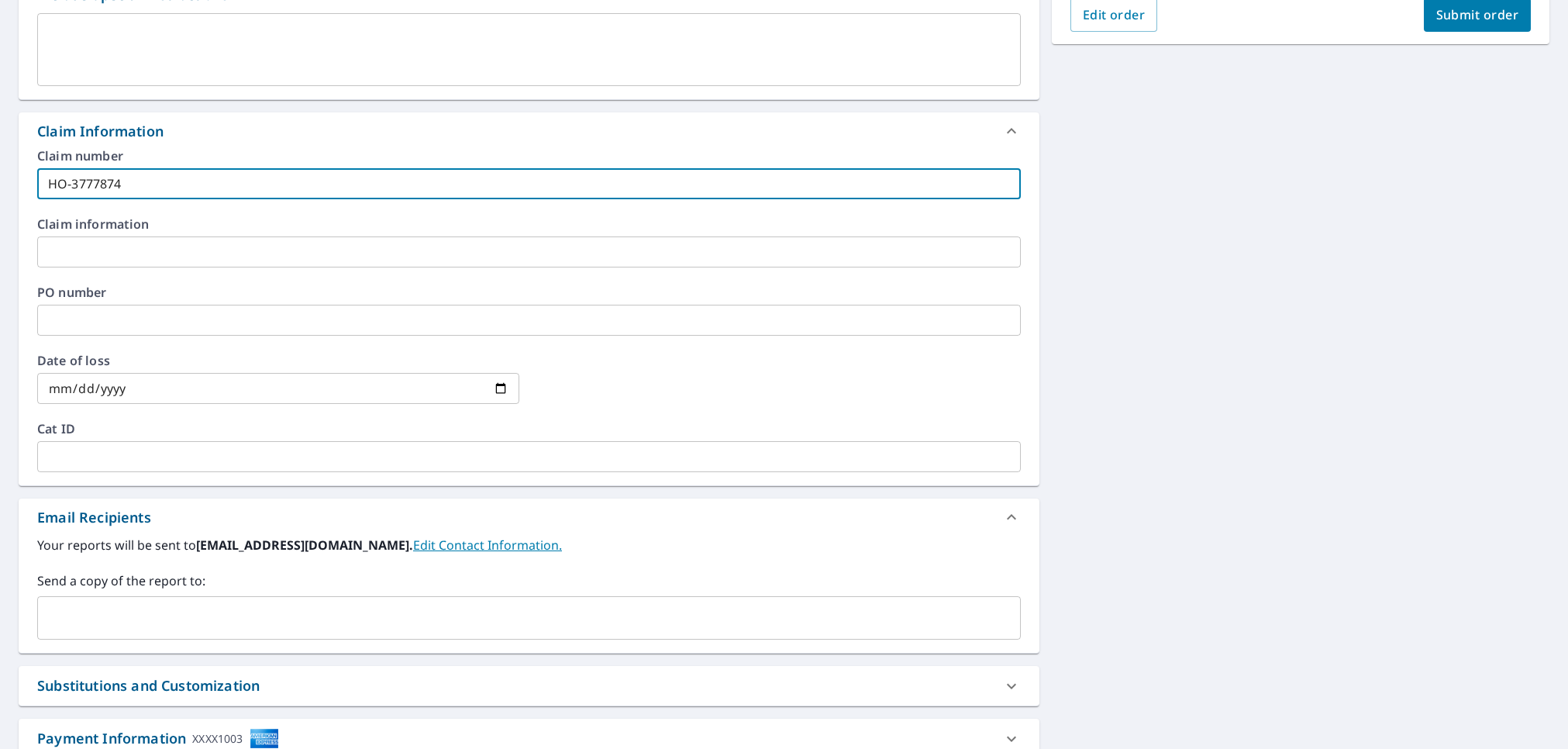
type input "HO-3777874"
click at [197, 611] on input "text" at bounding box center [517, 618] width 946 height 29
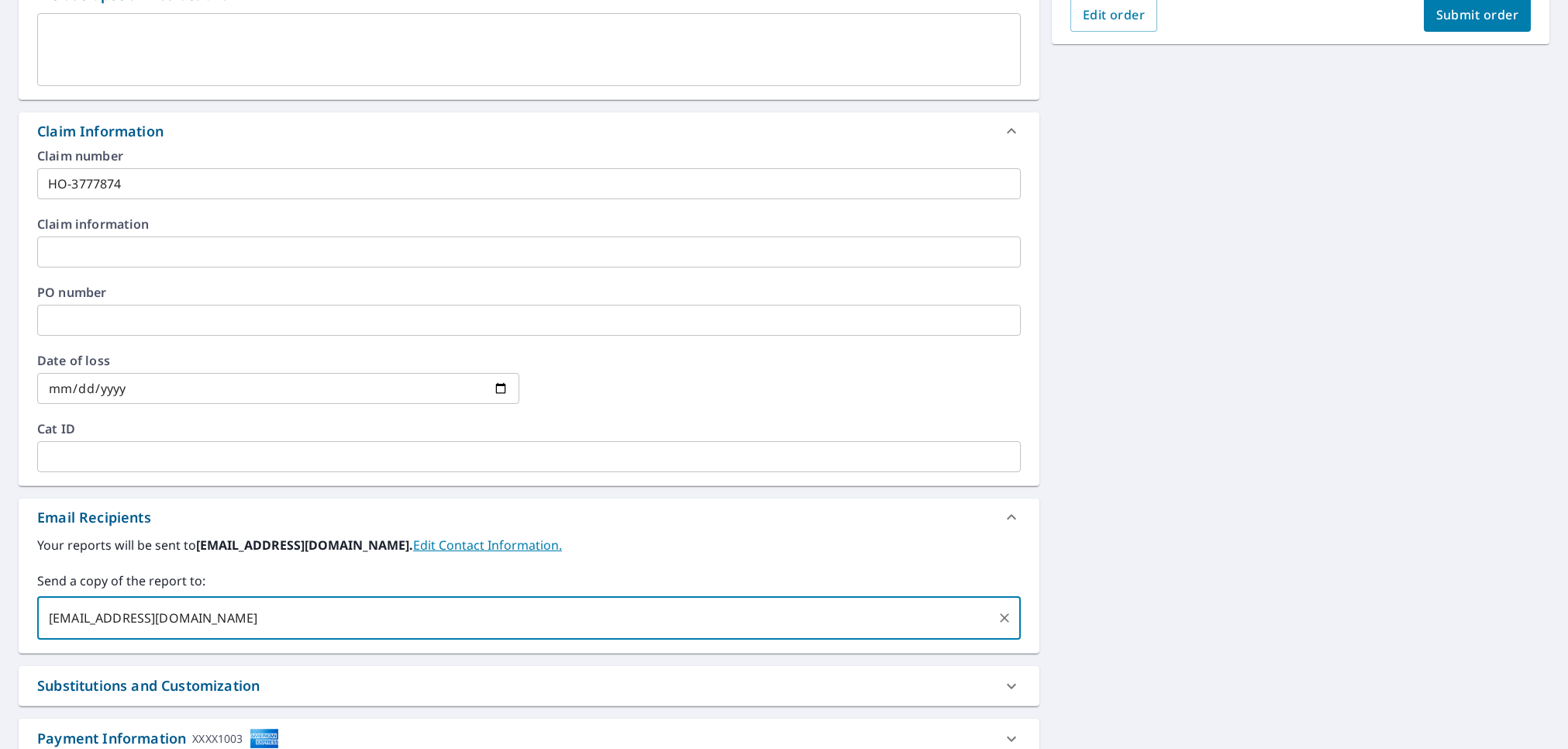
type input "[EMAIL_ADDRESS][DOMAIN_NAME]"
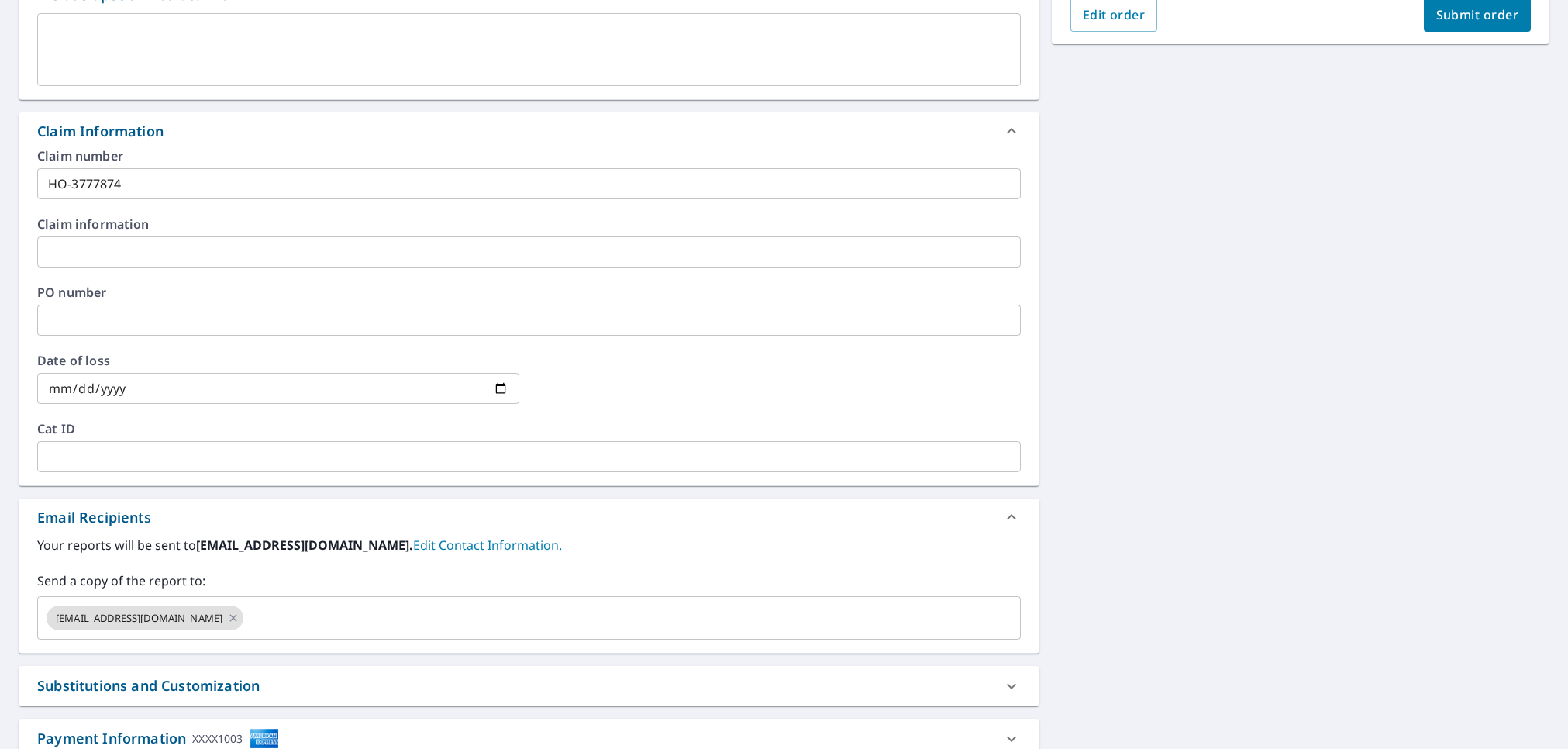
click at [1166, 449] on div "1829 Littleton Cir Tallahassee, FL 32308 Aerial Road A standard road map Aerial…" at bounding box center [784, 256] width 1568 height 1126
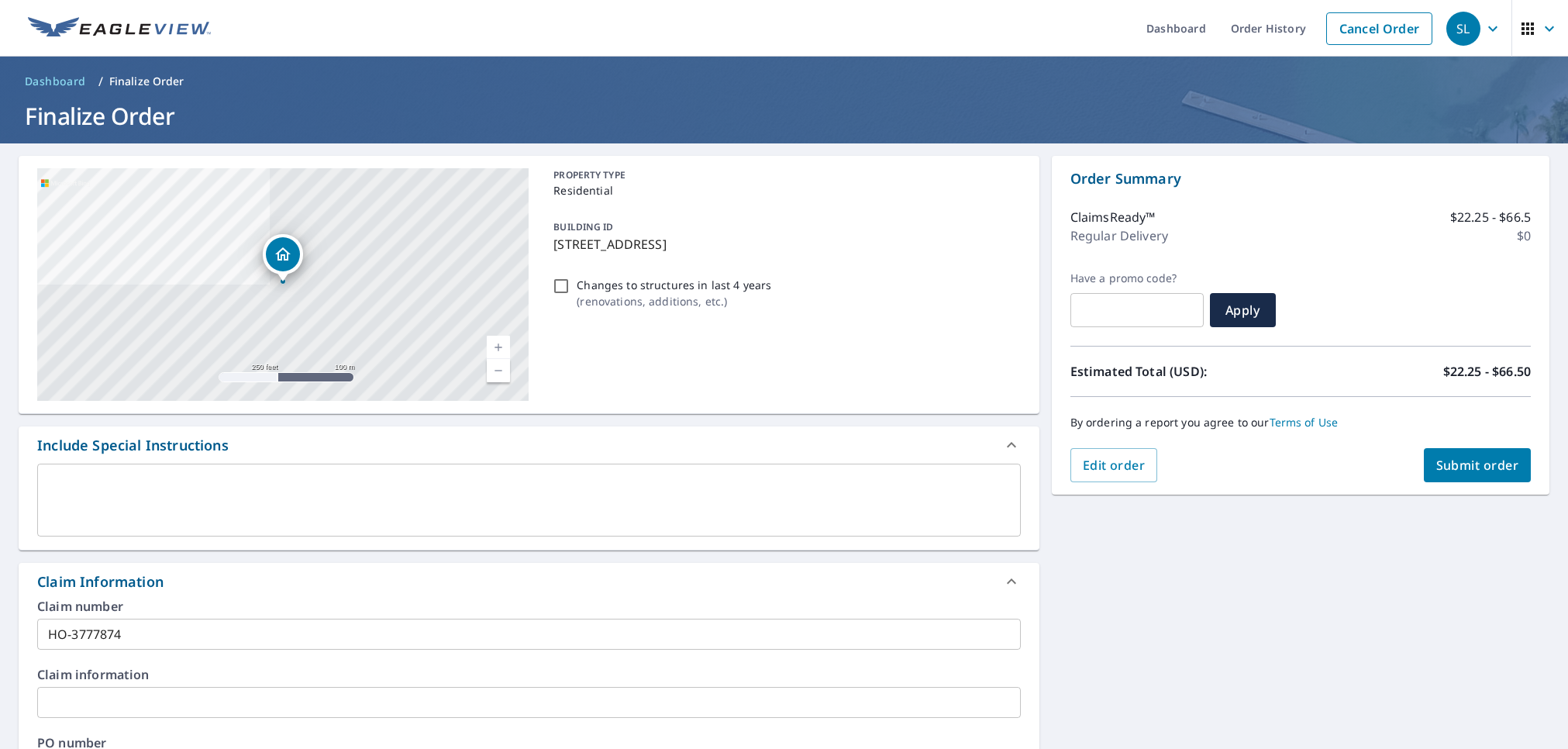
click at [1496, 453] on button "Submit order" at bounding box center [1478, 465] width 107 height 34
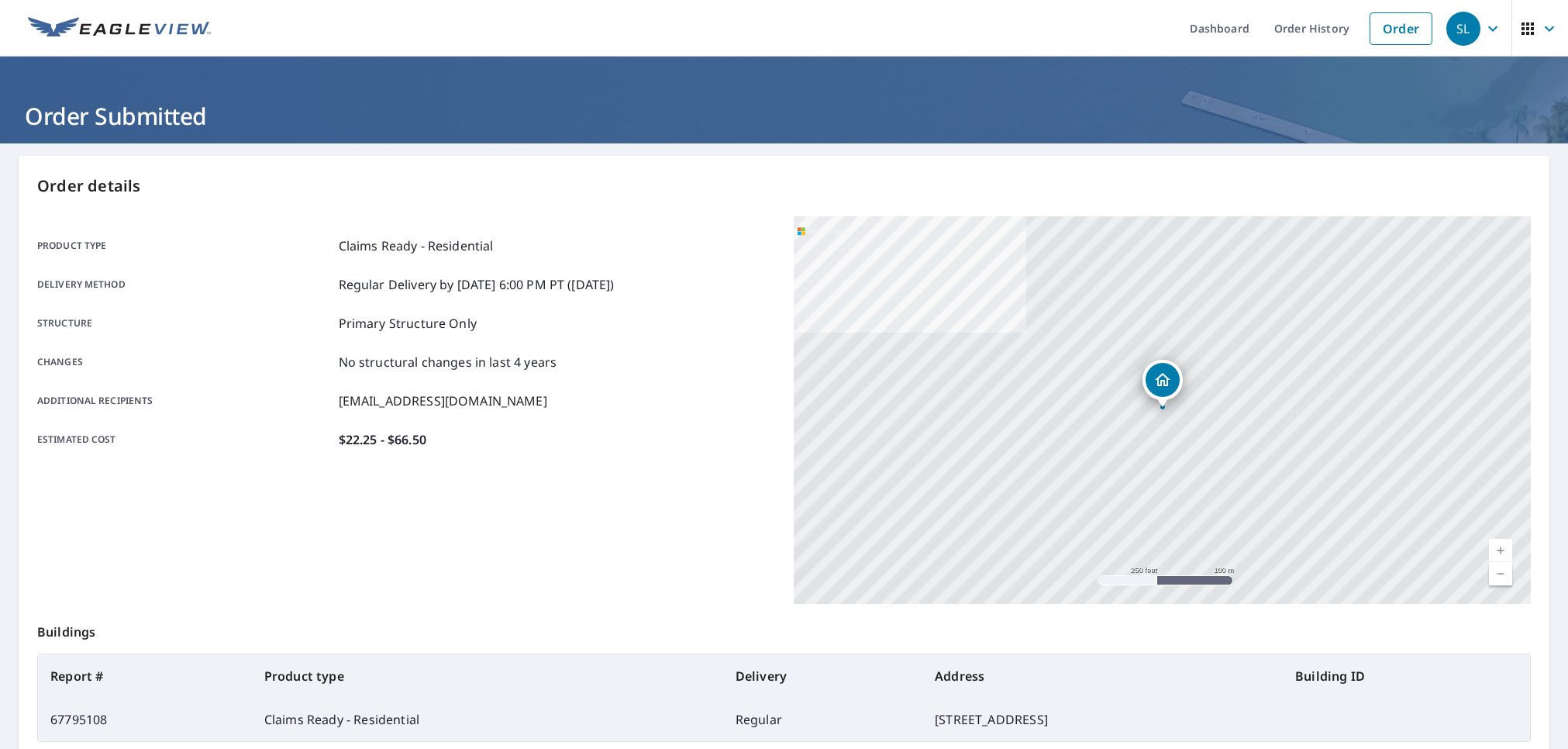
click at [558, 453] on div "Product type Claims Ready - Residential Delivery method Regular Delivery by [DA…" at bounding box center [406, 343] width 738 height 252
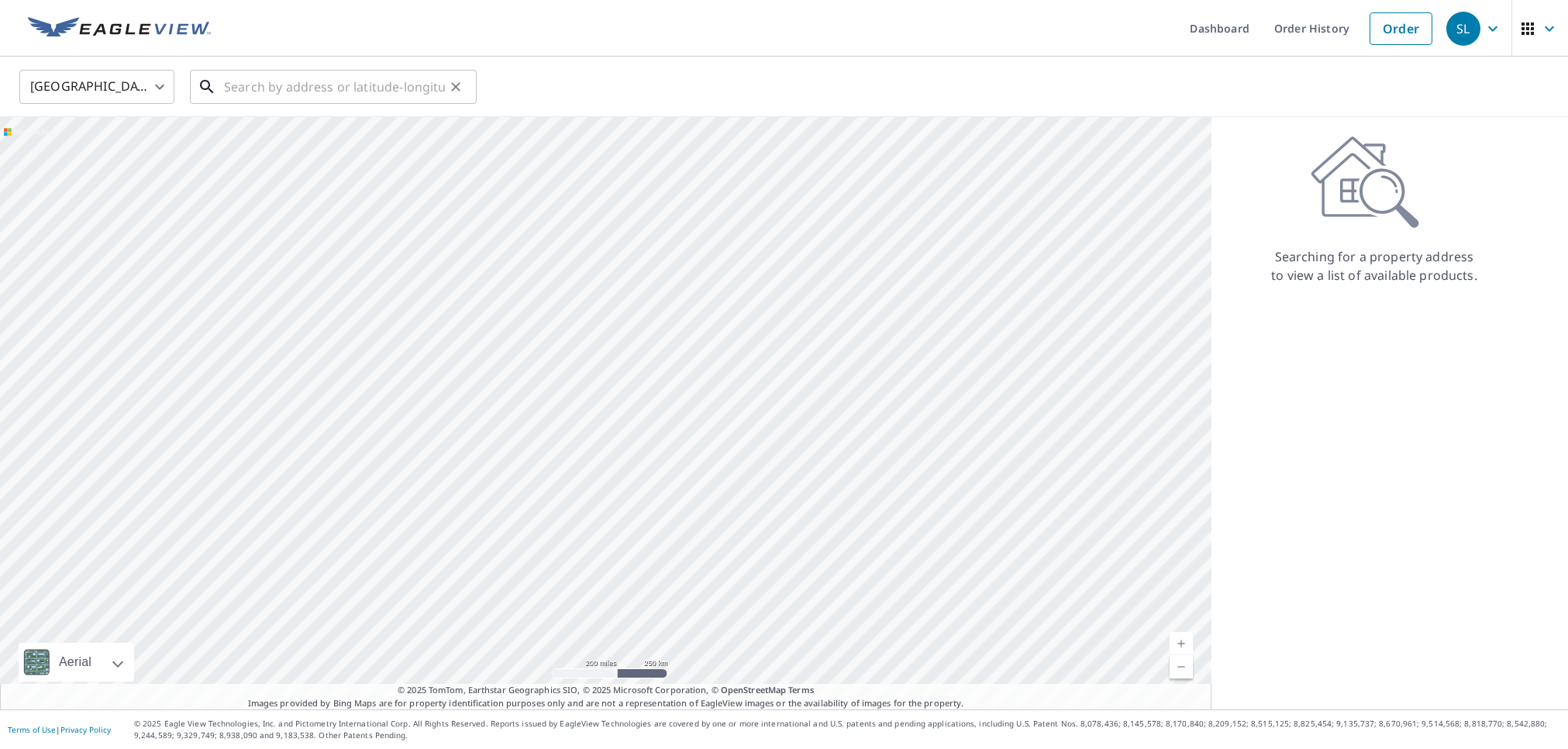
click at [298, 88] on input "text" at bounding box center [334, 86] width 221 height 43
paste input "[STREET_ADDRESS][PERSON_NAME]"
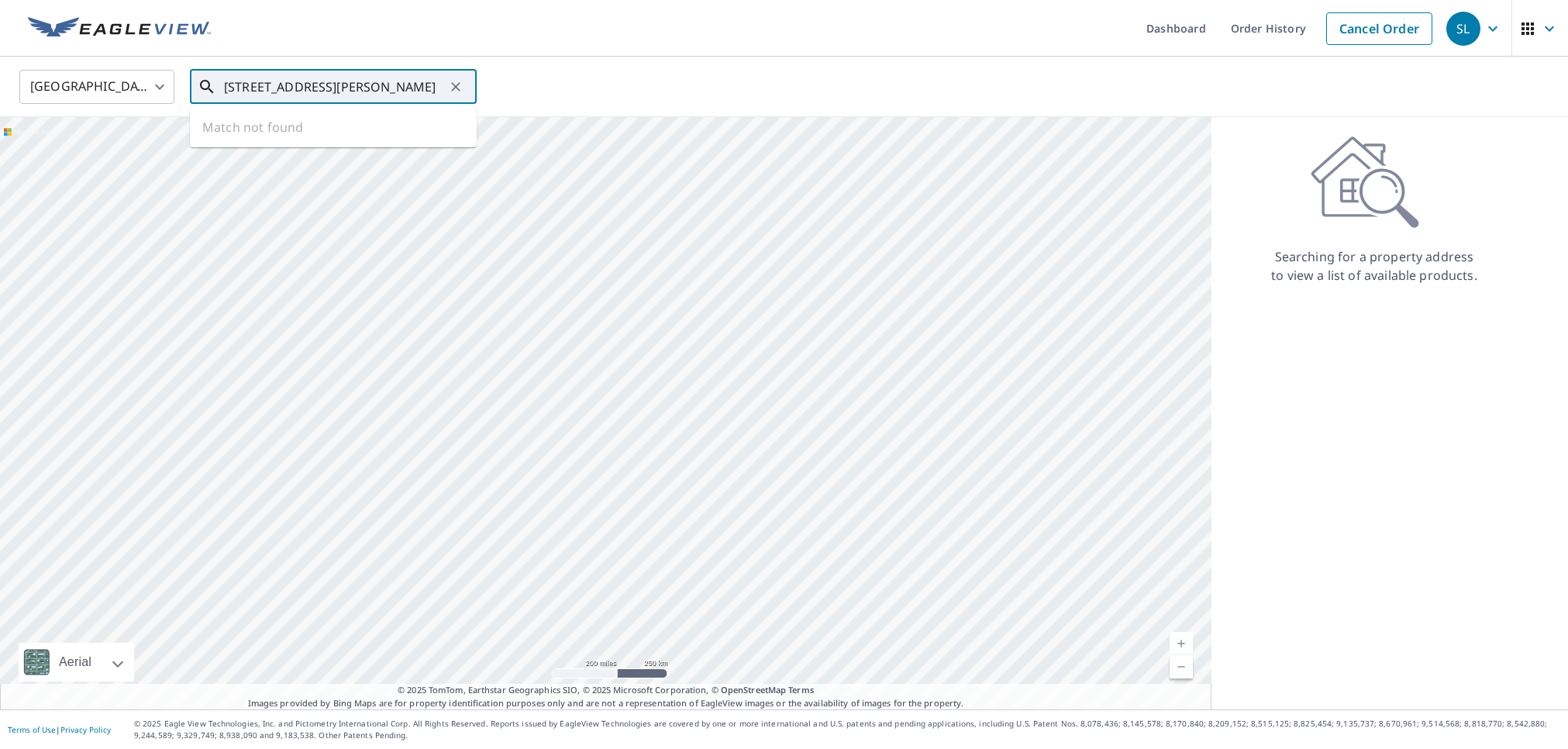
scroll to position [0, 1]
type input "[STREET_ADDRESS][PERSON_NAME]"
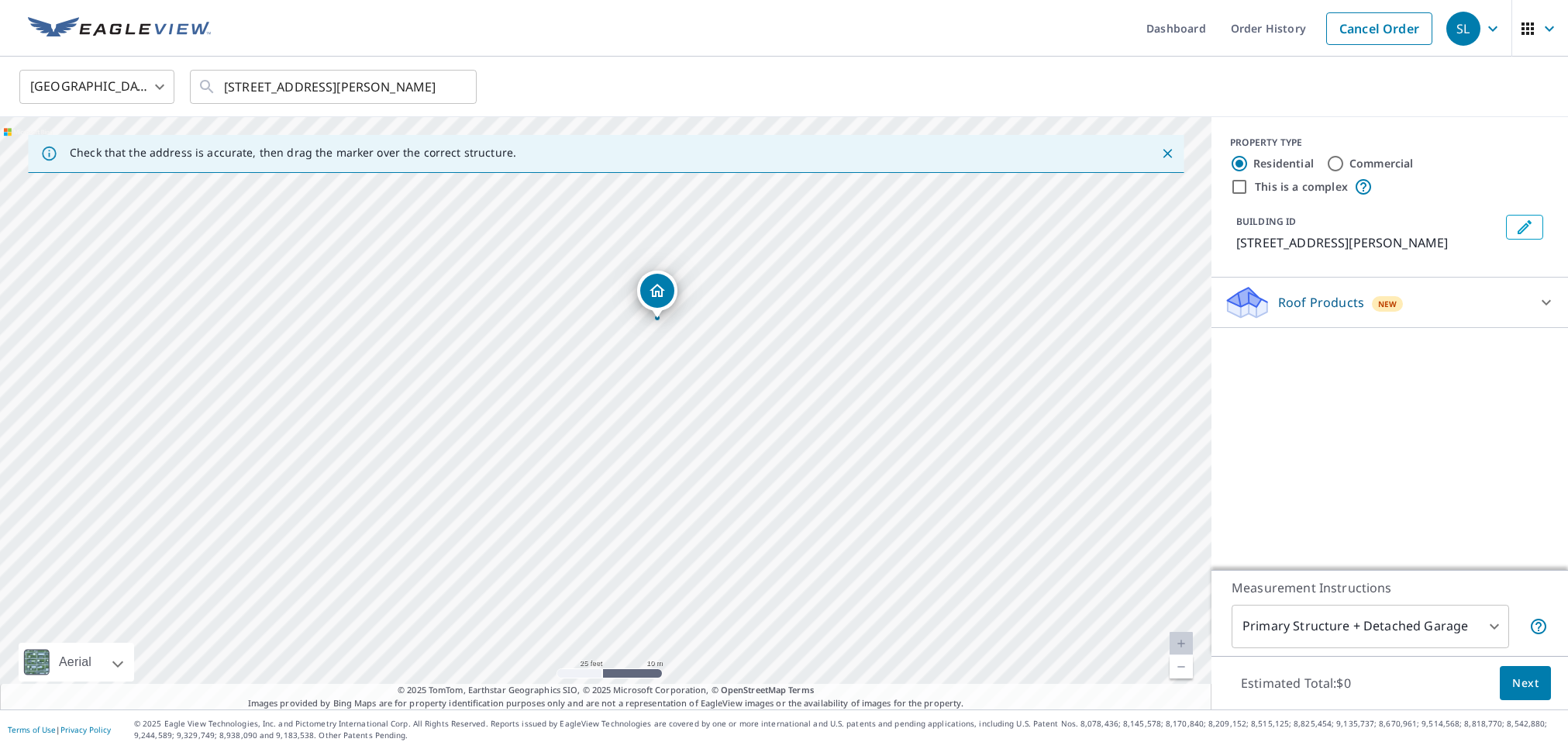
click at [1302, 295] on p "Roof Products" at bounding box center [1321, 302] width 86 height 19
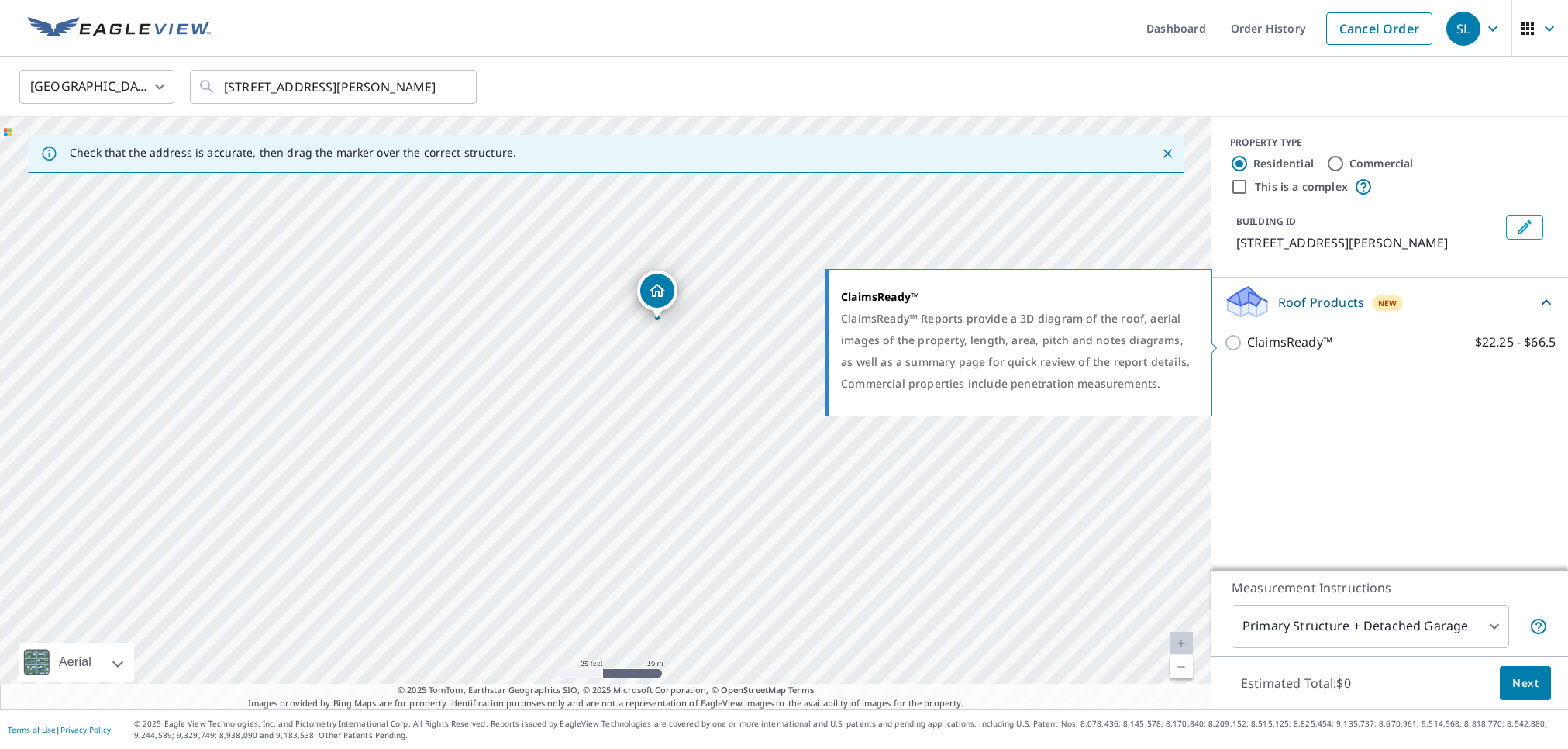
click at [1237, 335] on input "ClaimsReady™ $22.25 - $66.5" at bounding box center [1235, 342] width 24 height 19
checkbox input "true"
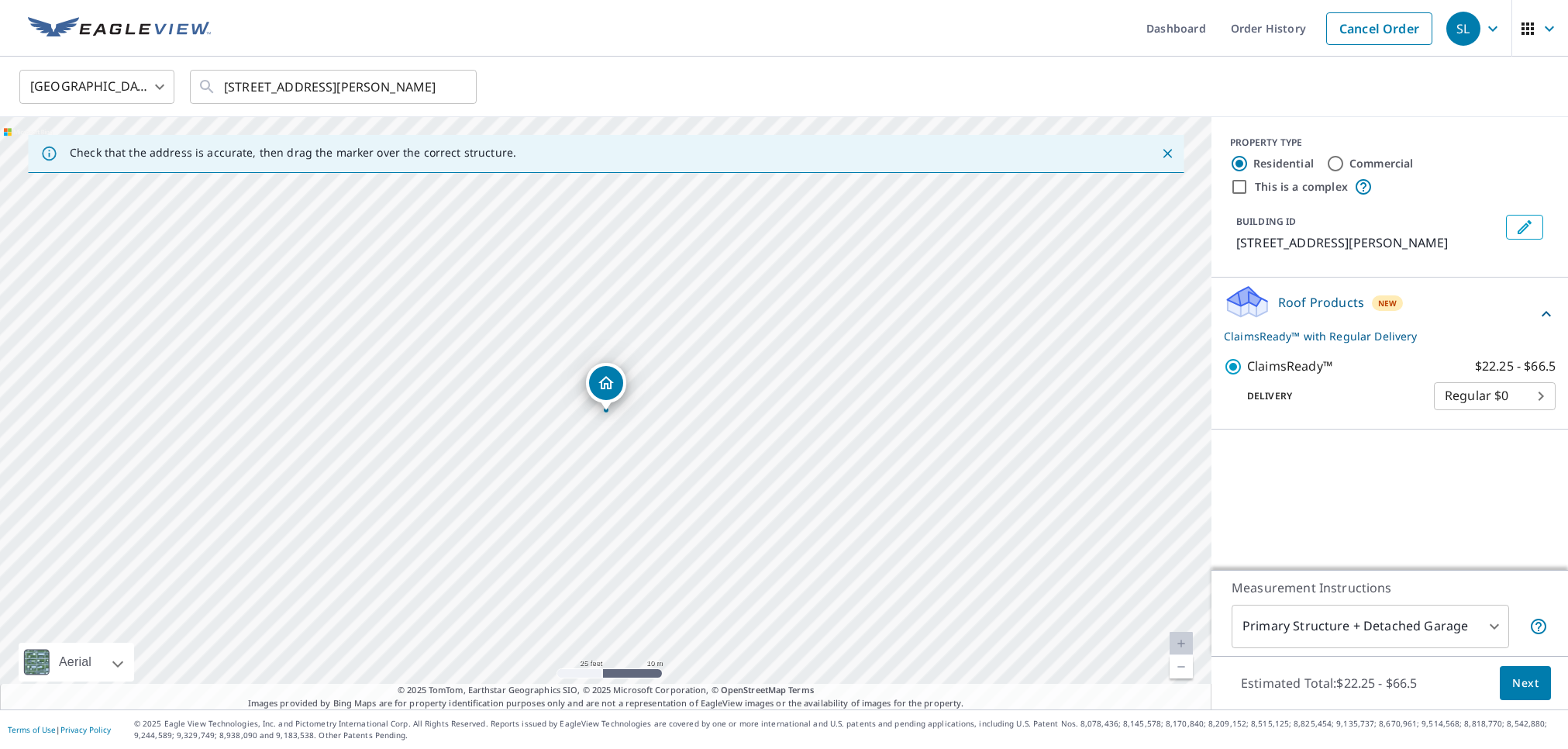
click at [1356, 627] on body "SL SL Dashboard Order History Cancel Order SL [GEOGRAPHIC_DATA] [GEOGRAPHIC_DAT…" at bounding box center [784, 374] width 1568 height 749
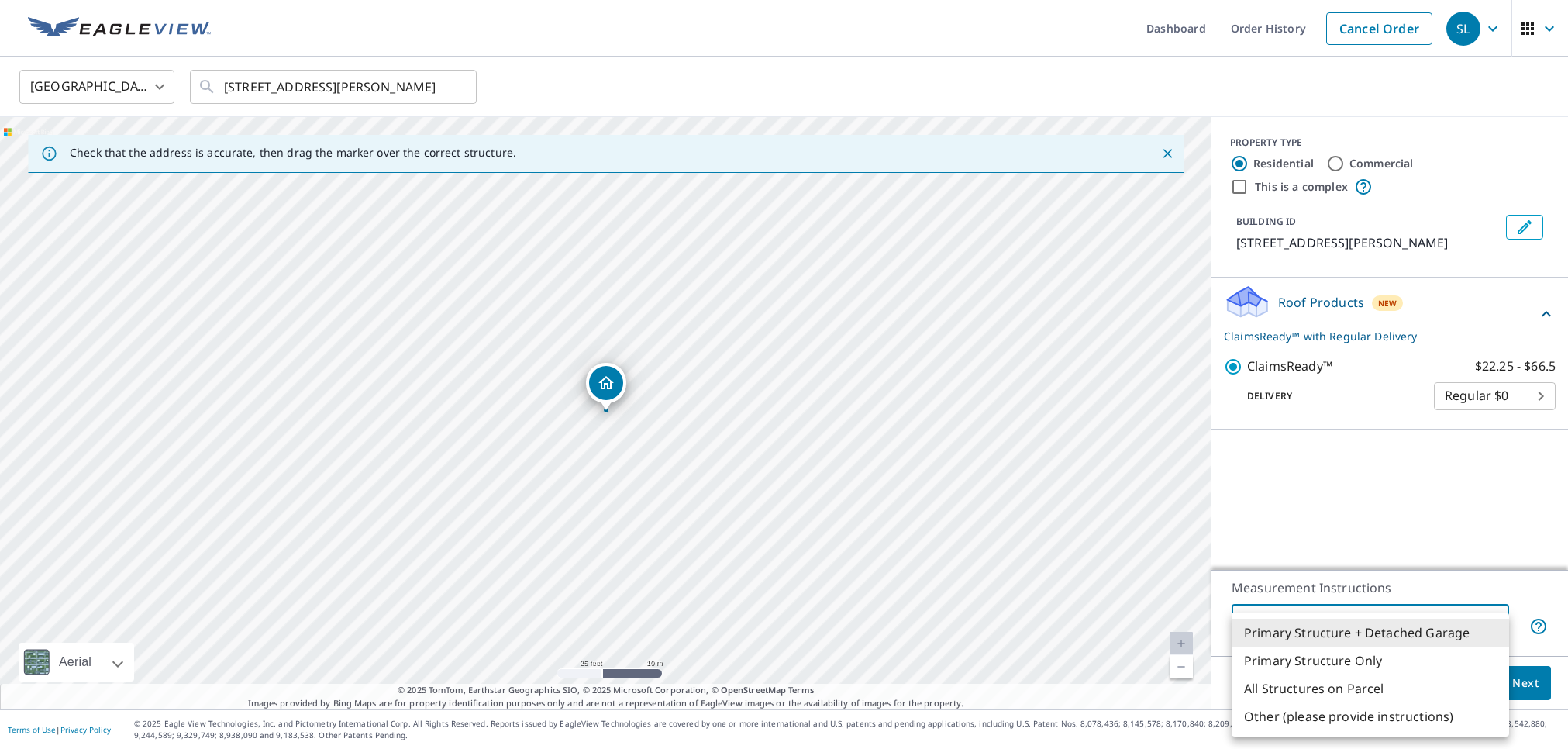
click at [1353, 659] on li "Primary Structure Only" at bounding box center [1370, 660] width 278 height 28
type input "2"
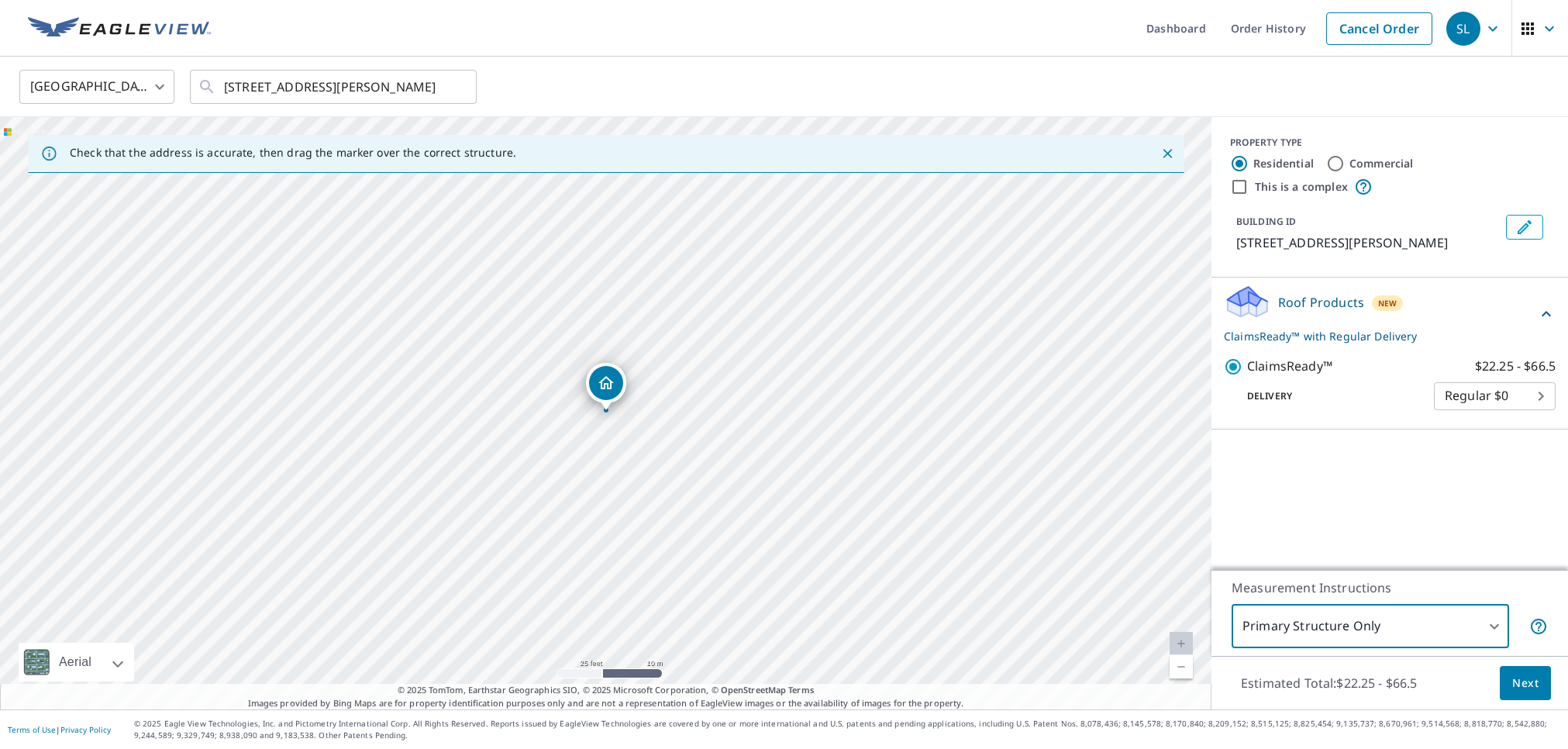
click at [1524, 681] on span "Next" at bounding box center [1525, 683] width 26 height 20
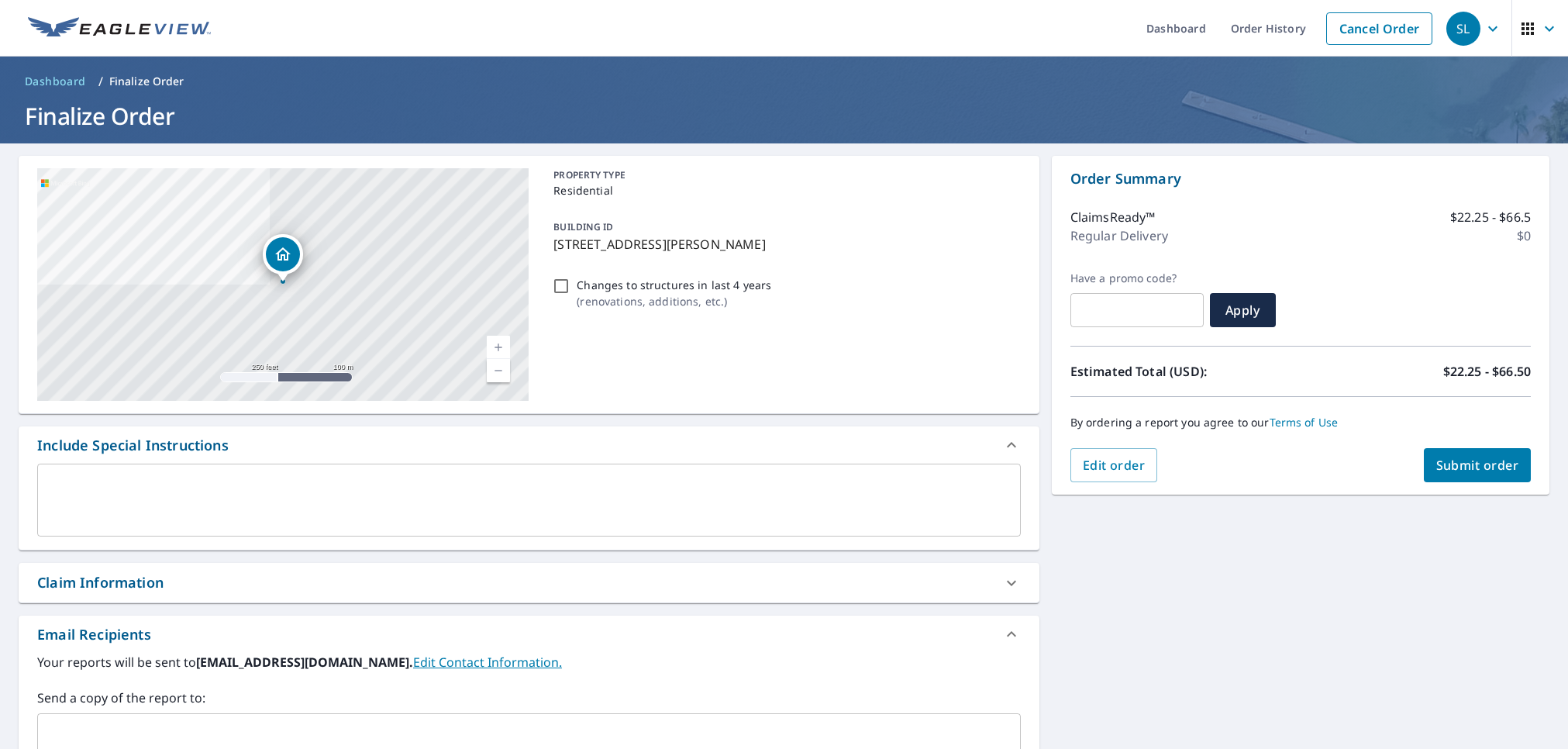
click at [167, 577] on div "Claim Information" at bounding box center [515, 583] width 956 height 21
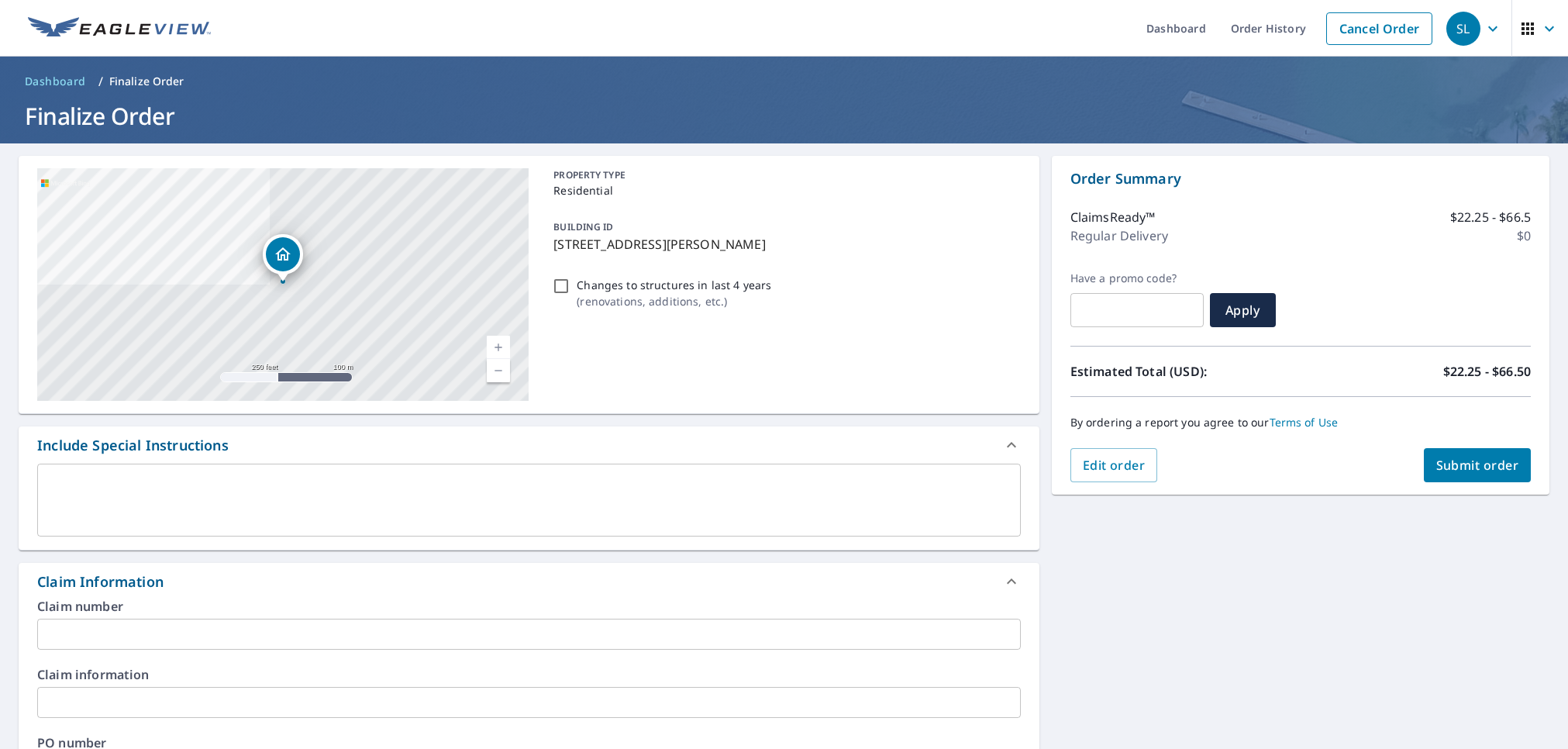
click at [311, 633] on input "text" at bounding box center [529, 634] width 983 height 31
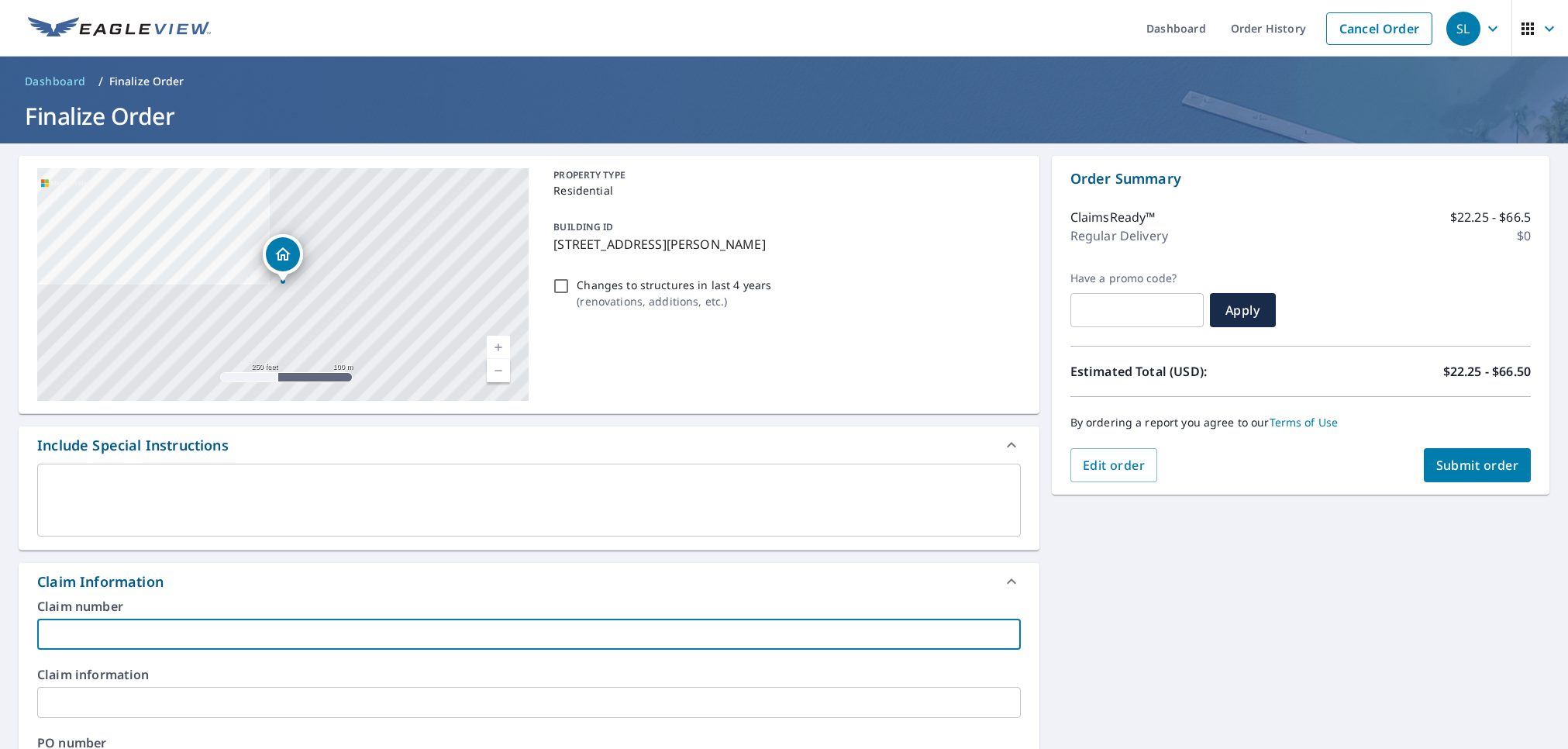
paste input "HO-4340921"
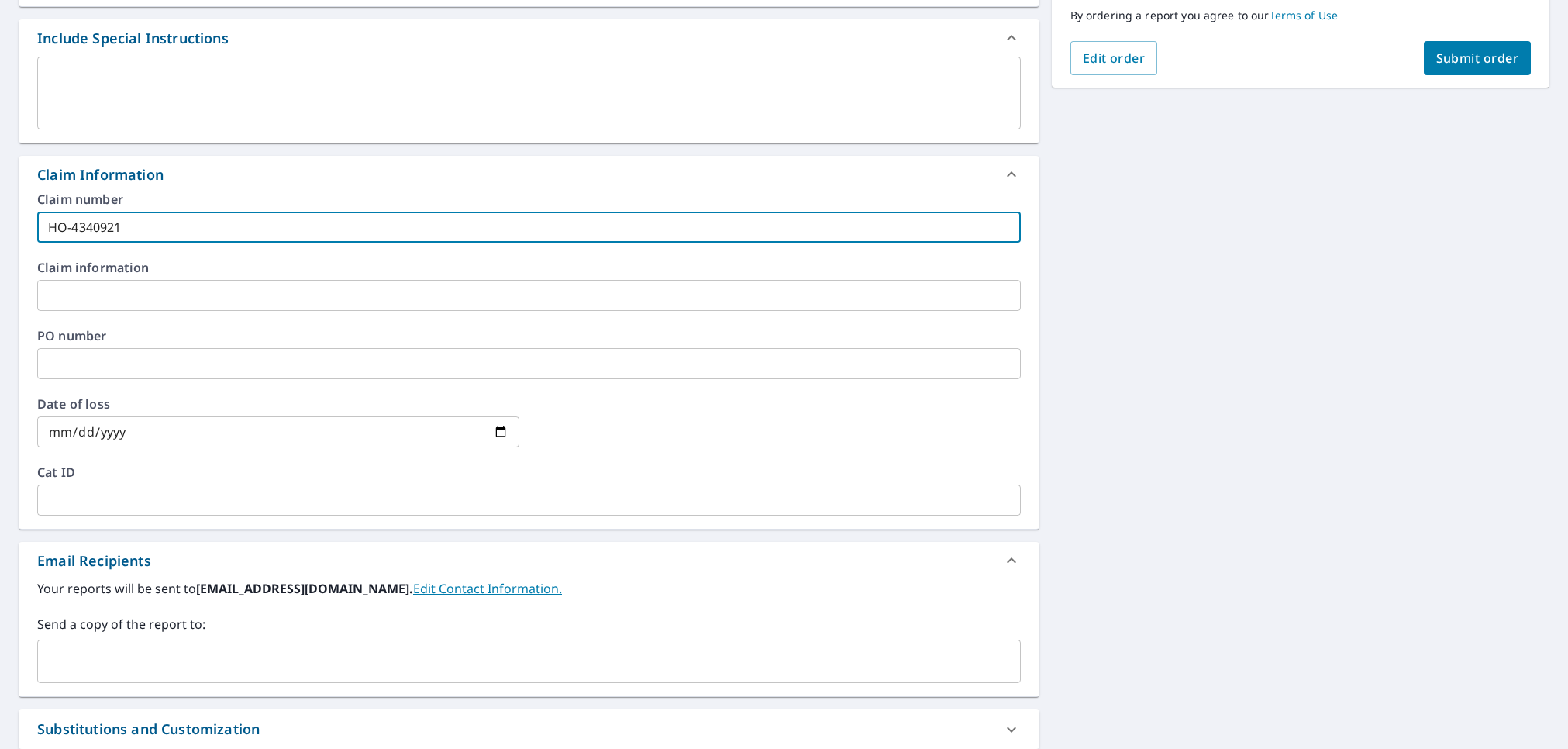
scroll to position [423, 0]
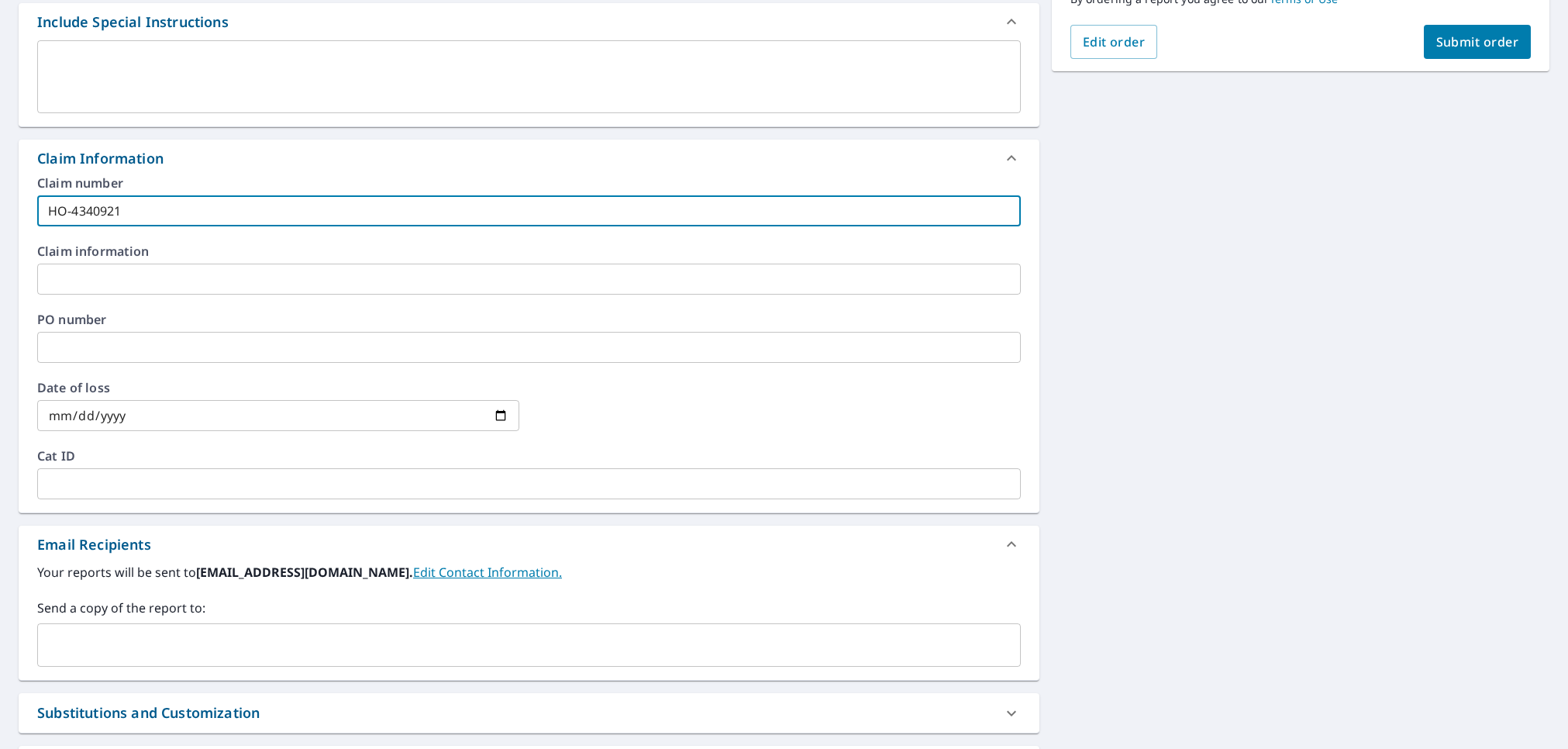
type input "HO-4340921"
click at [125, 654] on input "text" at bounding box center [517, 645] width 946 height 29
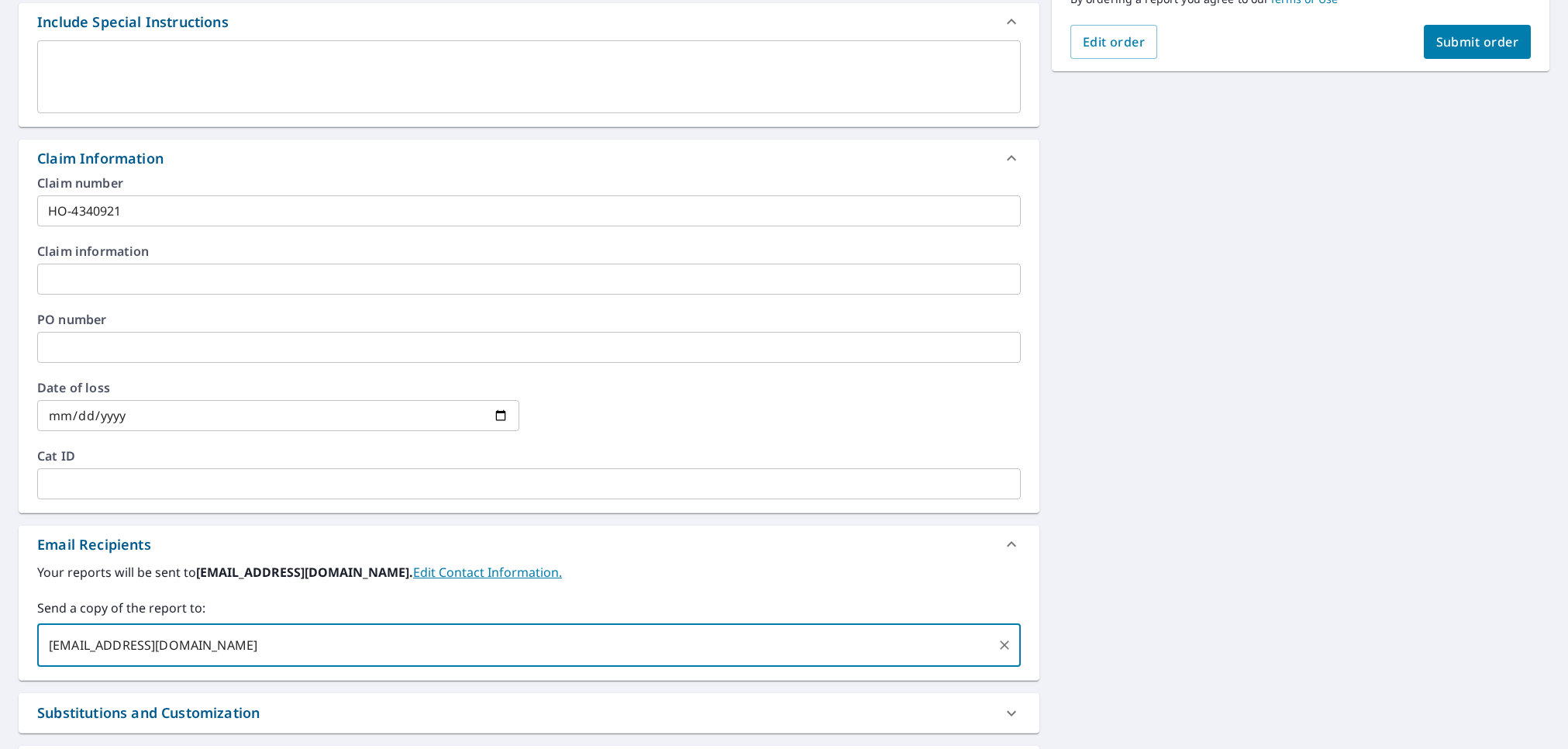
type input "[EMAIL_ADDRESS][DOMAIN_NAME]"
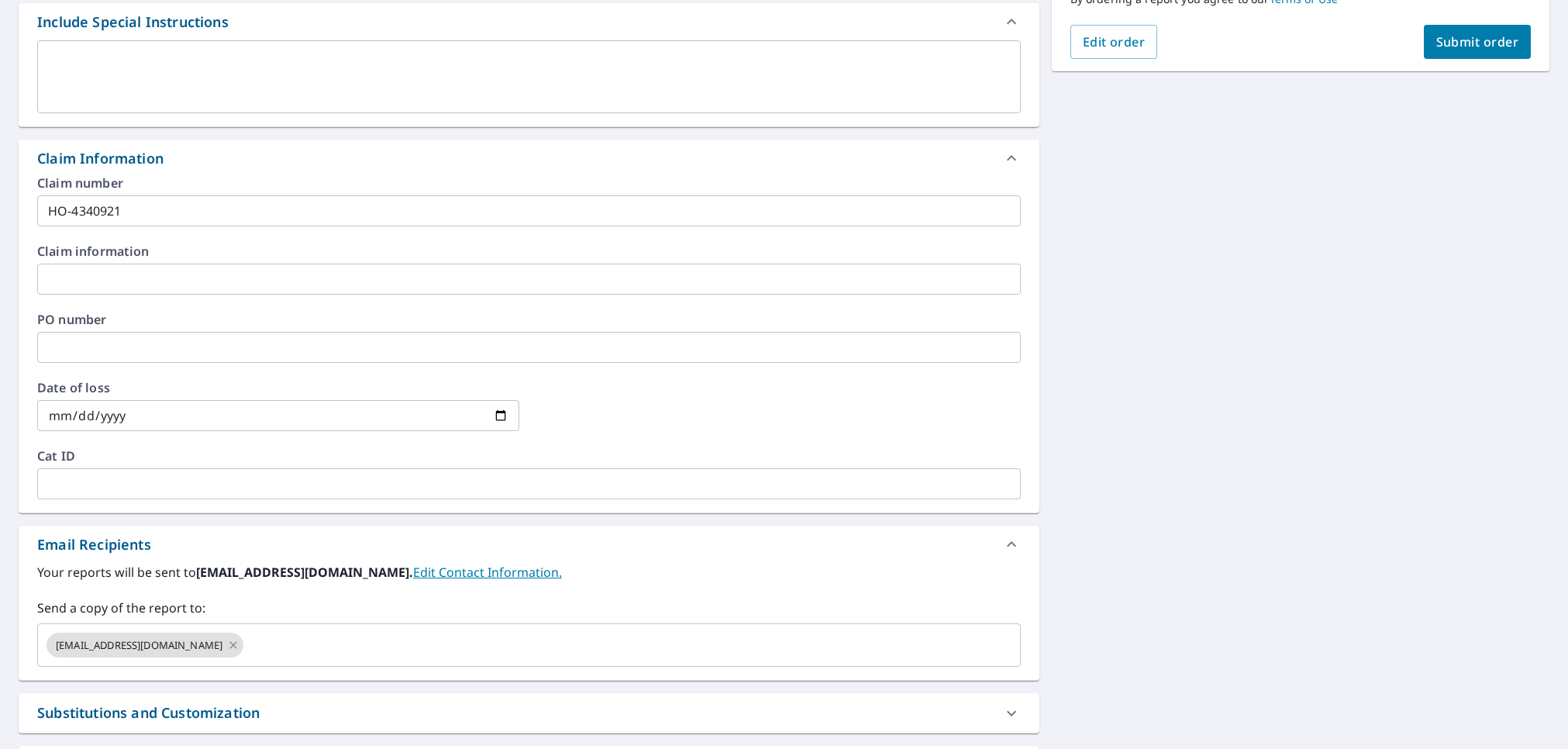
click at [1208, 486] on div "[STREET_ADDRESS][PERSON_NAME] Aerial Road A standard road map Aerial A detailed…" at bounding box center [784, 283] width 1568 height 1126
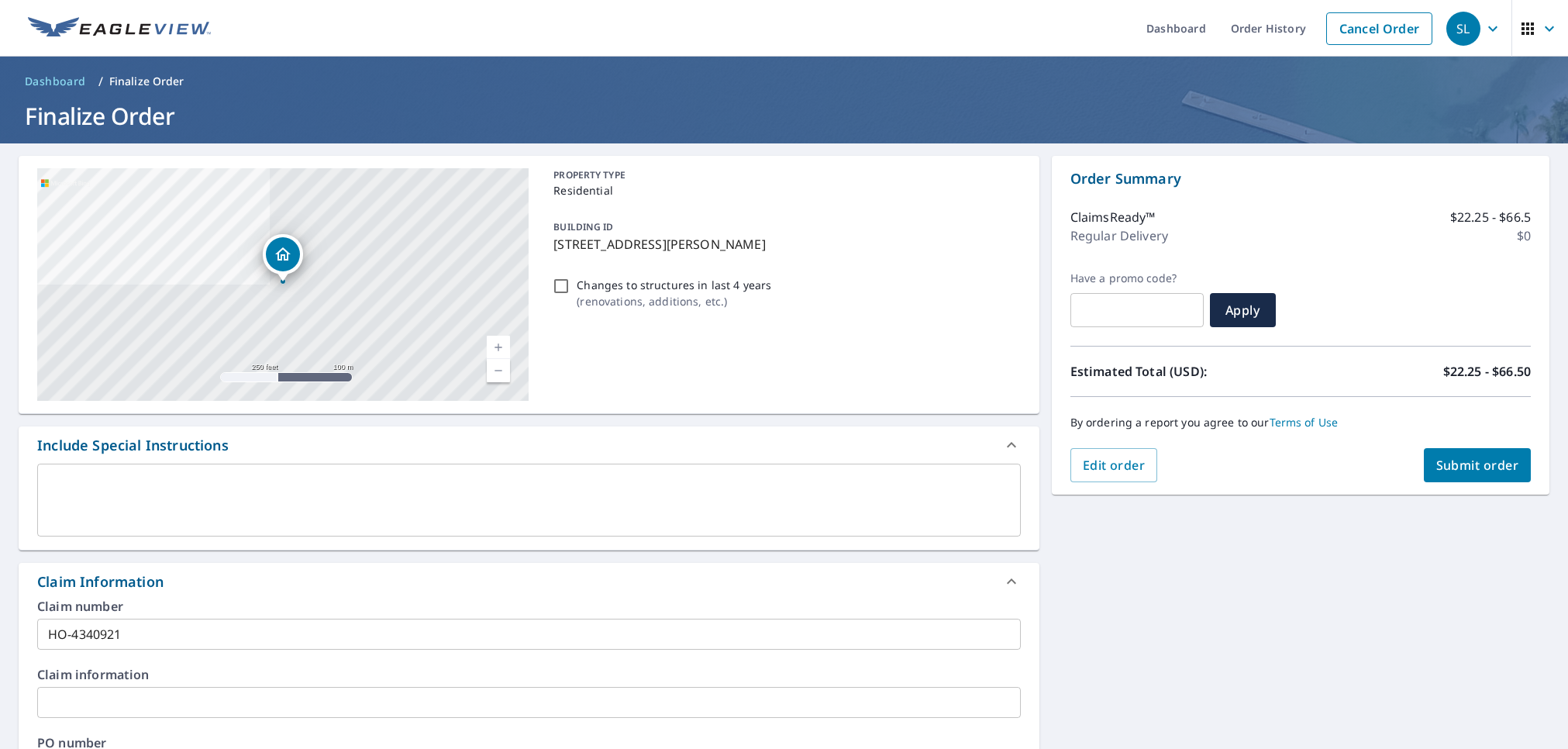
click at [1478, 461] on span "Submit order" at bounding box center [1478, 465] width 83 height 17
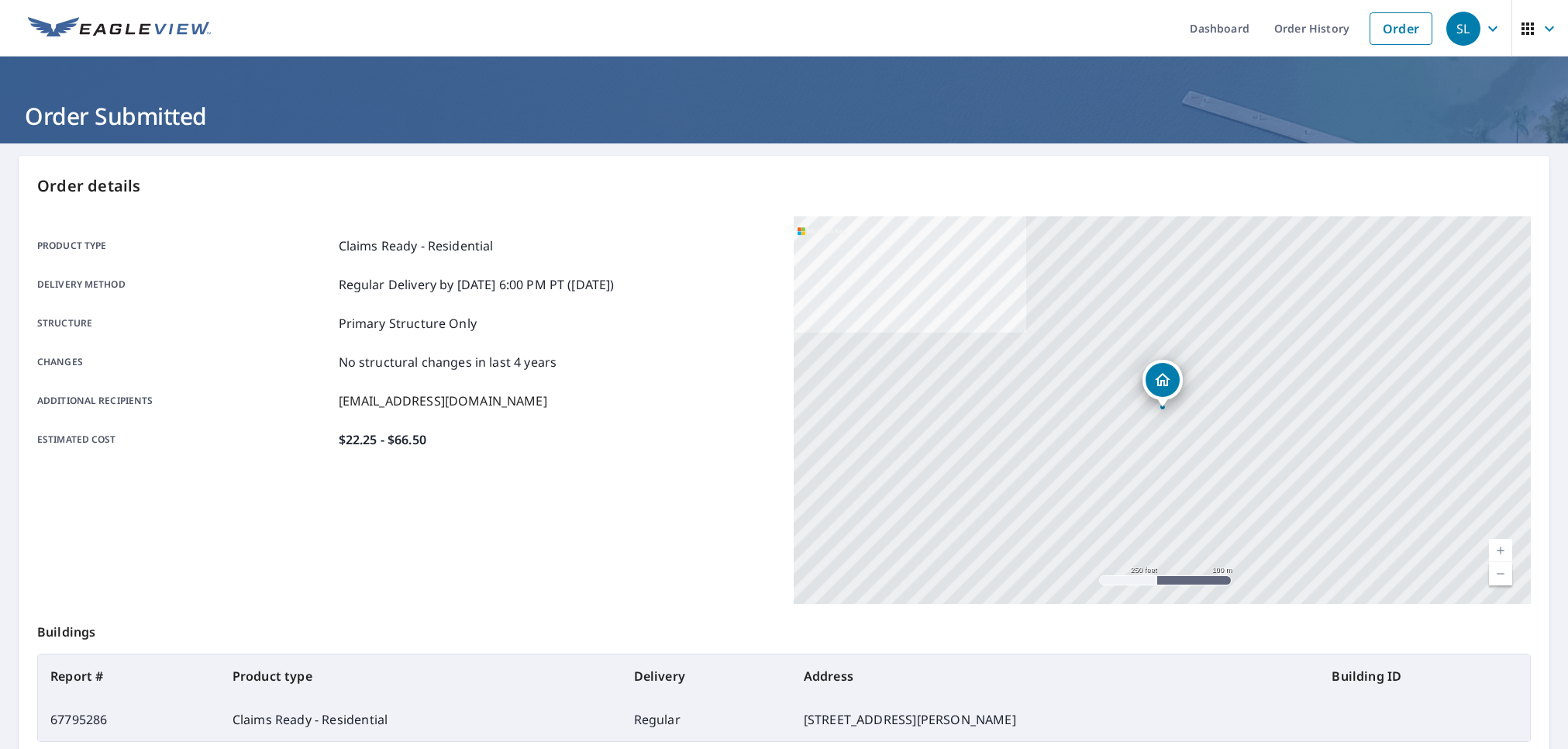
click at [478, 584] on div "Product type Claims Ready - Residential Delivery method Regular Delivery by [DA…" at bounding box center [406, 410] width 738 height 388
